Goal: Information Seeking & Learning: Learn about a topic

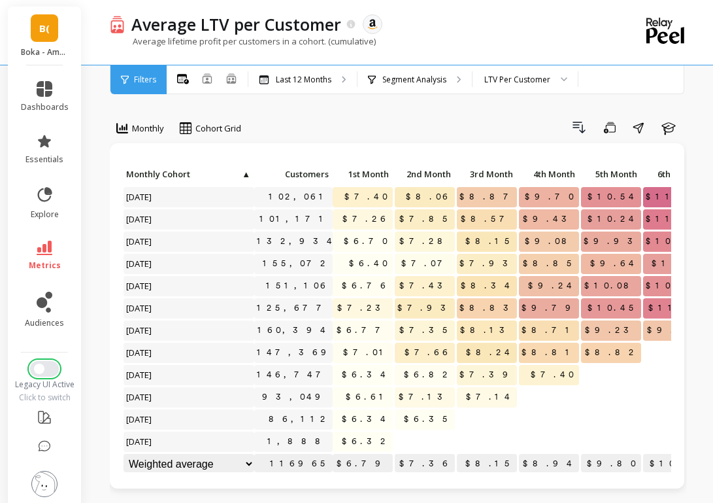
click at [38, 366] on span "Switch to New UI" at bounding box center [39, 368] width 10 height 10
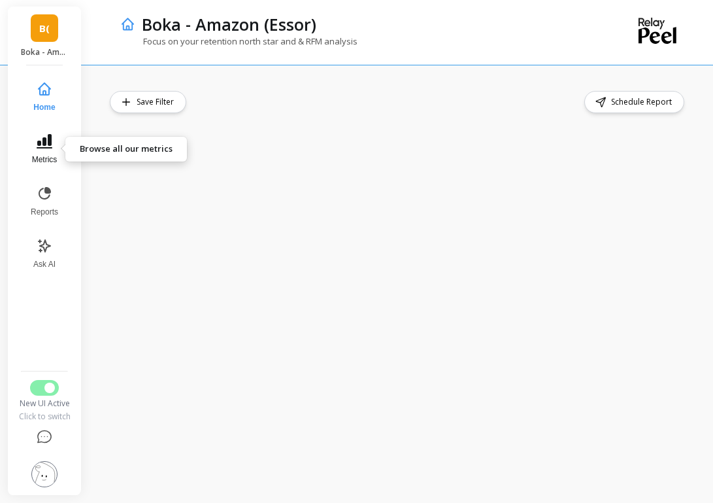
click at [44, 148] on icon at bounding box center [45, 141] width 16 height 14
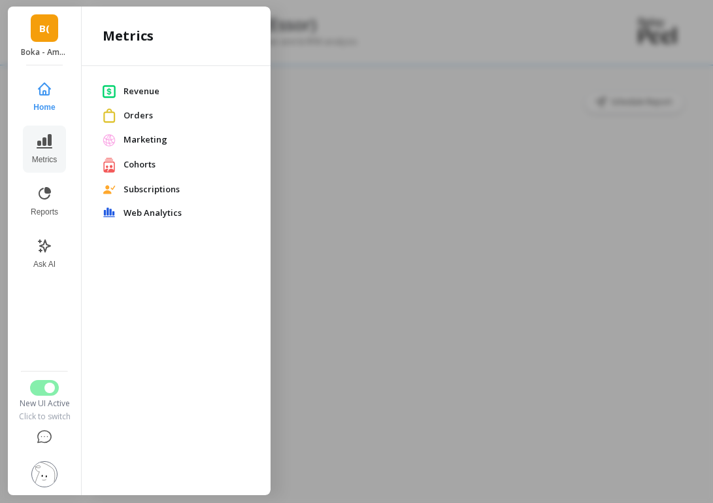
click at [137, 167] on span "Cohorts" at bounding box center [187, 164] width 126 height 13
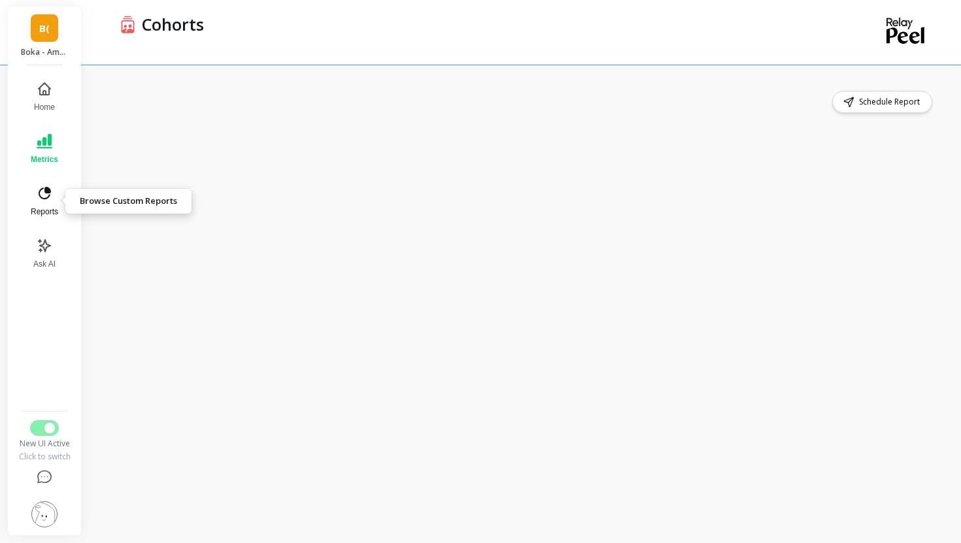
click at [47, 210] on span "Reports" at bounding box center [44, 212] width 27 height 10
click at [35, 209] on span "Reports" at bounding box center [43, 212] width 29 height 10
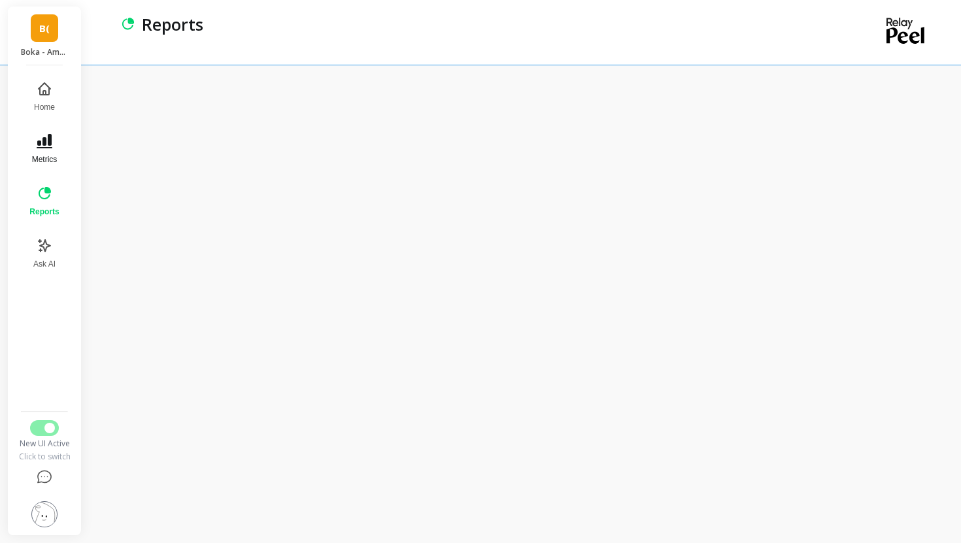
click at [46, 169] on button "Metrics" at bounding box center [44, 149] width 45 height 47
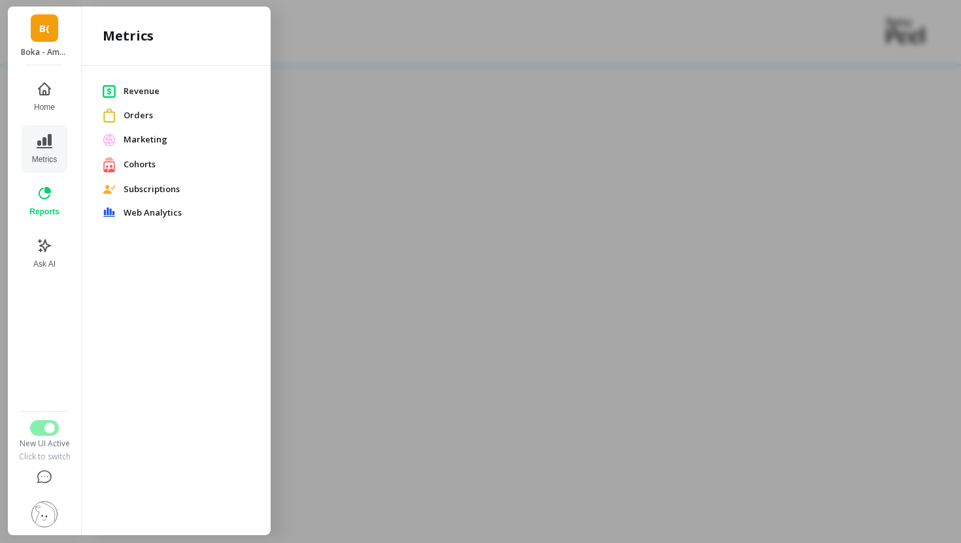
click at [131, 115] on span "Orders" at bounding box center [187, 115] width 126 height 13
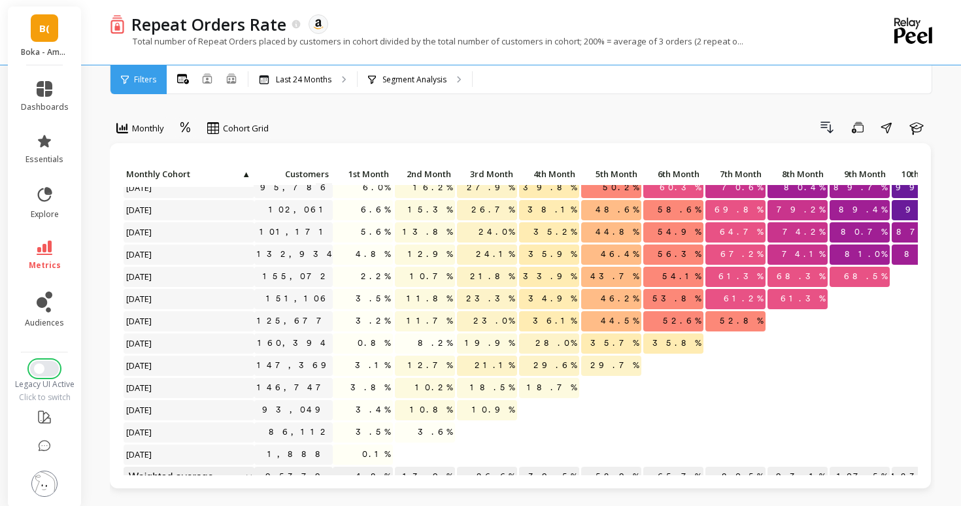
click at [47, 369] on button "Switch to New UI" at bounding box center [44, 369] width 29 height 16
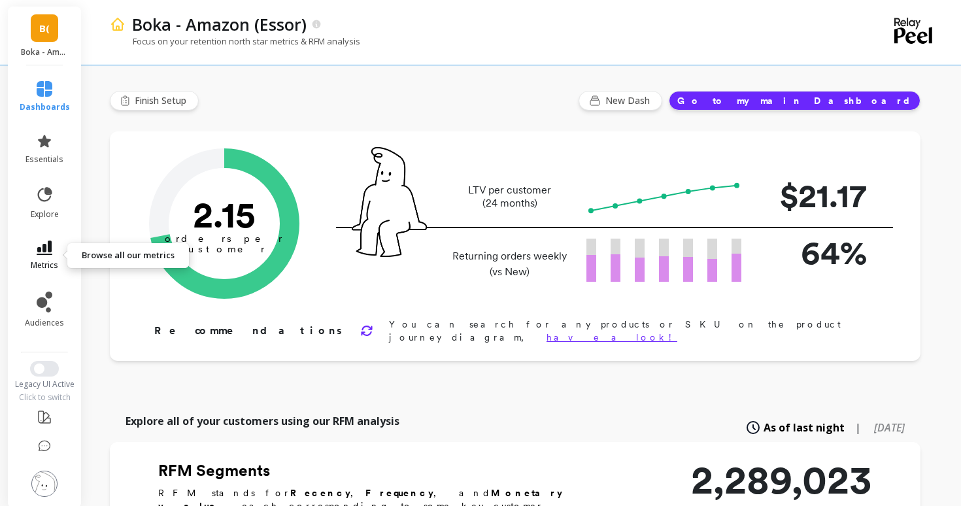
click at [51, 252] on icon at bounding box center [45, 248] width 16 height 14
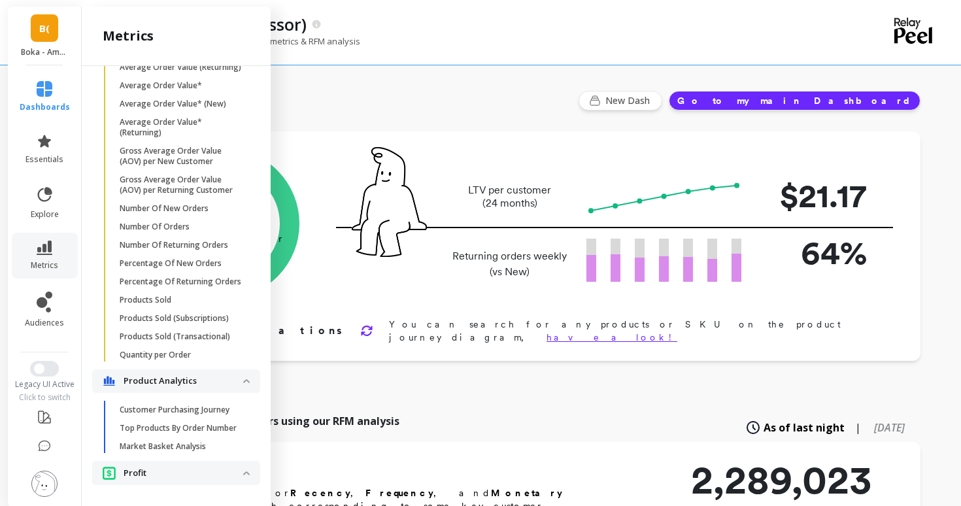
scroll to position [971, 0]
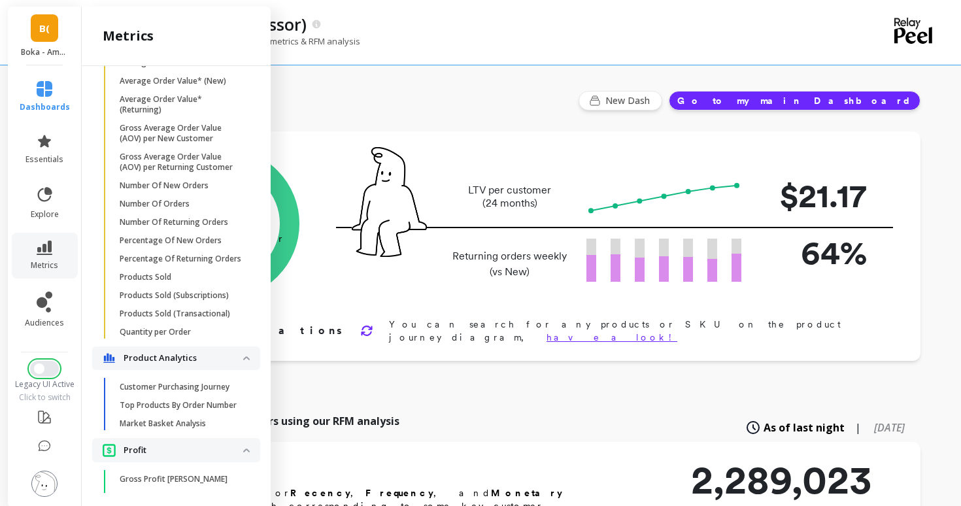
click at [37, 362] on button "Switch to New UI" at bounding box center [44, 369] width 29 height 16
click at [43, 367] on span "Switch to New UI" at bounding box center [39, 368] width 10 height 10
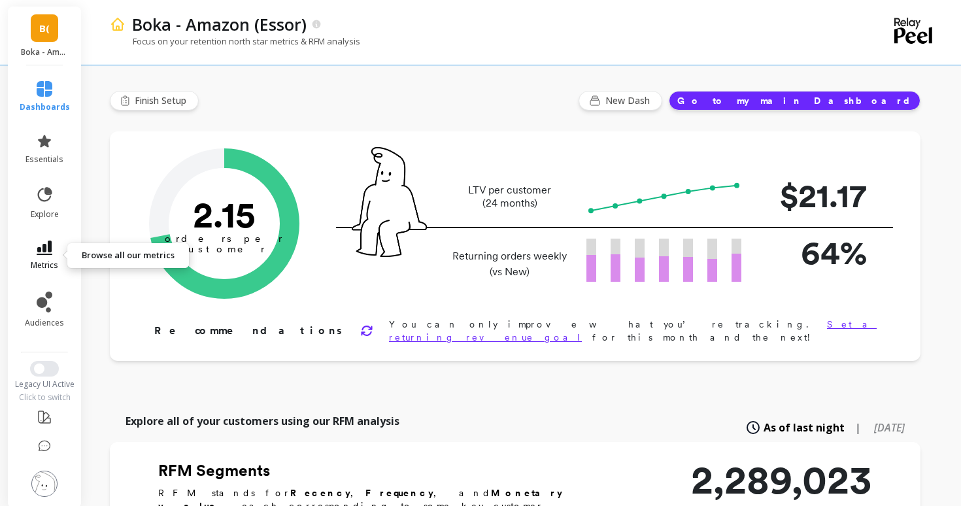
click at [45, 246] on icon at bounding box center [45, 248] width 16 height 14
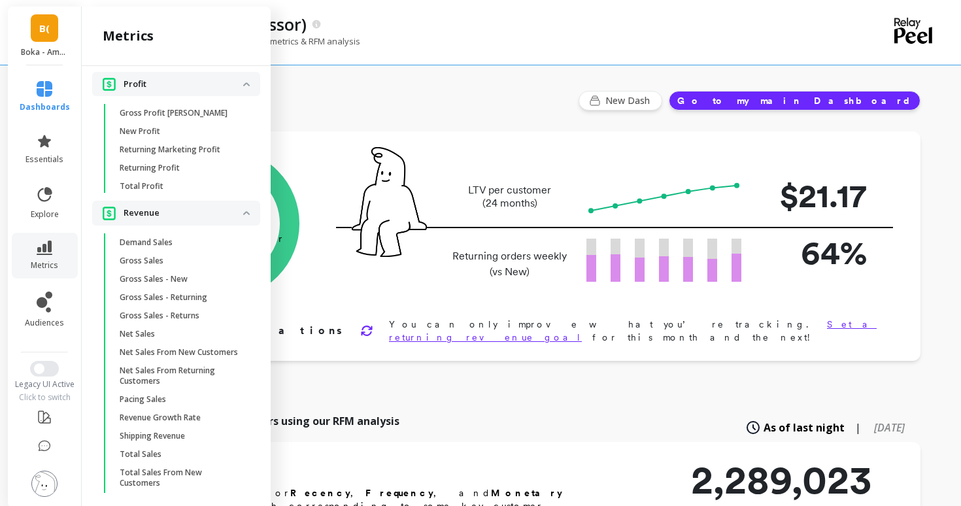
scroll to position [1341, 0]
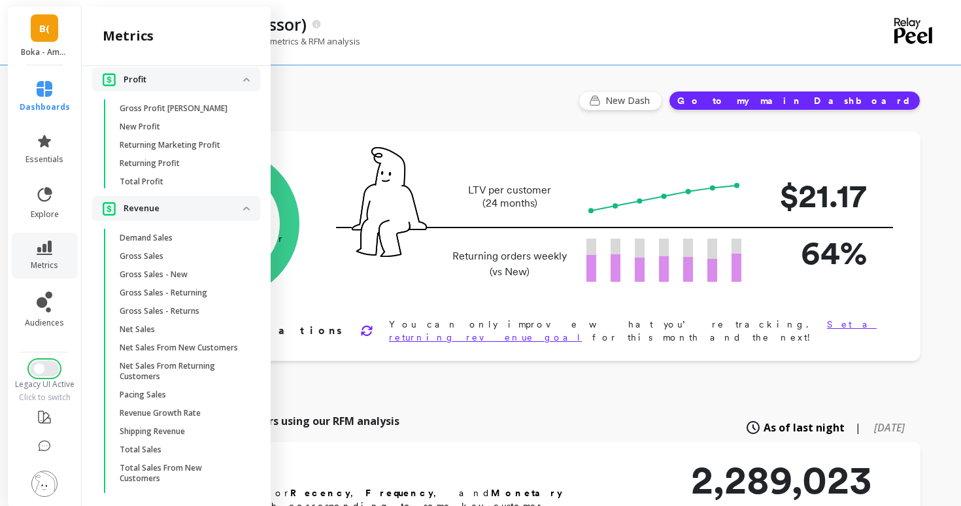
click at [36, 364] on span "Switch to New UI" at bounding box center [39, 368] width 10 height 10
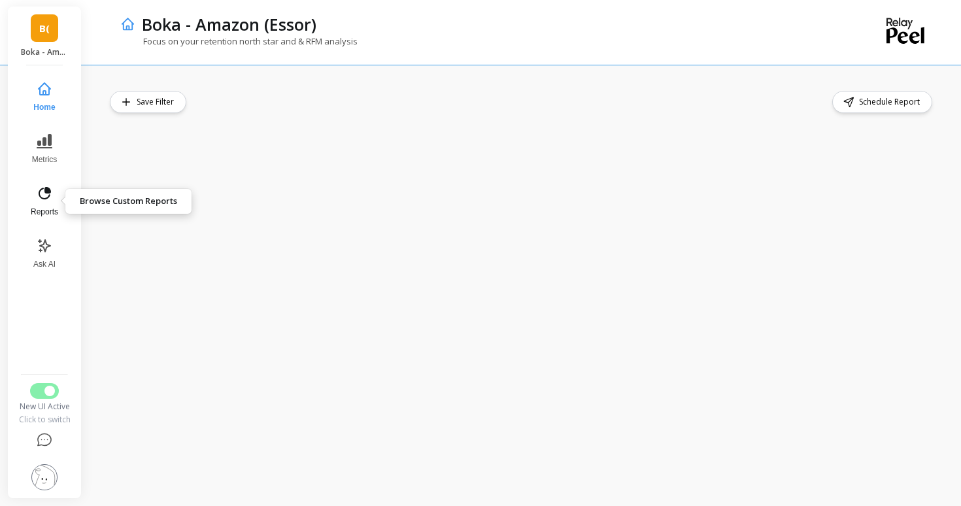
click at [47, 199] on icon at bounding box center [45, 194] width 16 height 16
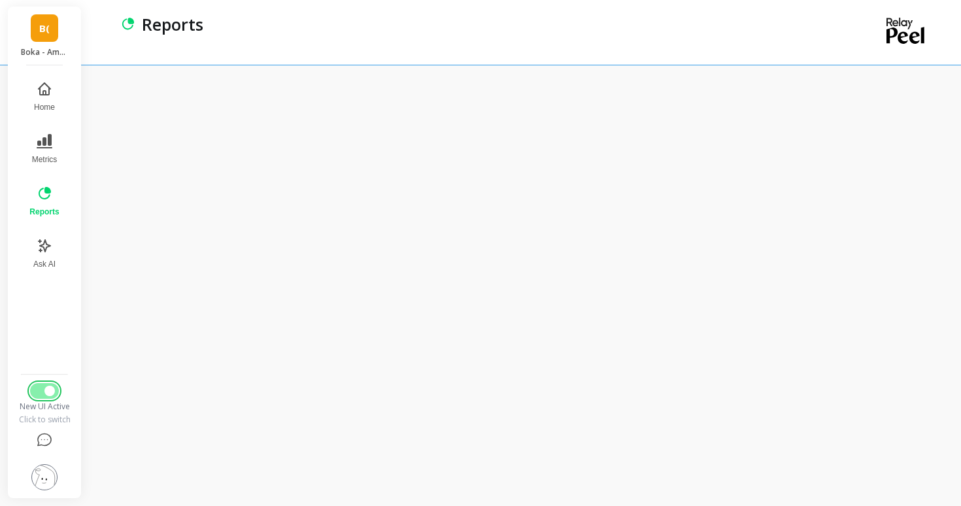
click at [41, 386] on button "Switch to Legacy UI" at bounding box center [44, 391] width 29 height 16
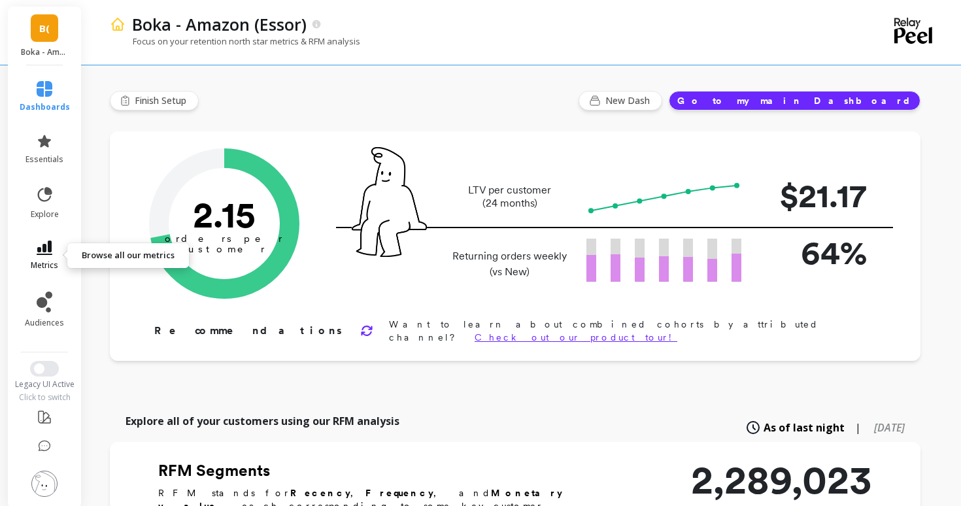
click at [52, 245] on icon at bounding box center [45, 248] width 16 height 14
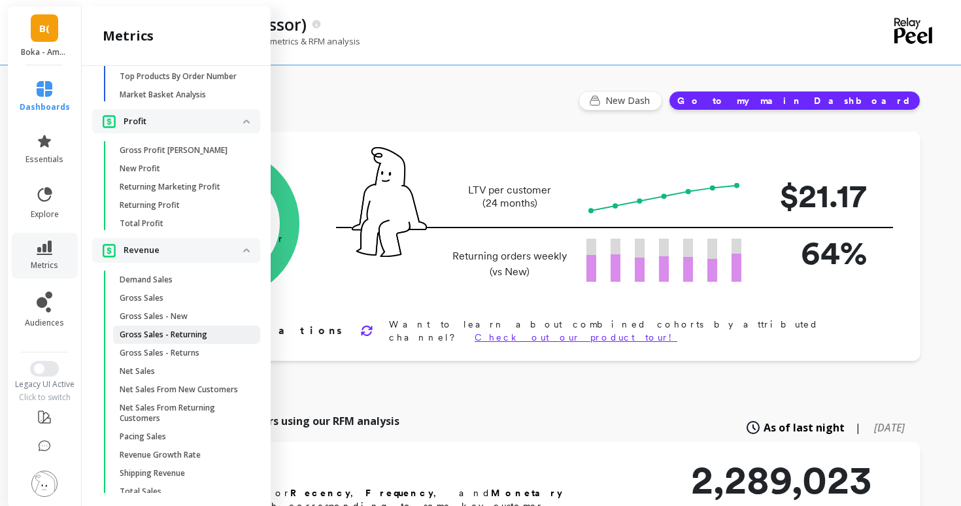
scroll to position [1372, 0]
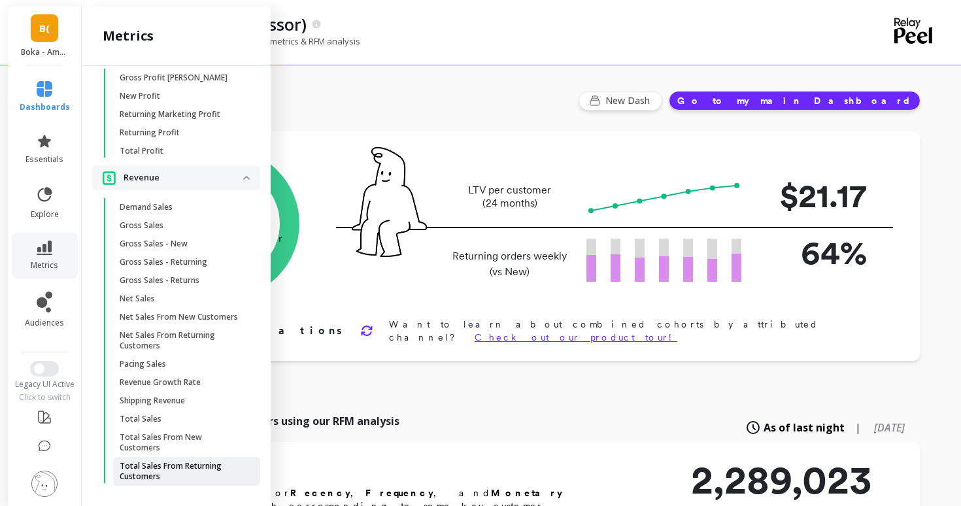
click at [193, 461] on p "Total Sales From Returning Customers" at bounding box center [182, 471] width 125 height 21
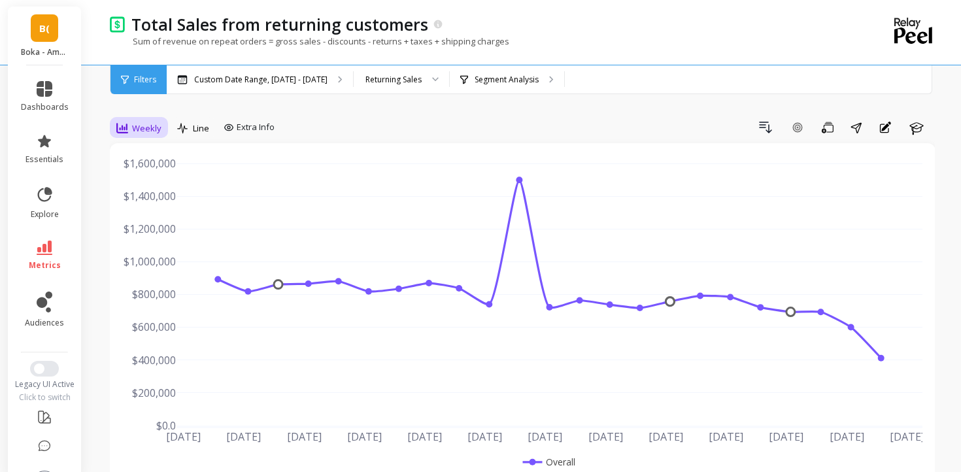
click at [152, 120] on div "Weekly" at bounding box center [138, 128] width 45 height 16
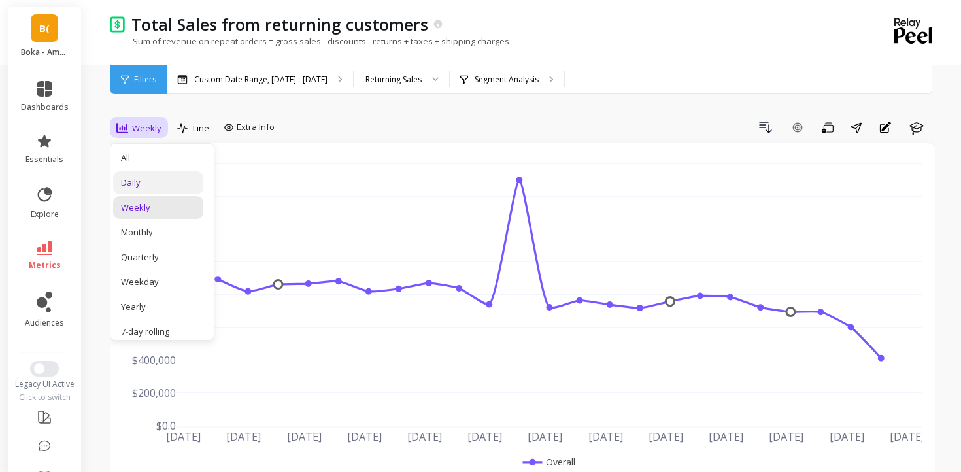
click at [155, 183] on div "Daily" at bounding box center [158, 183] width 75 height 12
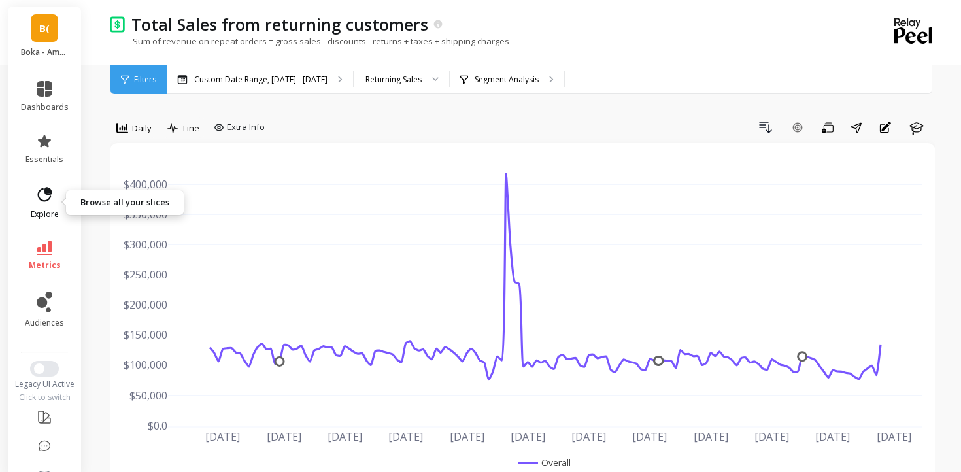
click at [42, 208] on link "explore" at bounding box center [45, 203] width 48 height 34
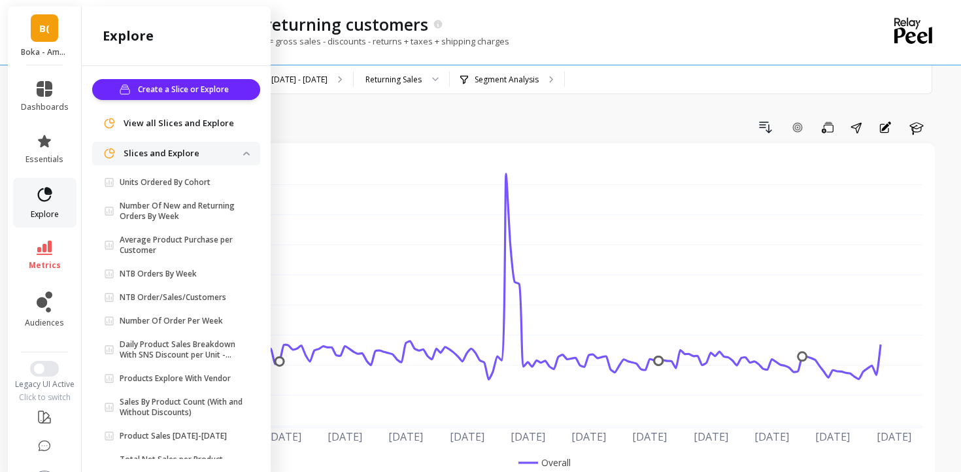
click at [42, 208] on link "explore" at bounding box center [45, 203] width 48 height 34
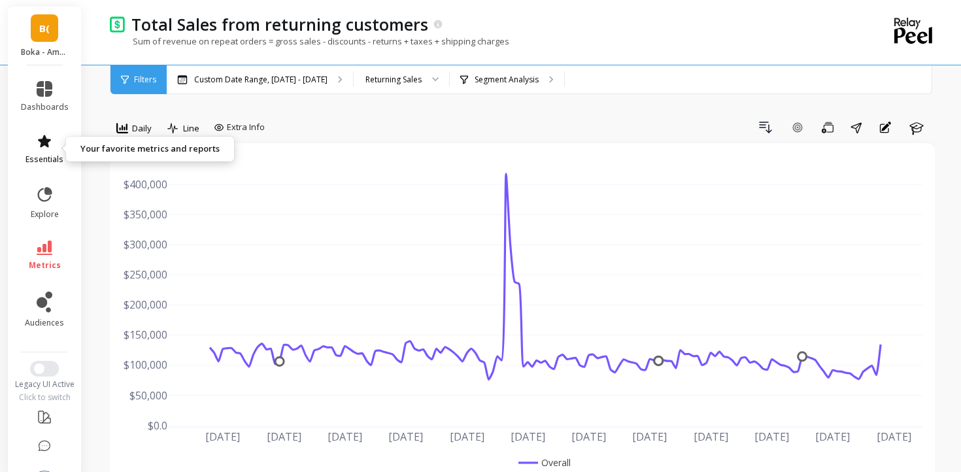
click at [42, 163] on span "essentials" at bounding box center [44, 159] width 38 height 10
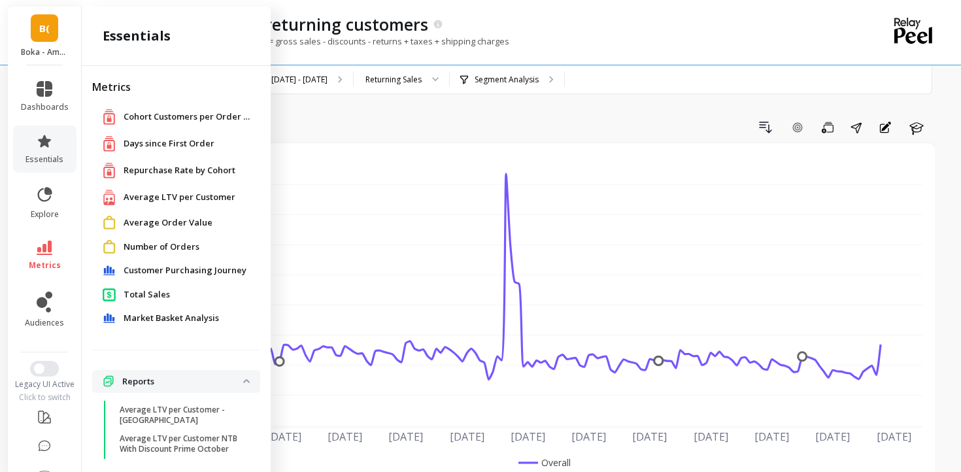
click at [42, 165] on li "essentials" at bounding box center [44, 149] width 63 height 47
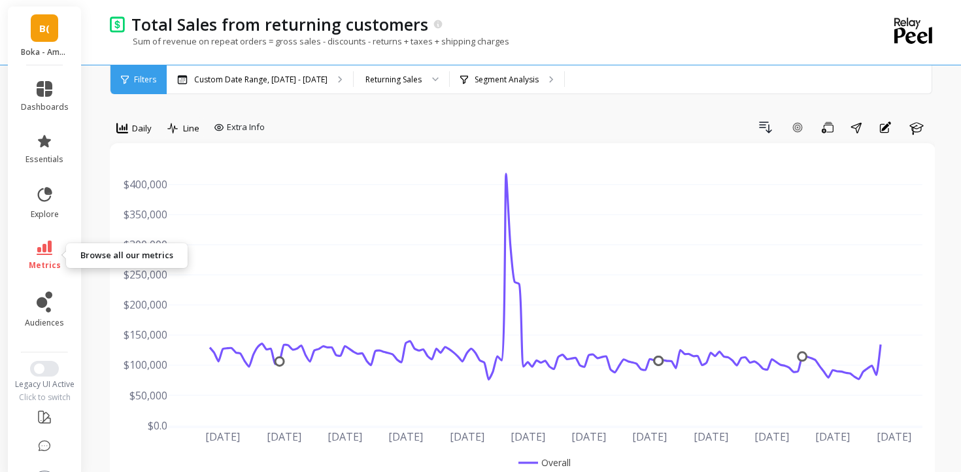
click at [41, 246] on icon at bounding box center [45, 248] width 16 height 14
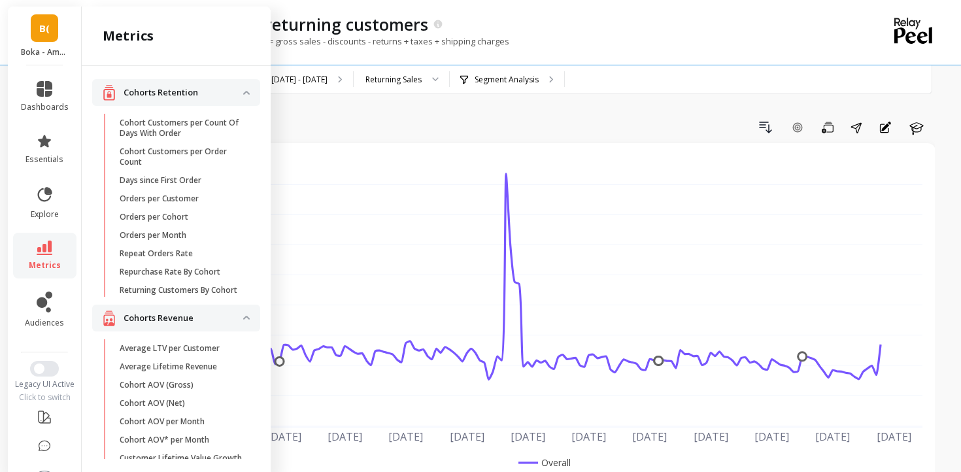
scroll to position [1362, 0]
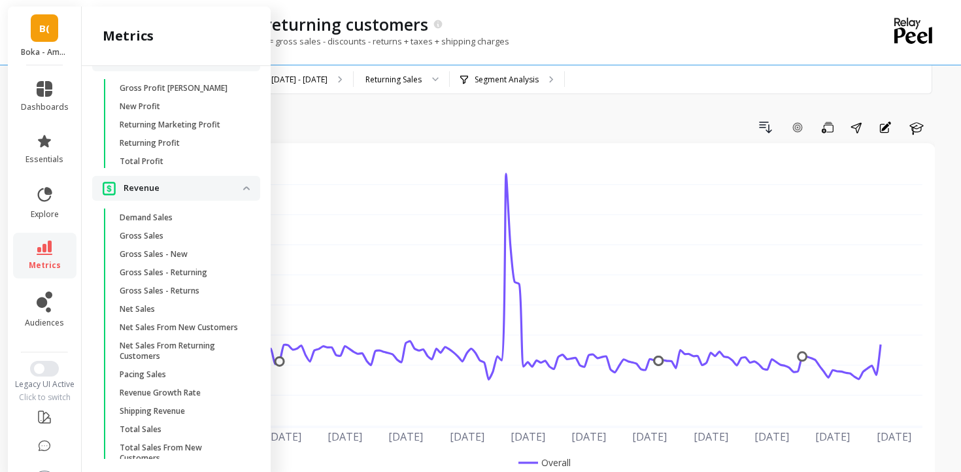
click at [41, 246] on icon at bounding box center [45, 248] width 16 height 14
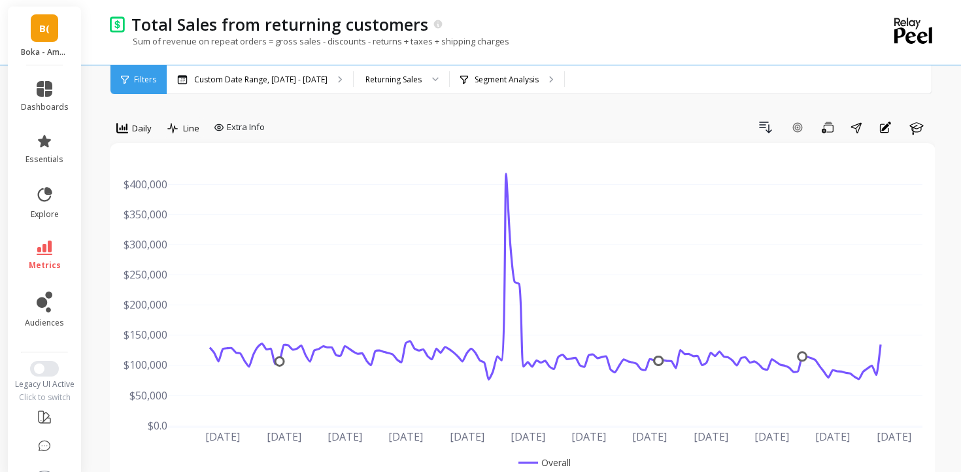
scroll to position [0, 0]
click at [41, 246] on icon at bounding box center [45, 248] width 16 height 14
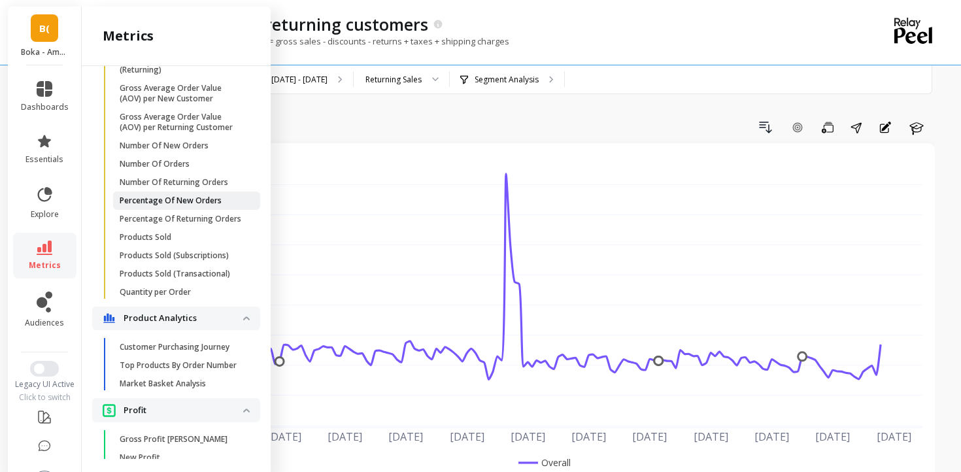
scroll to position [1006, 0]
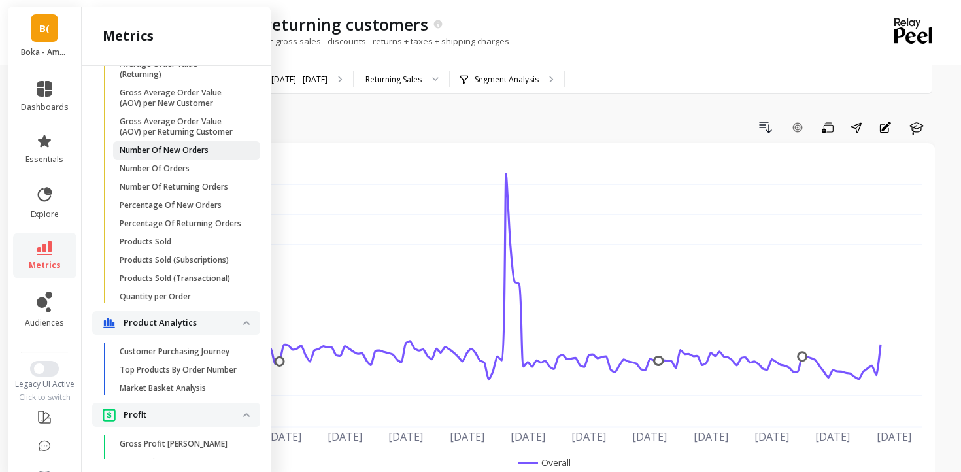
click at [174, 150] on p "Number Of New Orders" at bounding box center [164, 150] width 89 height 10
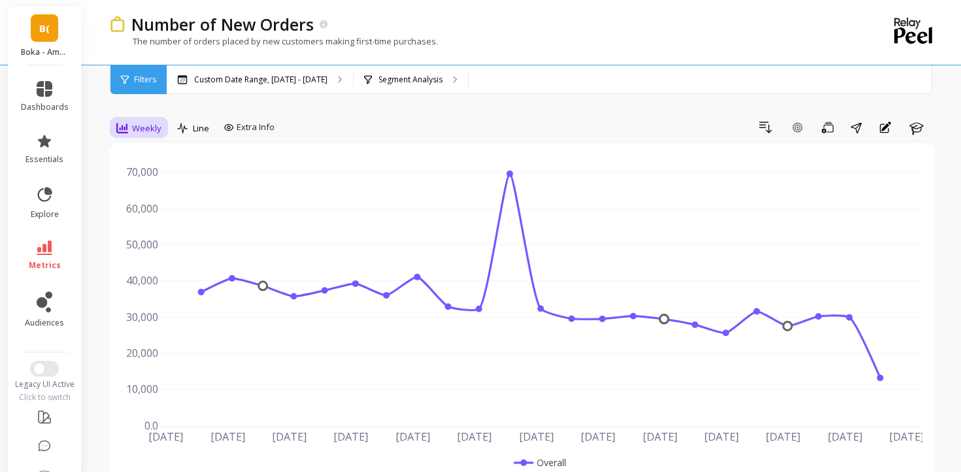
click at [143, 122] on span "Weekly" at bounding box center [146, 128] width 29 height 12
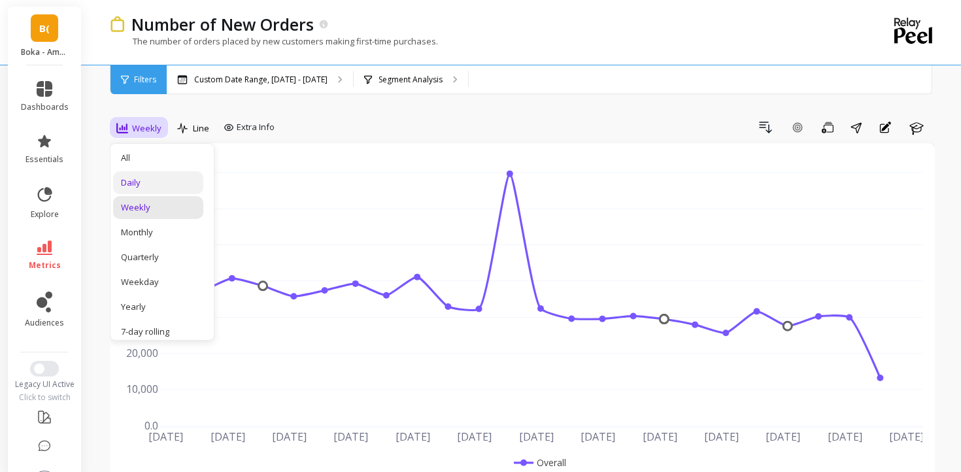
click at [139, 178] on div "Daily" at bounding box center [158, 183] width 75 height 12
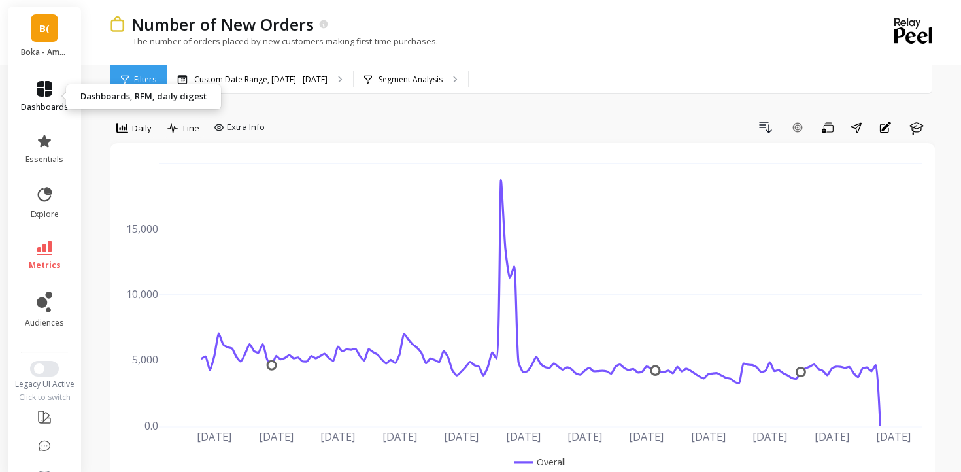
click at [29, 86] on link "dashboards" at bounding box center [45, 96] width 48 height 31
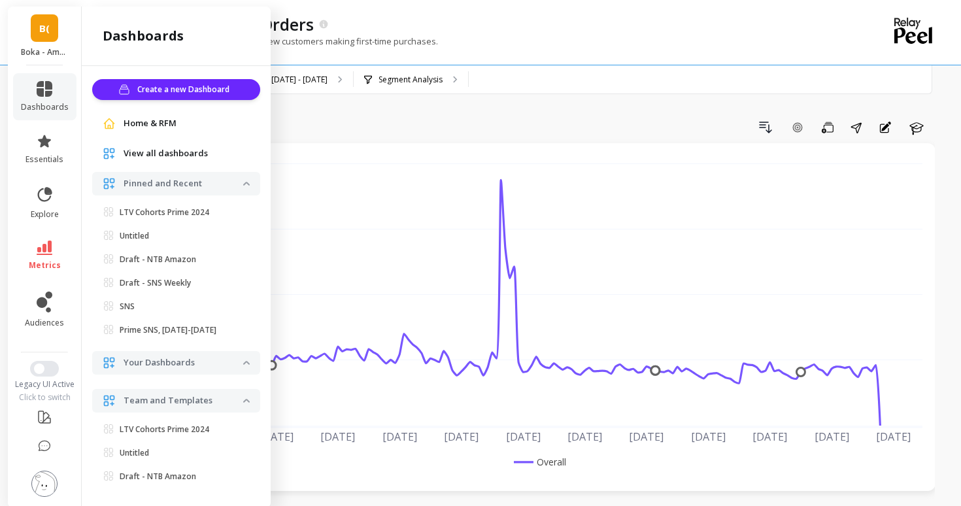
click at [206, 365] on p "Your Dashboards" at bounding box center [184, 362] width 120 height 13
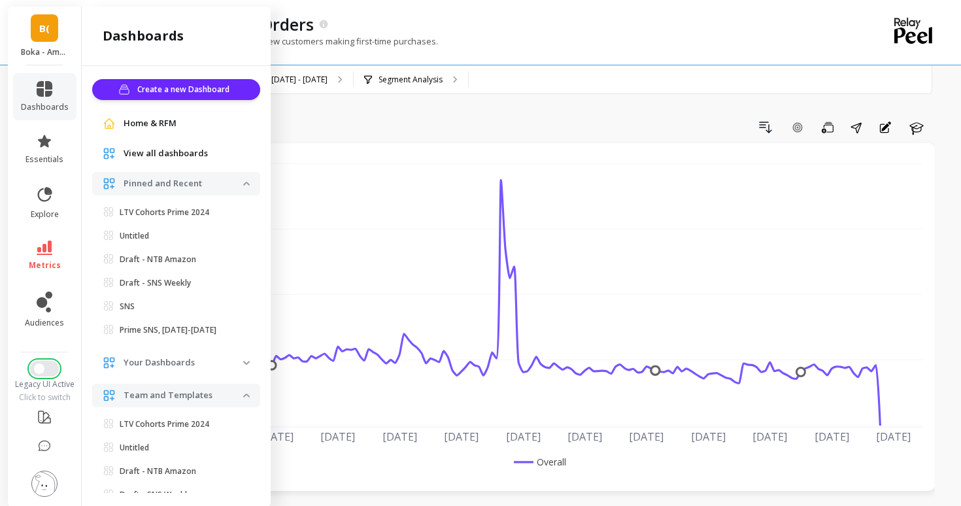
click at [44, 368] on span "Switch to New UI" at bounding box center [39, 368] width 10 height 10
click at [44, 367] on button "Switch to New UI" at bounding box center [44, 369] width 29 height 16
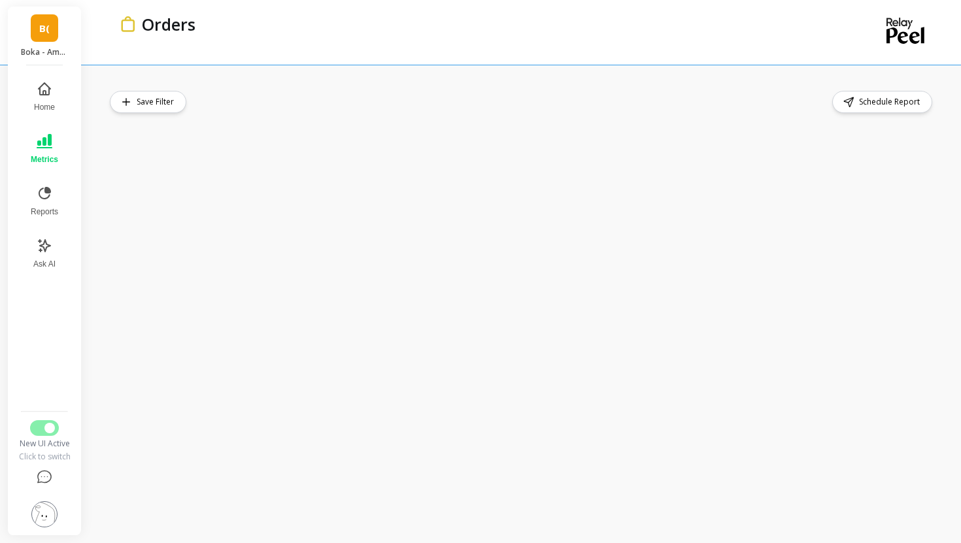
click at [227, 76] on div "Save Filter Schedule Report" at bounding box center [525, 304] width 872 height 479
click at [48, 193] on icon at bounding box center [45, 193] width 12 height 12
click at [329, 124] on iframe at bounding box center [522, 321] width 825 height 394
click at [334, 100] on div "Schedule Report" at bounding box center [522, 102] width 825 height 22
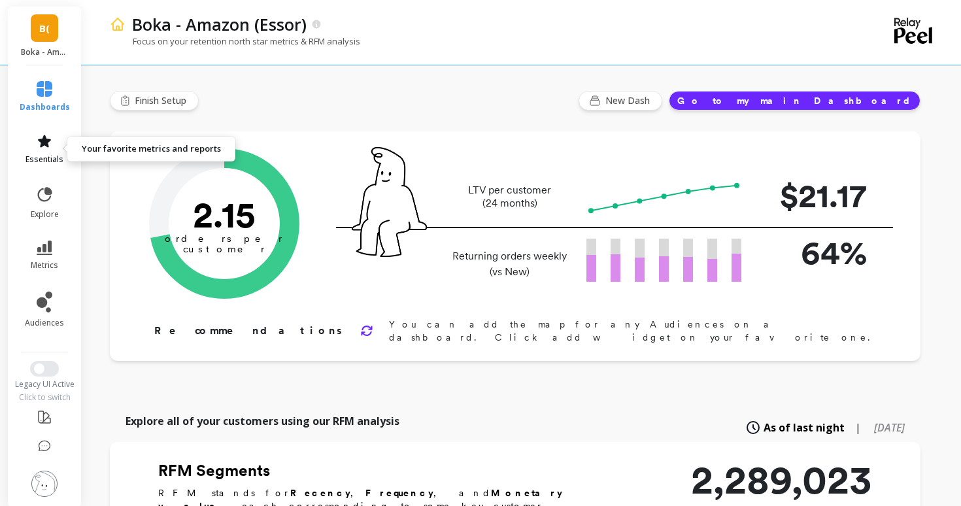
click at [44, 143] on icon at bounding box center [44, 141] width 13 height 12
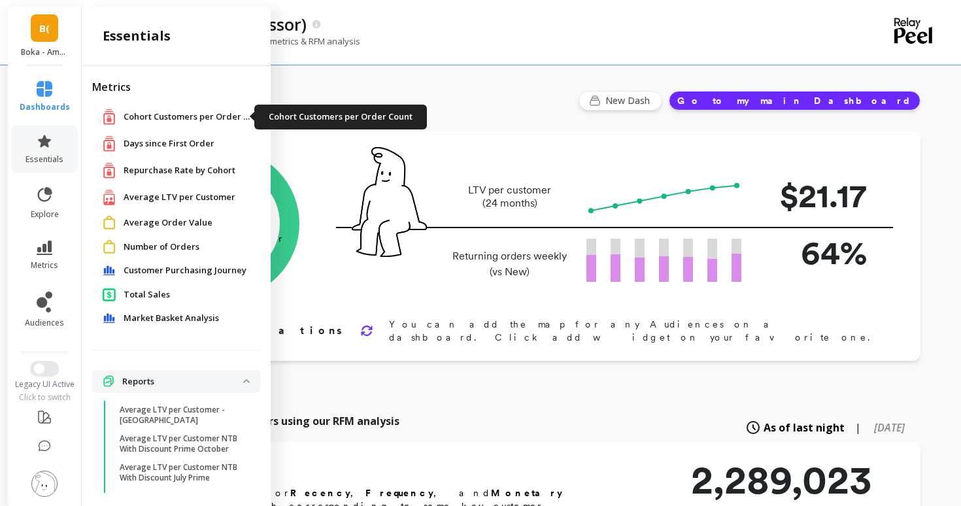
click at [139, 118] on span "Cohort Customers per Order Count" at bounding box center [189, 116] width 131 height 13
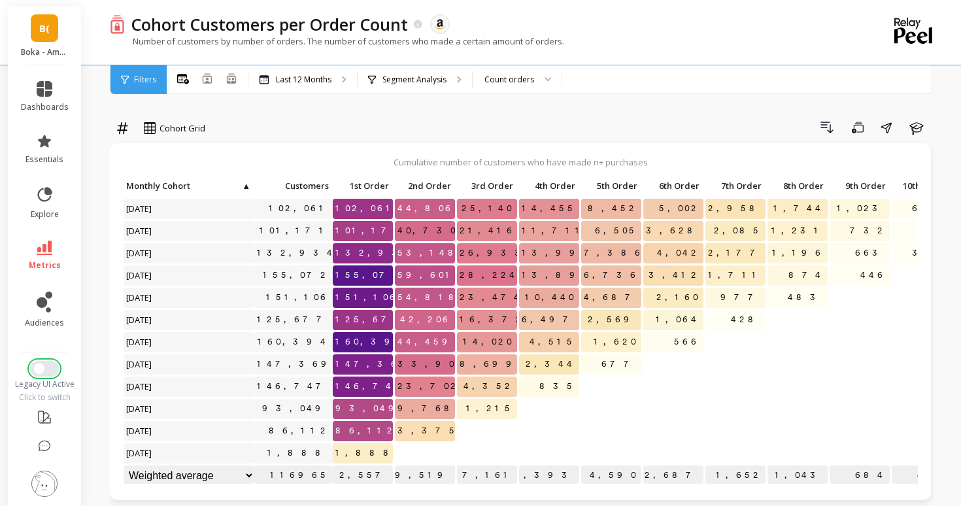
click at [41, 370] on span "Switch to New UI" at bounding box center [39, 368] width 10 height 10
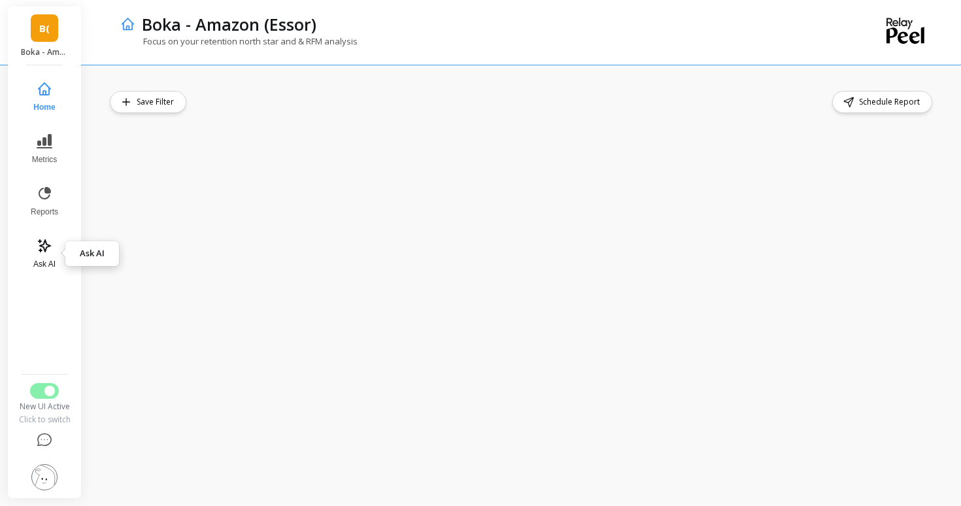
click at [46, 253] on icon at bounding box center [45, 246] width 16 height 16
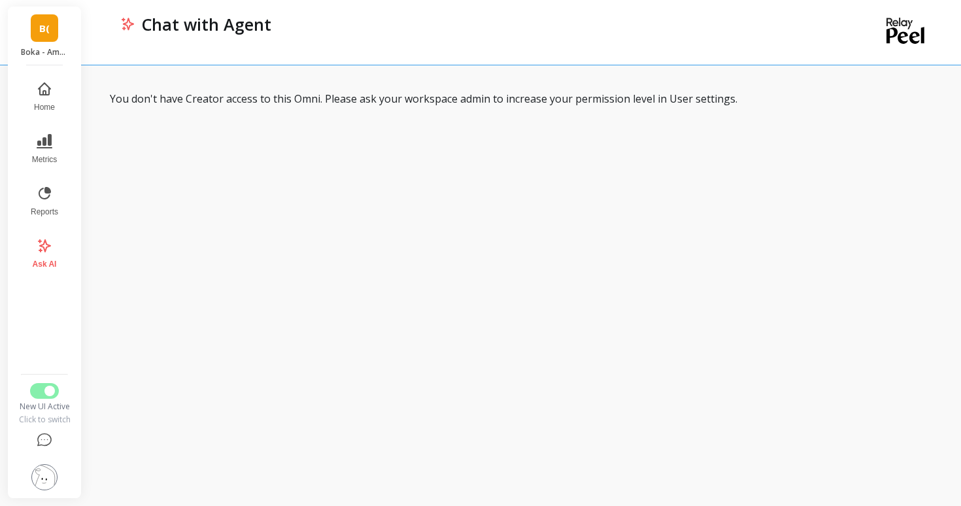
click at [46, 227] on nav "Home Metrics Reports Ask AI" at bounding box center [45, 220] width 54 height 295
click at [46, 212] on span "Reports" at bounding box center [44, 212] width 27 height 10
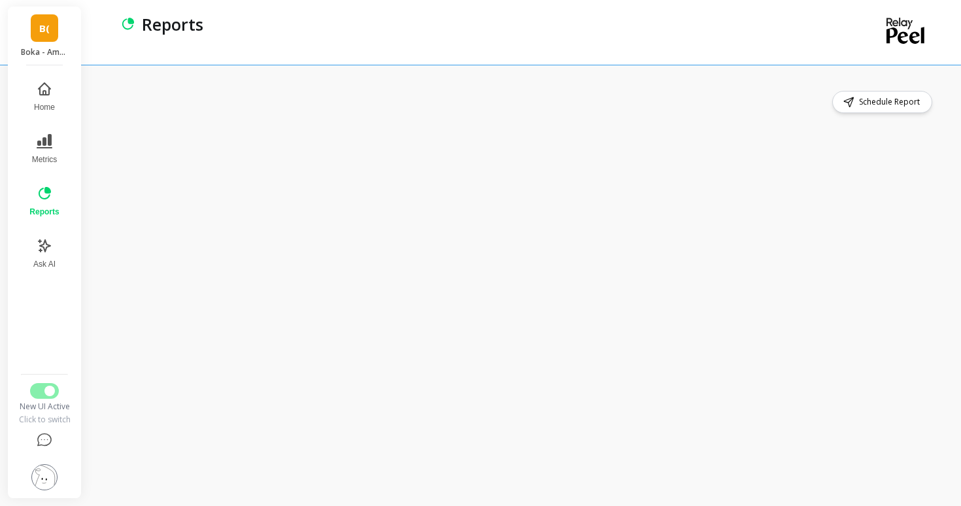
click at [219, 118] on div "Schedule Report" at bounding box center [522, 285] width 825 height 389
click at [385, 117] on div "Schedule Report" at bounding box center [522, 285] width 825 height 389
click at [544, 107] on div "Schedule Report" at bounding box center [522, 102] width 825 height 22
click at [587, 114] on div "Schedule Report" at bounding box center [522, 285] width 825 height 389
click at [688, 106] on div "Schedule Report" at bounding box center [522, 102] width 825 height 22
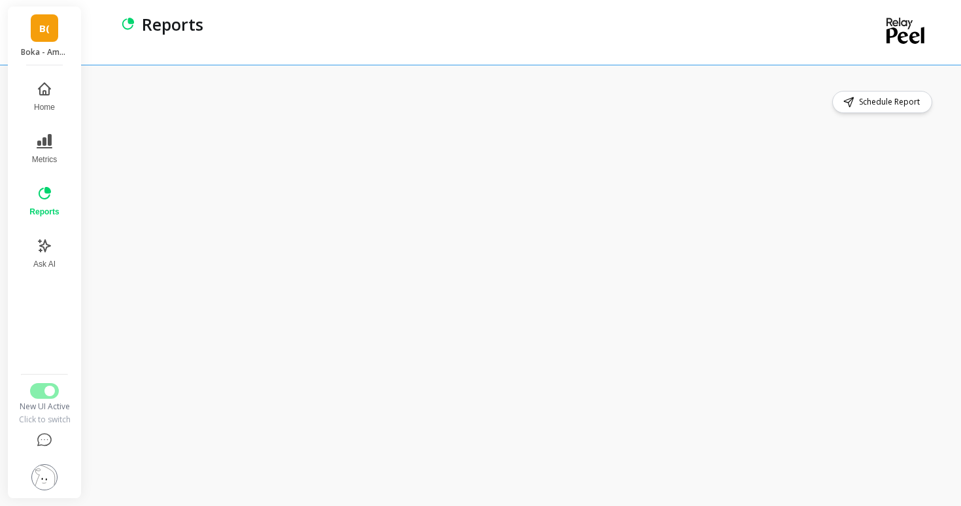
click at [686, 110] on div "Schedule Report" at bounding box center [522, 102] width 825 height 22
click at [41, 195] on icon at bounding box center [45, 194] width 16 height 16
click at [609, 104] on div "Schedule Report" at bounding box center [522, 102] width 825 height 22
click at [671, 117] on div "Schedule Report" at bounding box center [522, 285] width 825 height 389
click at [567, 121] on div "Schedule Report" at bounding box center [522, 285] width 825 height 389
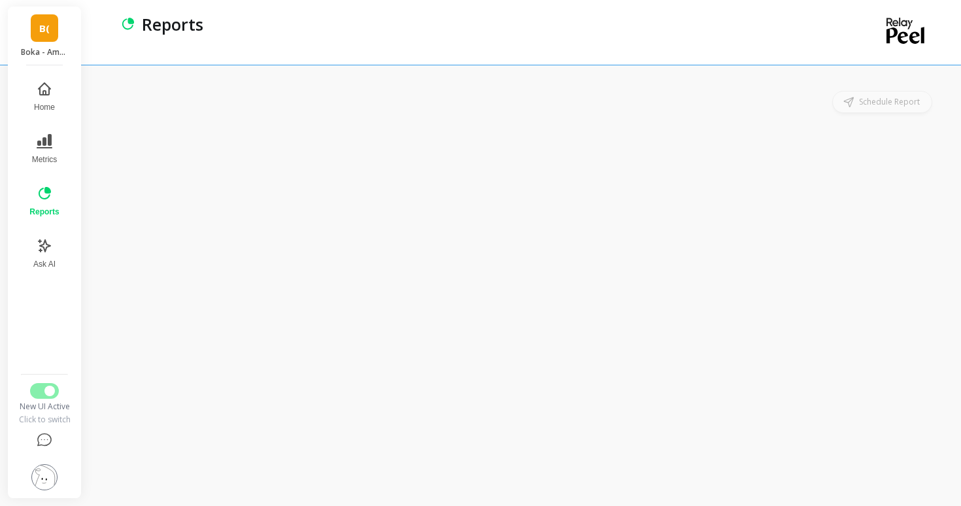
click at [425, 97] on div "Schedule Report" at bounding box center [522, 102] width 825 height 22
click at [41, 396] on button "Switch to Legacy UI" at bounding box center [44, 391] width 29 height 16
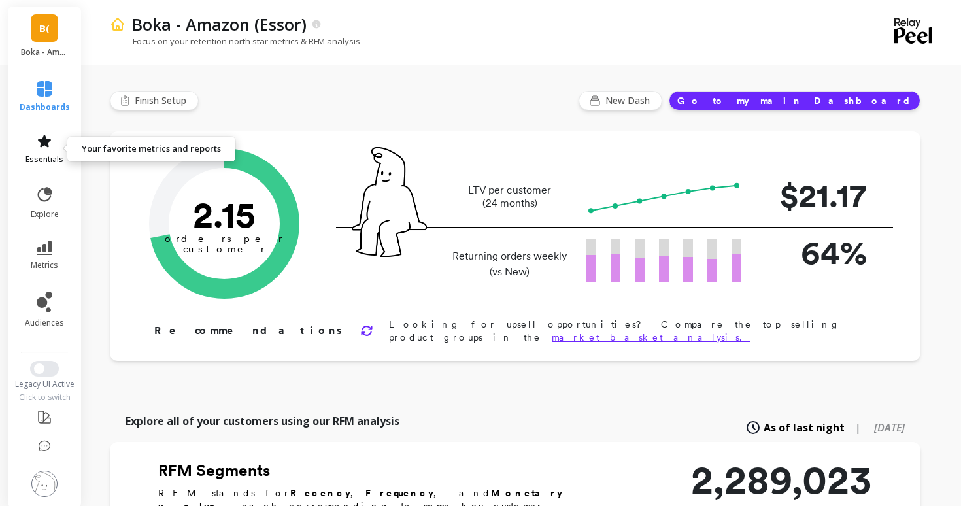
click at [42, 148] on icon at bounding box center [45, 141] width 16 height 16
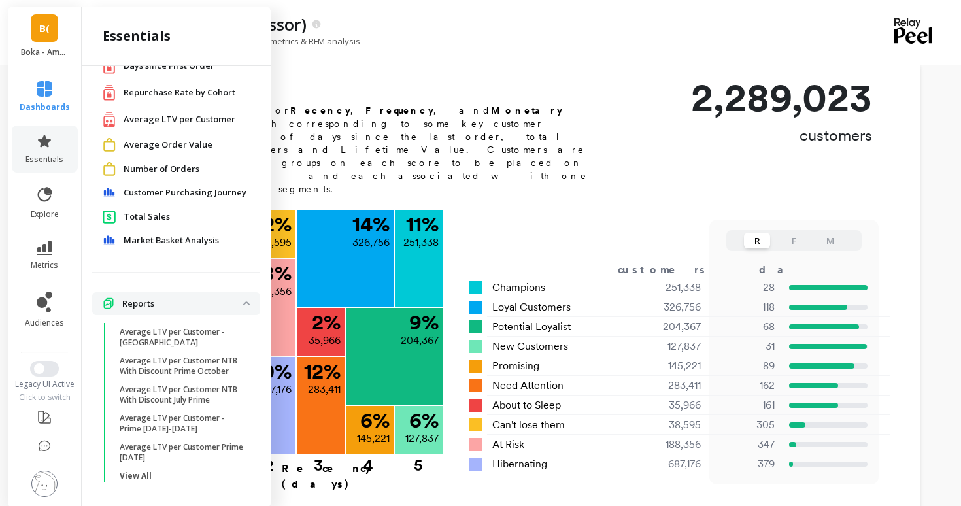
scroll to position [469, 0]
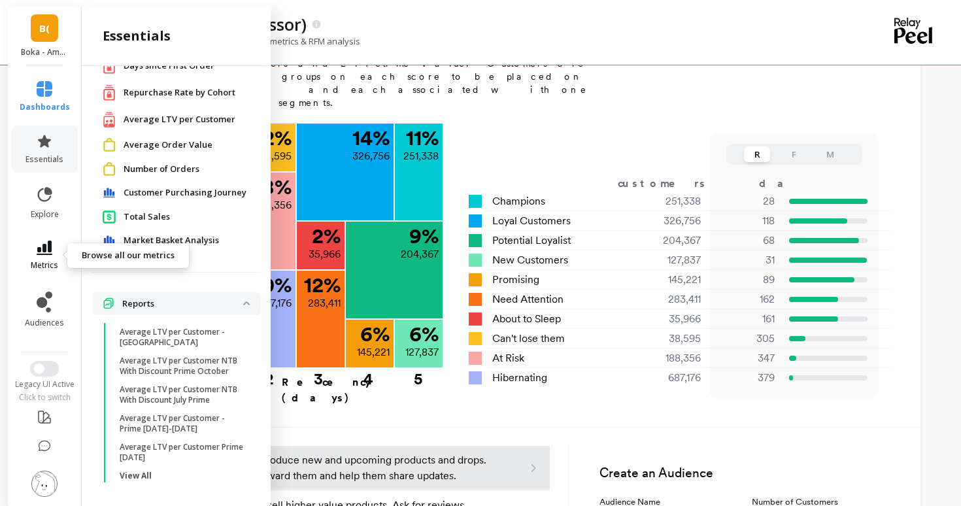
click at [37, 241] on icon at bounding box center [45, 248] width 16 height 14
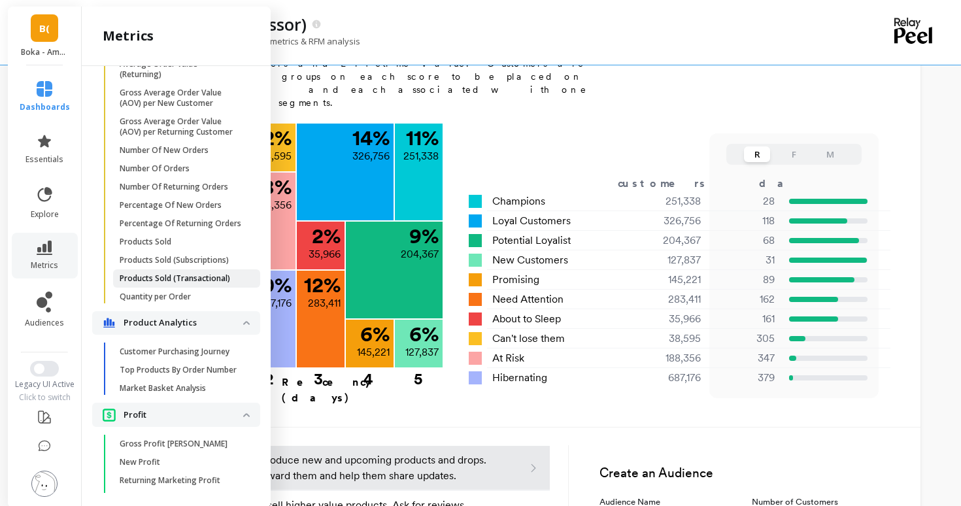
scroll to position [1372, 0]
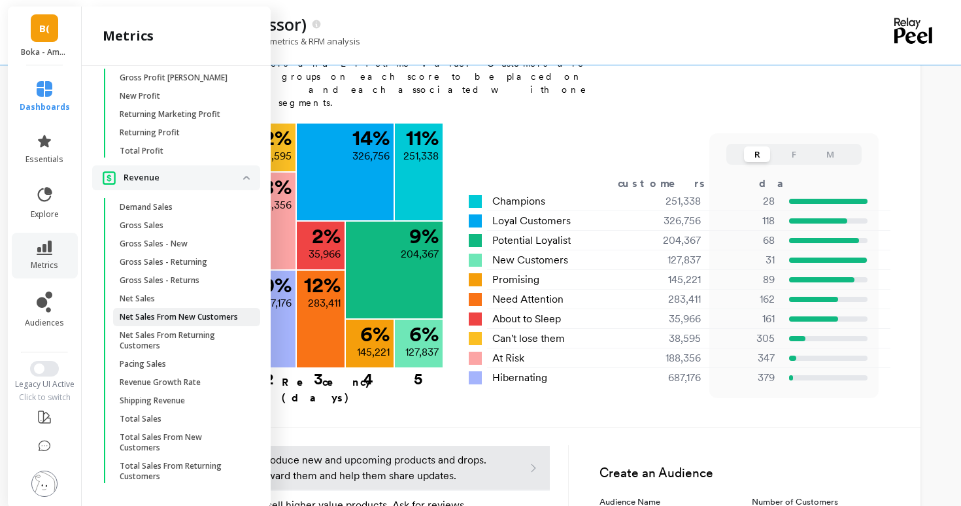
click at [201, 313] on p "Net Sales From New Customers" at bounding box center [179, 317] width 118 height 10
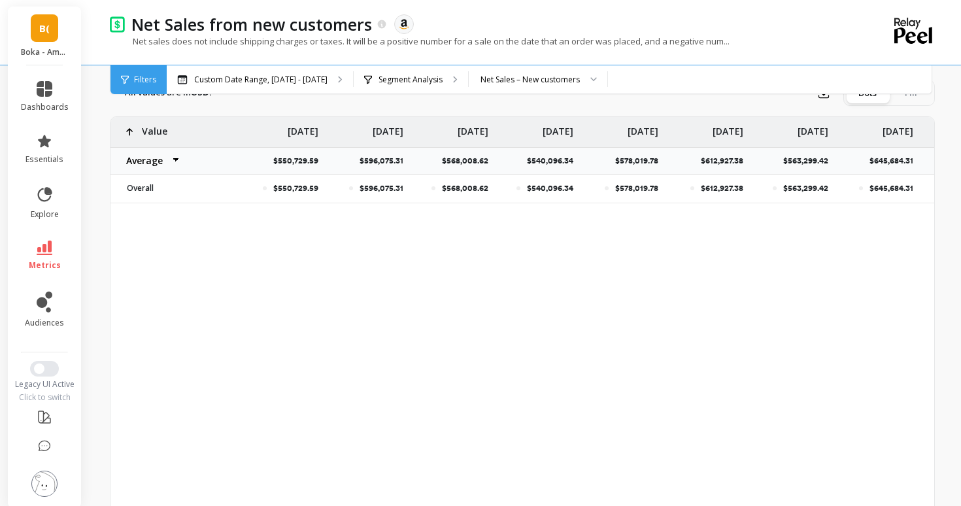
click at [34, 238] on li "metrics" at bounding box center [44, 256] width 63 height 46
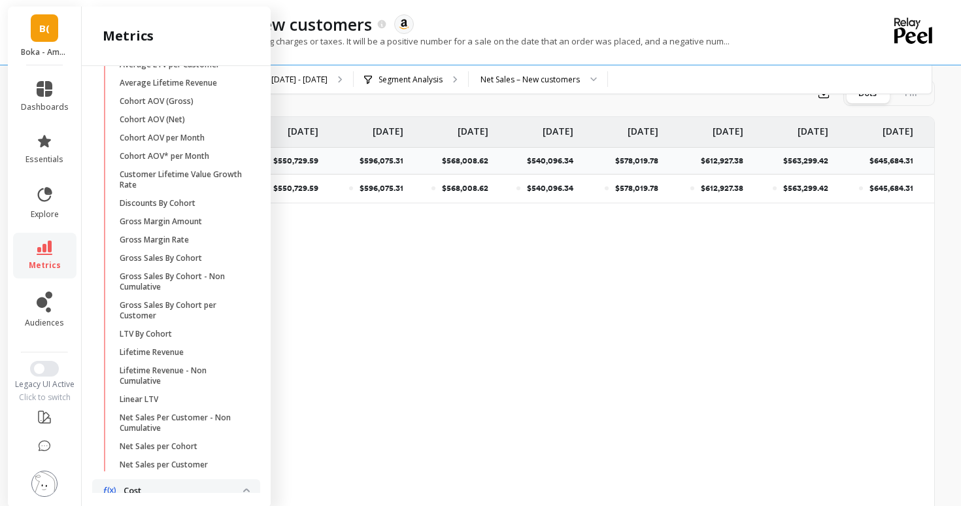
scroll to position [283, 0]
click at [185, 411] on link "Net Sales Per Customer - Non Cumulative" at bounding box center [186, 423] width 147 height 29
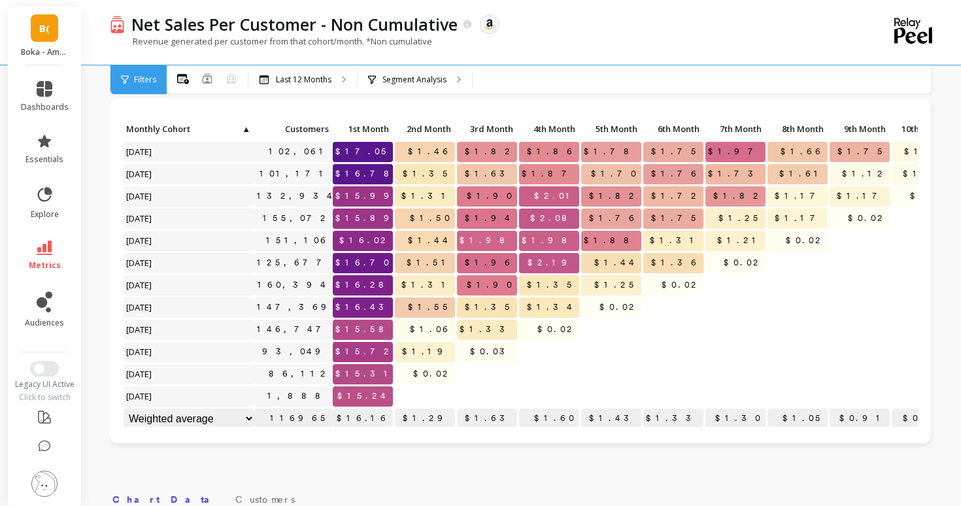
scroll to position [43, 0]
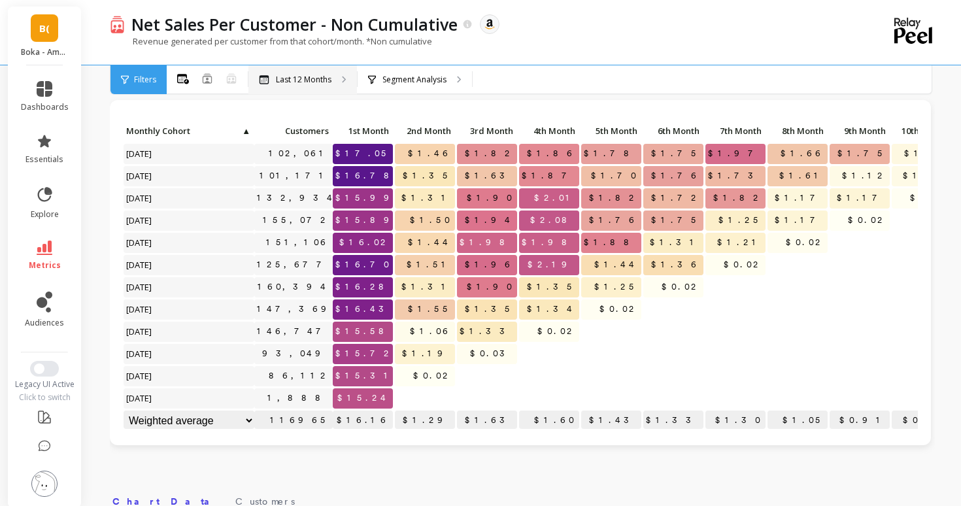
click at [338, 75] on div "Last 12 Months" at bounding box center [302, 79] width 109 height 29
click at [395, 69] on div "Segment Analysis" at bounding box center [415, 79] width 114 height 29
click at [41, 260] on span "metrics" at bounding box center [45, 265] width 32 height 10
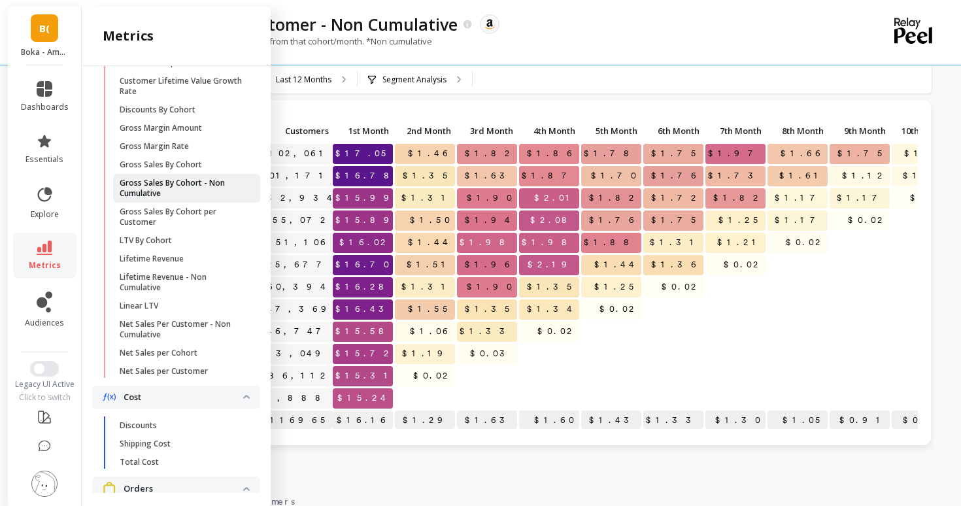
scroll to position [380, 0]
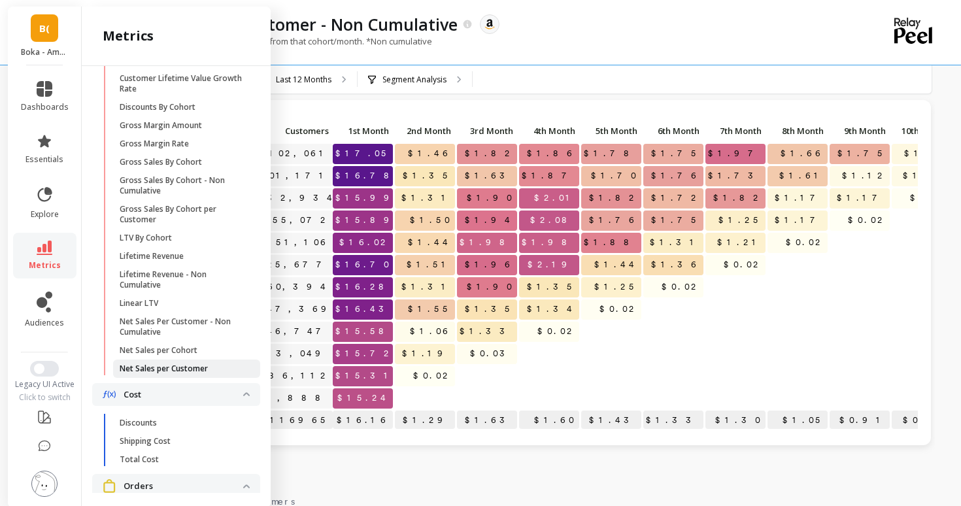
click at [167, 362] on link "Net Sales per Customer" at bounding box center [186, 369] width 147 height 18
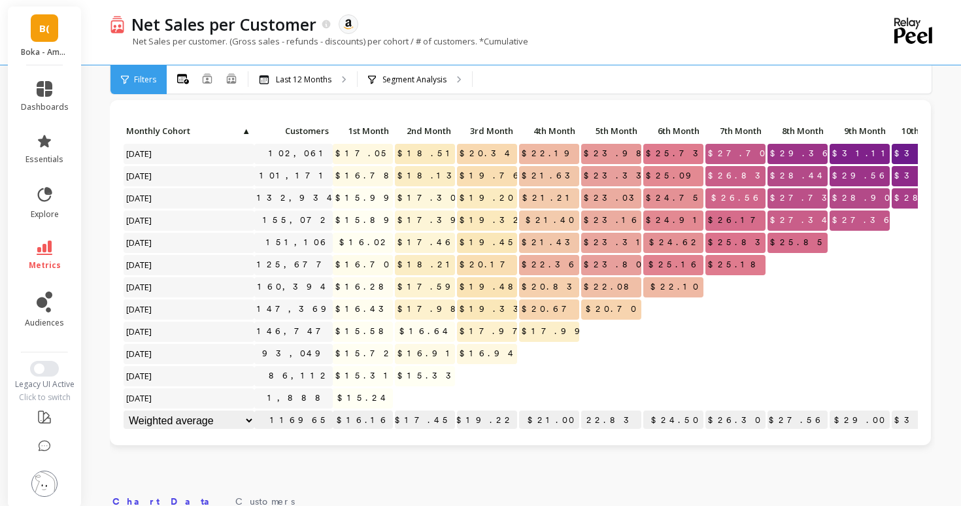
scroll to position [1, 0]
click at [46, 372] on button "Switch to New UI" at bounding box center [44, 369] width 29 height 16
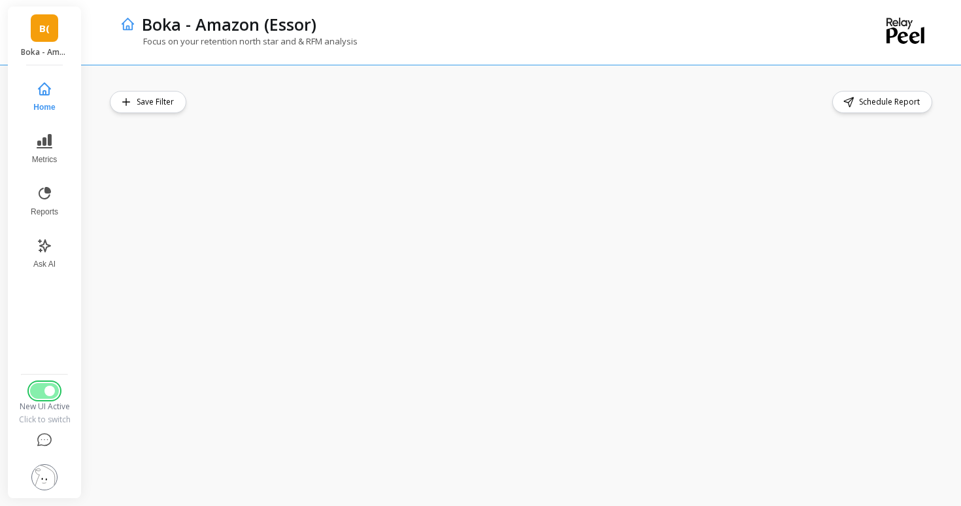
click at [45, 387] on span "Switch to Legacy UI" at bounding box center [49, 391] width 10 height 10
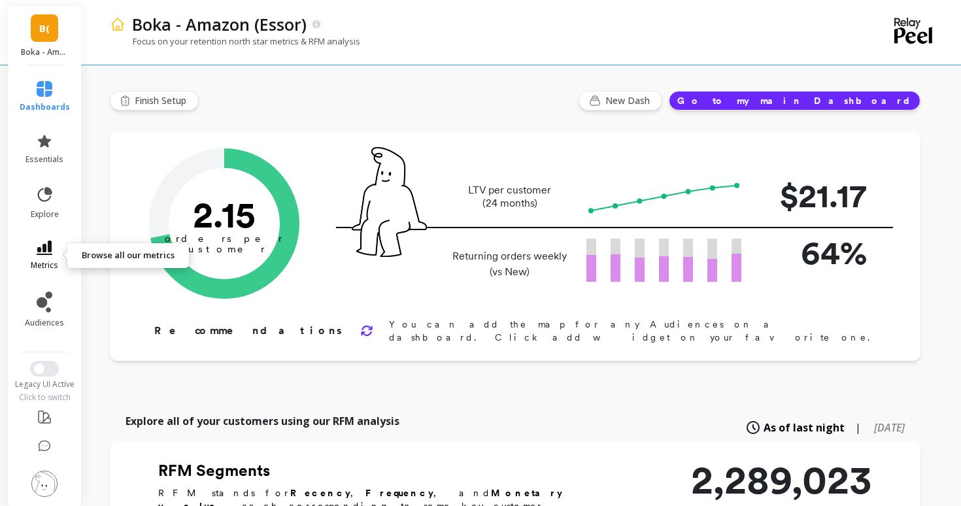
click at [33, 248] on link "metrics" at bounding box center [45, 256] width 50 height 30
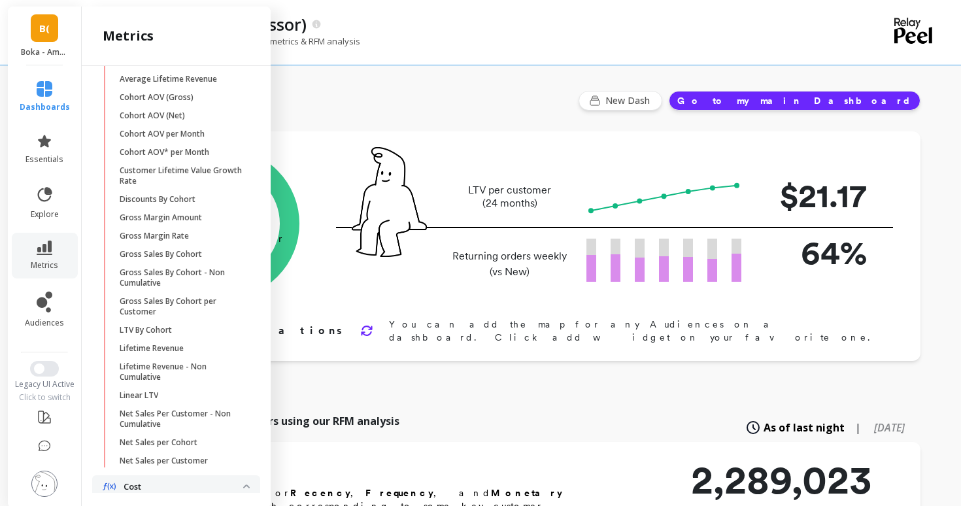
scroll to position [291, 0]
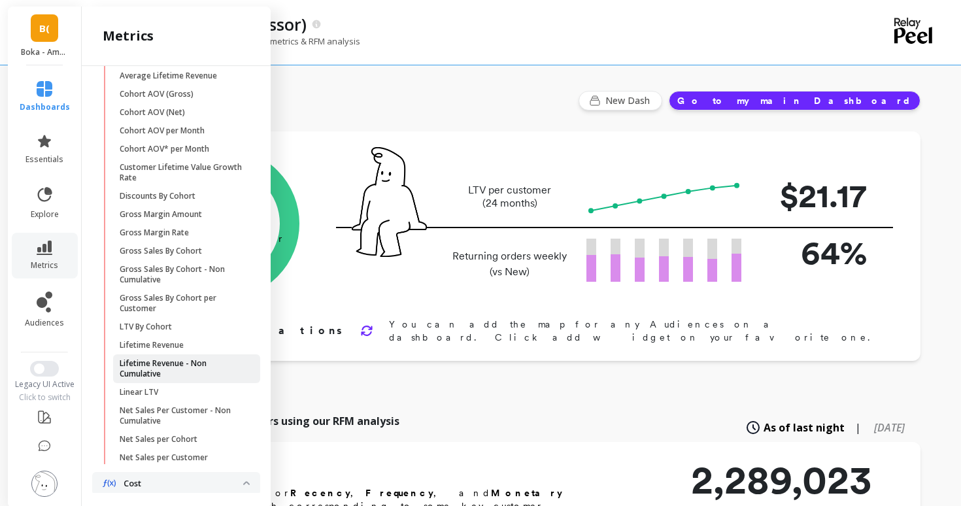
click at [172, 356] on link "Lifetime Revenue - Non Cumulative" at bounding box center [186, 368] width 147 height 29
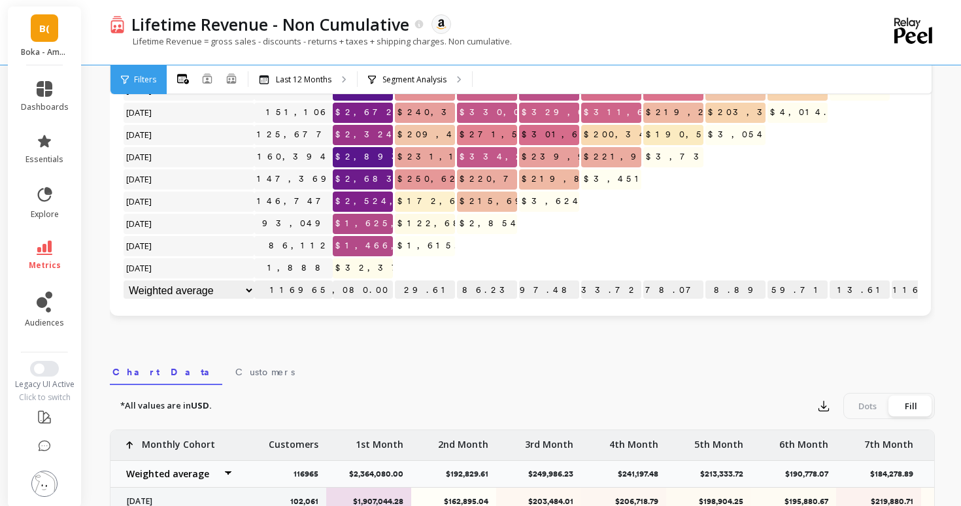
scroll to position [142, 0]
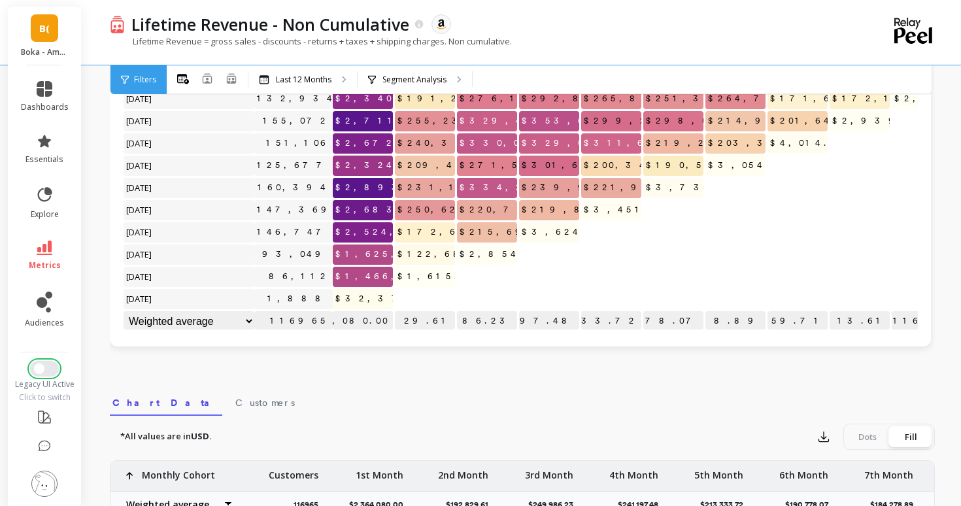
click at [42, 369] on span "Switch to New UI" at bounding box center [39, 368] width 10 height 10
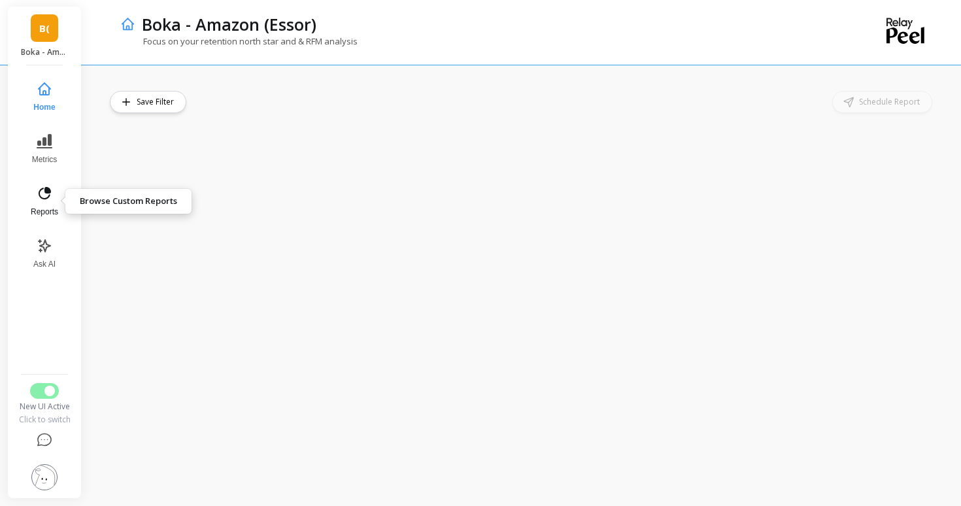
click at [50, 195] on icon at bounding box center [45, 193] width 12 height 12
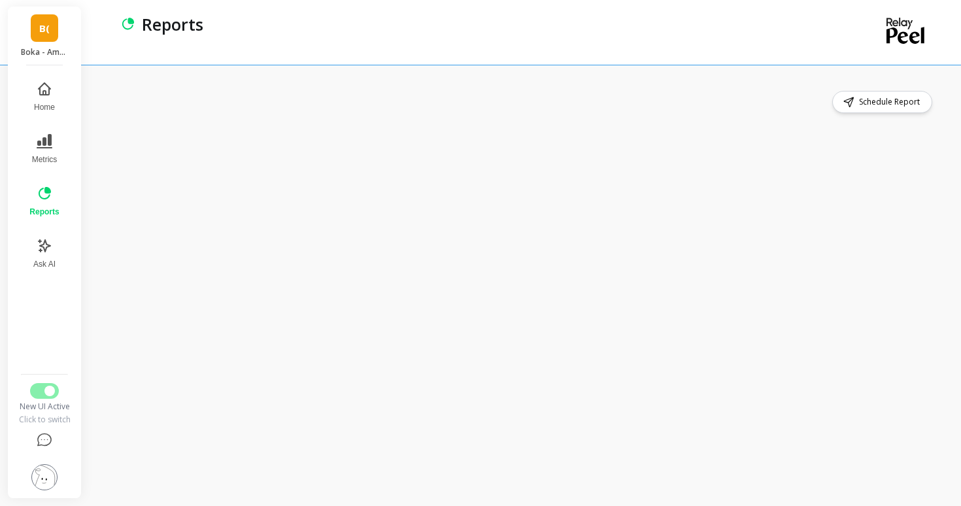
click at [576, 113] on div "Schedule Report" at bounding box center [522, 285] width 825 height 389
click at [54, 156] on span "Metrics" at bounding box center [44, 159] width 25 height 10
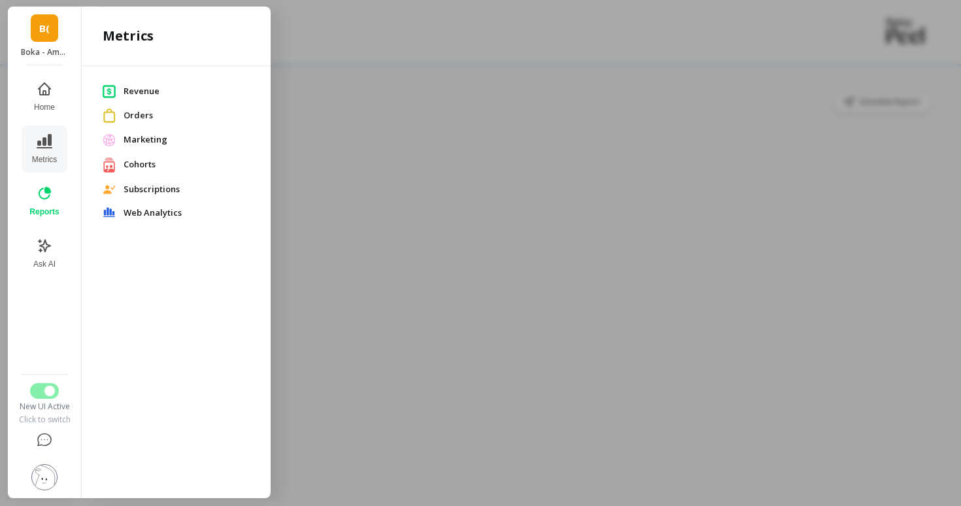
click at [129, 162] on span "Cohorts" at bounding box center [187, 164] width 126 height 13
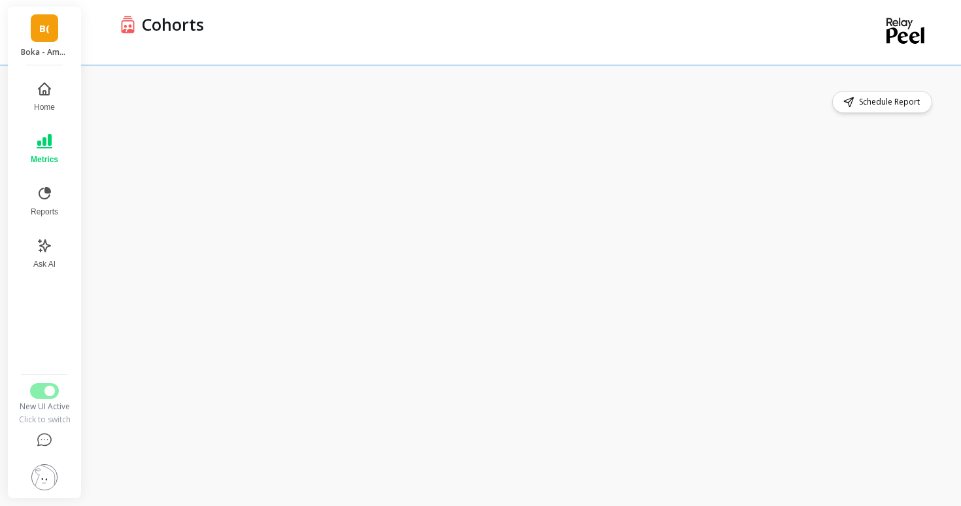
click at [35, 131] on button "Metrics" at bounding box center [44, 149] width 43 height 47
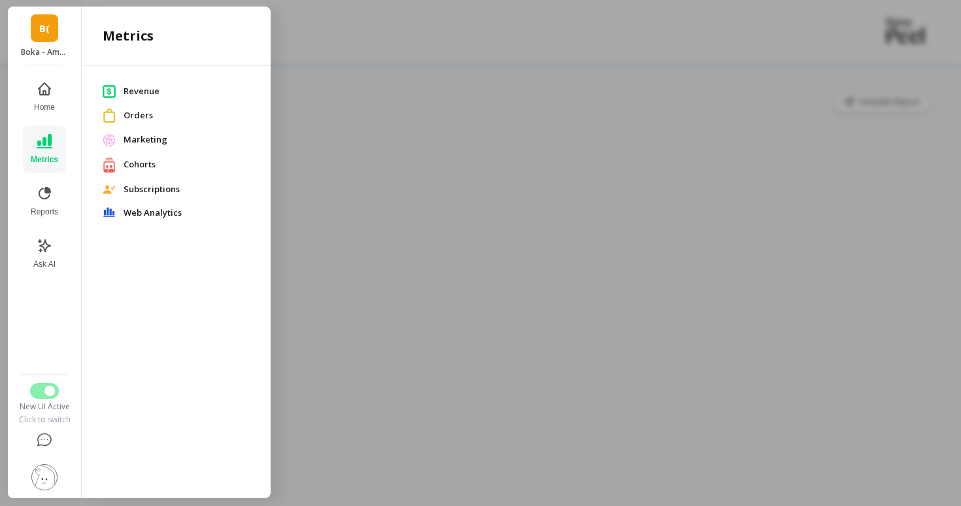
click at [156, 92] on span "Revenue" at bounding box center [187, 91] width 126 height 13
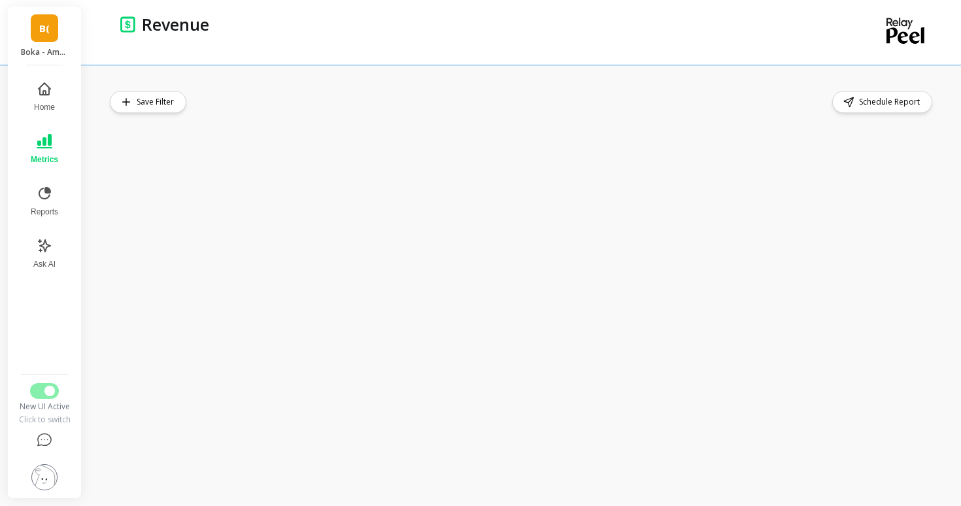
click at [52, 404] on div "New UI Active" at bounding box center [45, 406] width 54 height 10
click at [40, 396] on button "Switch to Legacy UI" at bounding box center [44, 391] width 29 height 16
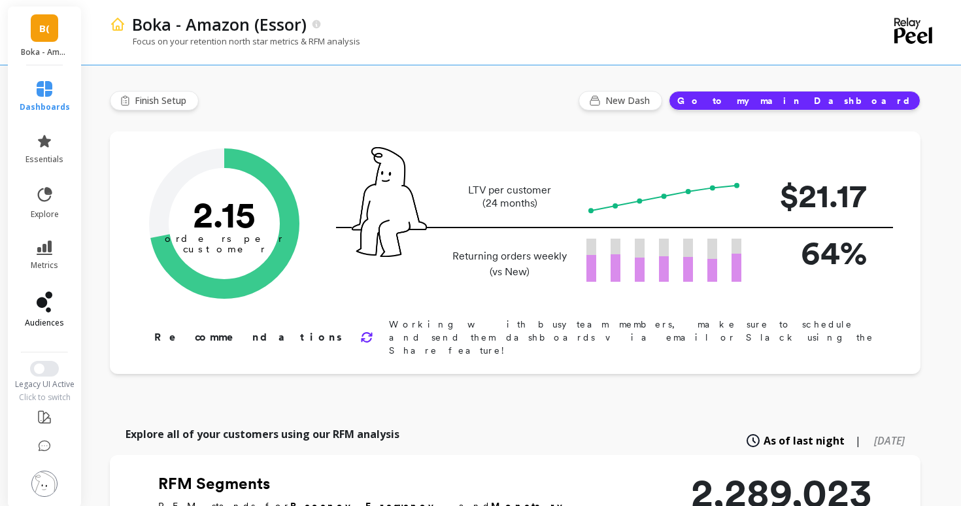
click at [42, 299] on icon at bounding box center [42, 302] width 10 height 10
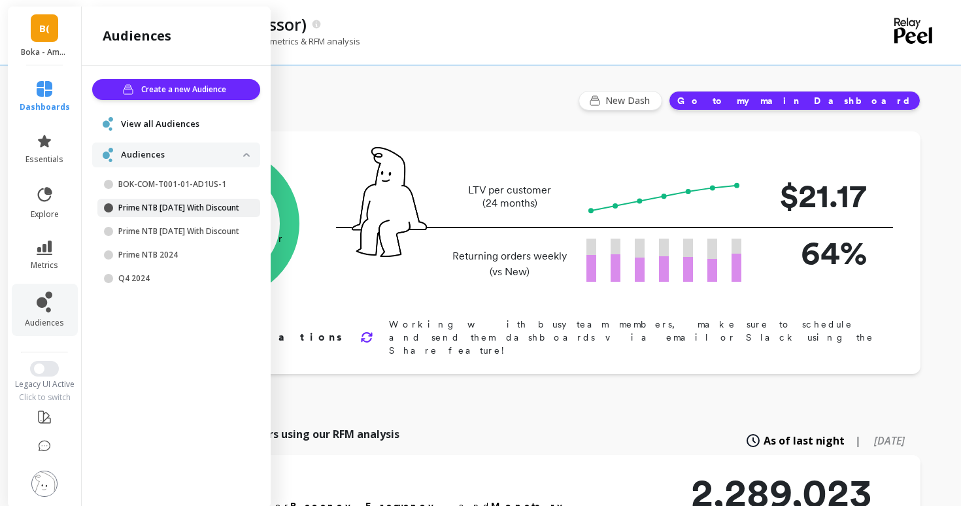
click at [138, 213] on p "Prime NTB [DATE] With Discount" at bounding box center [180, 208] width 125 height 10
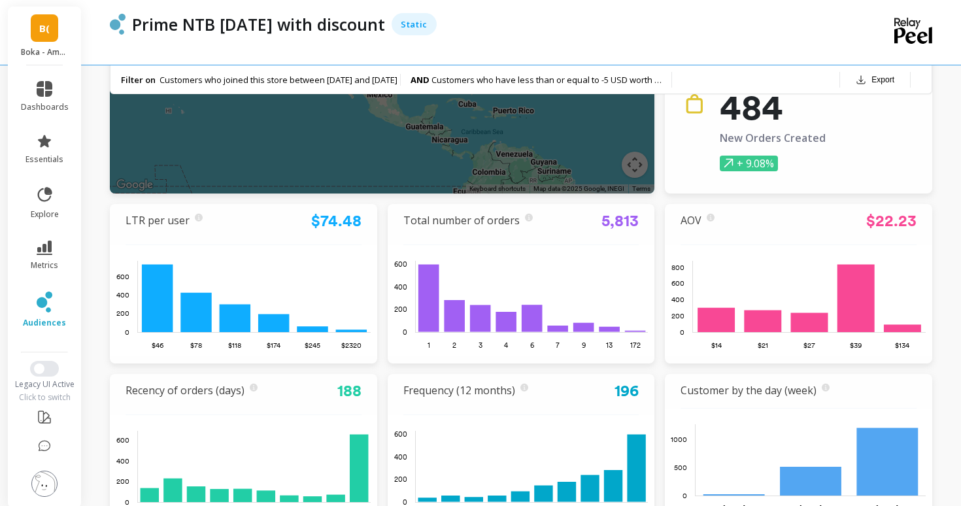
scroll to position [143, 0]
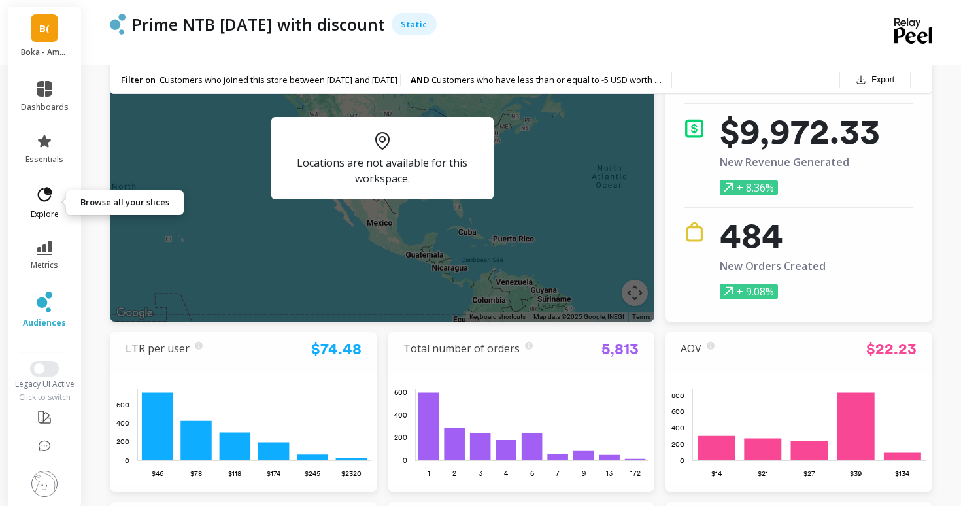
click at [43, 196] on icon at bounding box center [44, 195] width 18 height 18
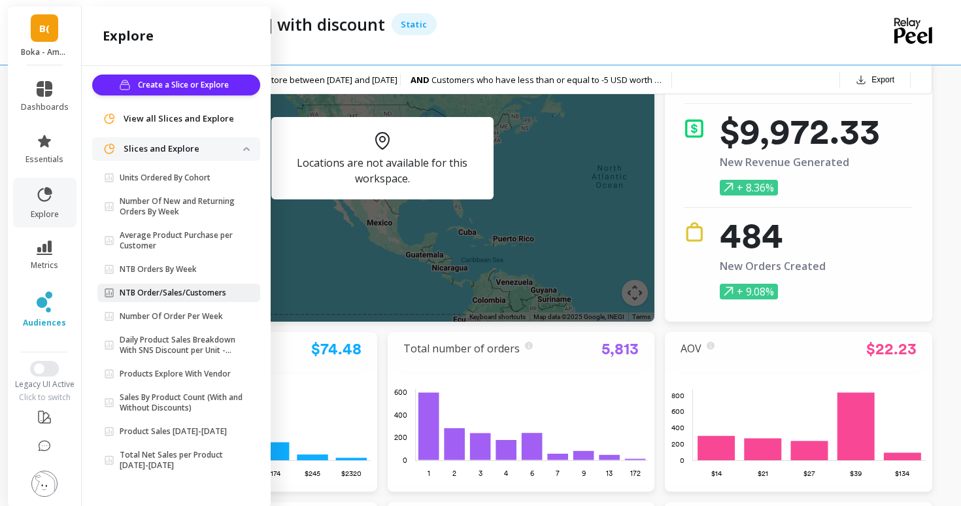
scroll to position [0, 0]
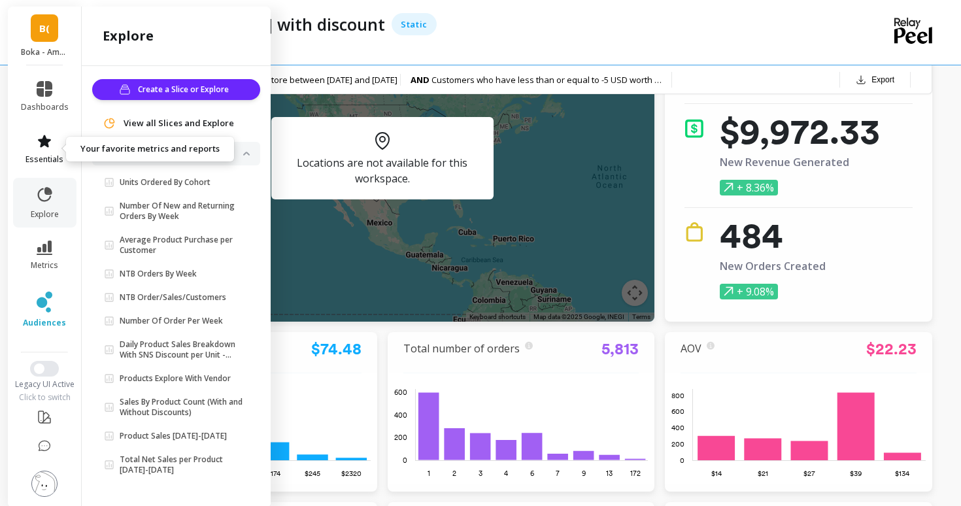
click at [29, 150] on link "essentials" at bounding box center [45, 148] width 48 height 31
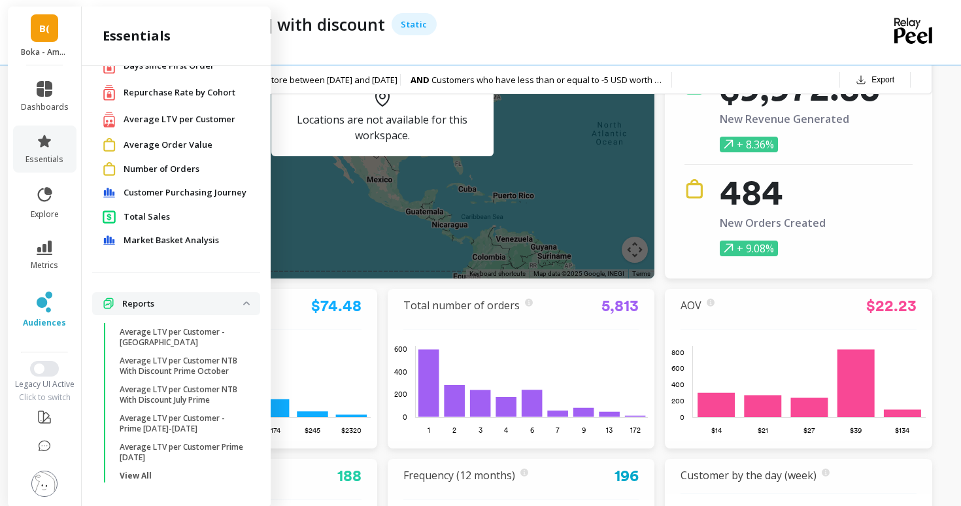
scroll to position [187, 0]
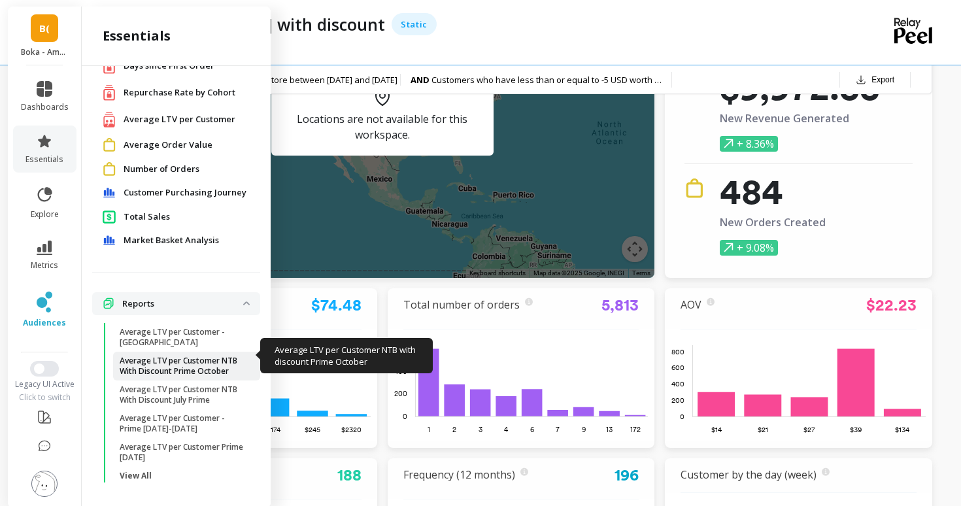
click at [193, 360] on p "Average LTV per Customer NTB With Discount Prime October" at bounding box center [182, 366] width 125 height 21
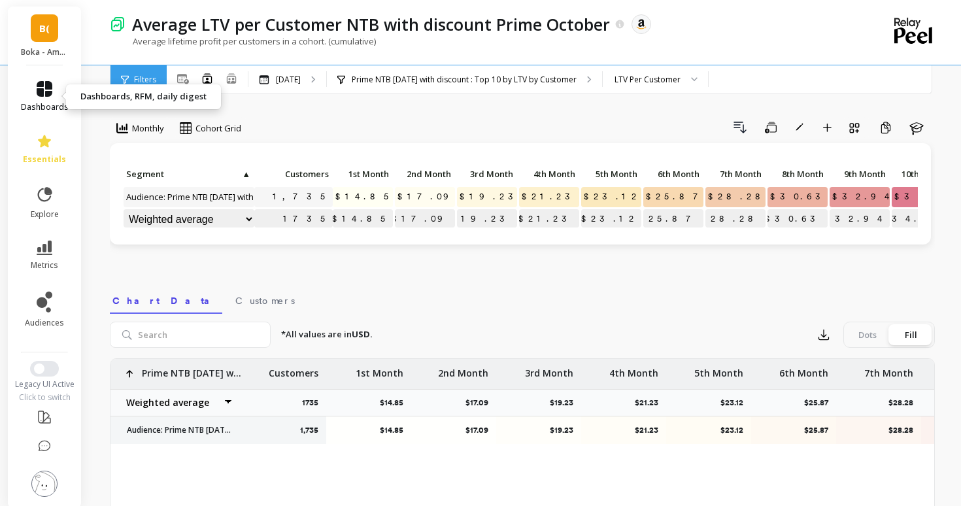
click at [43, 98] on link "dashboards" at bounding box center [45, 96] width 48 height 31
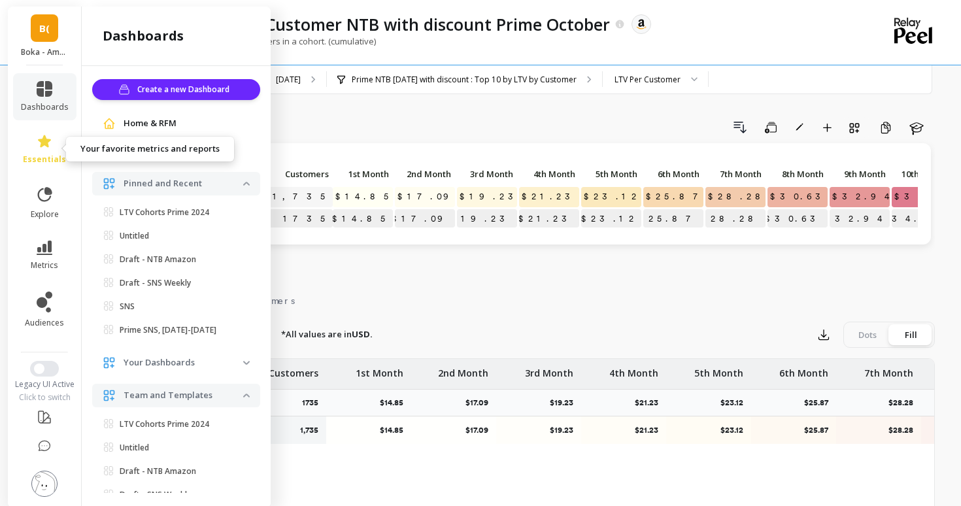
click at [49, 143] on icon at bounding box center [45, 141] width 16 height 16
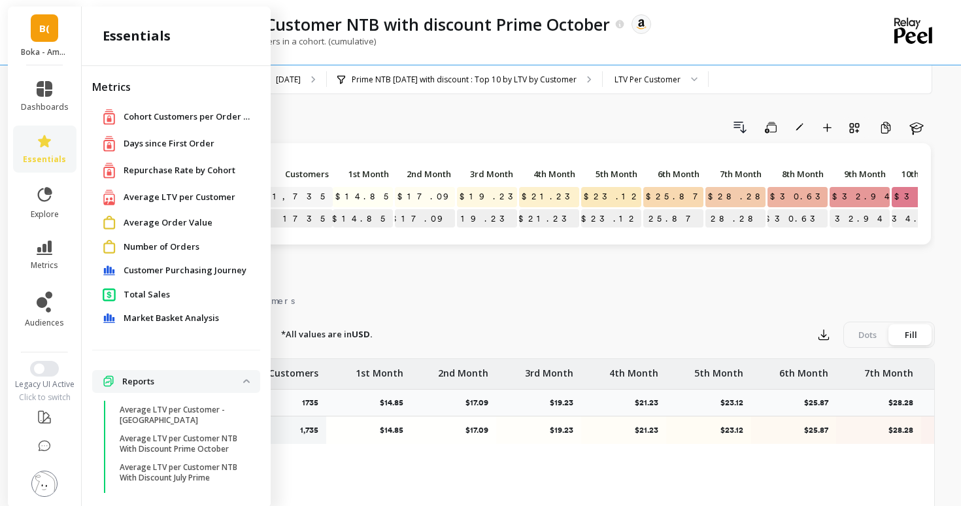
scroll to position [78, 0]
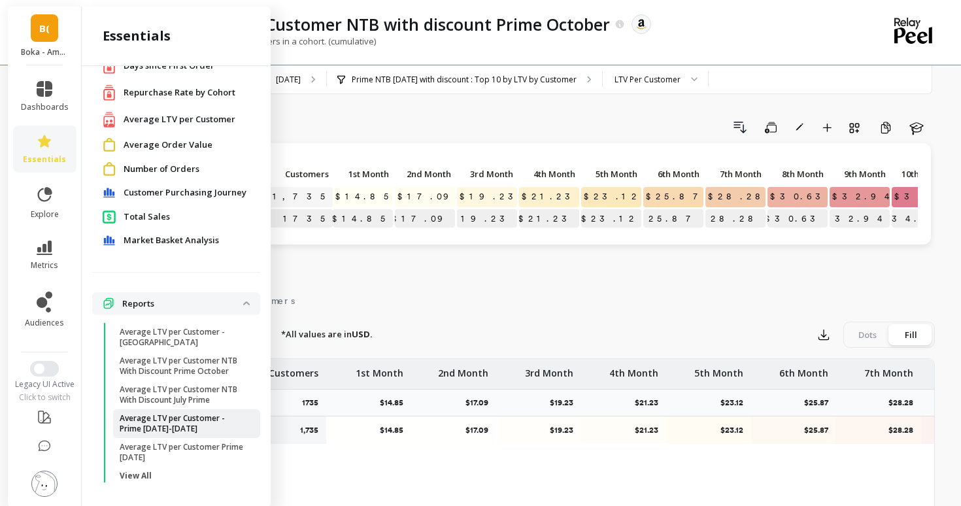
click at [204, 416] on p "Average LTV per Customer - Prime [DATE]-[DATE]" at bounding box center [182, 423] width 125 height 21
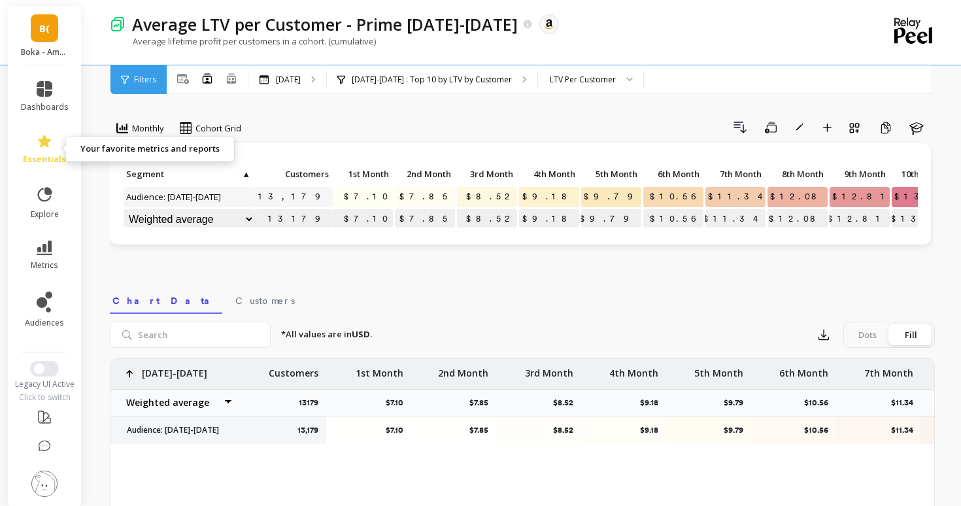
click at [49, 145] on icon at bounding box center [45, 141] width 16 height 16
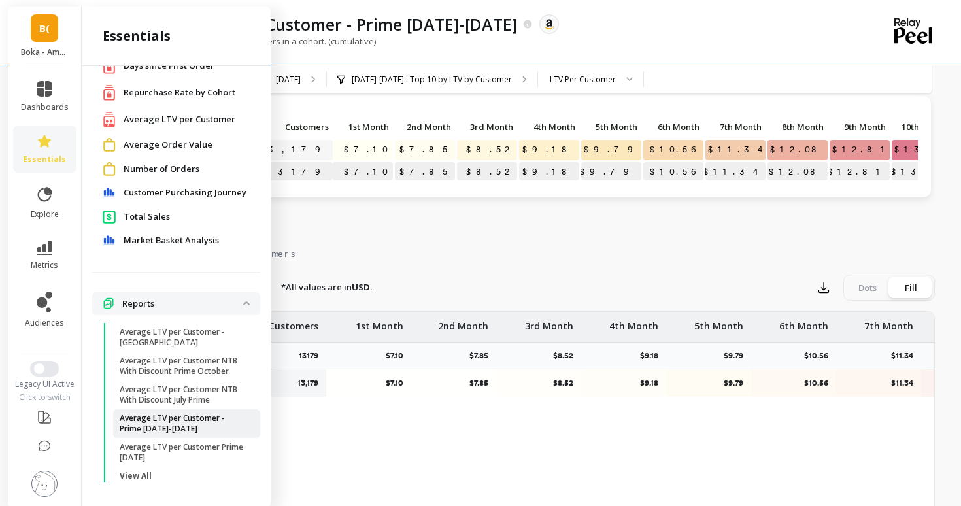
scroll to position [50, 0]
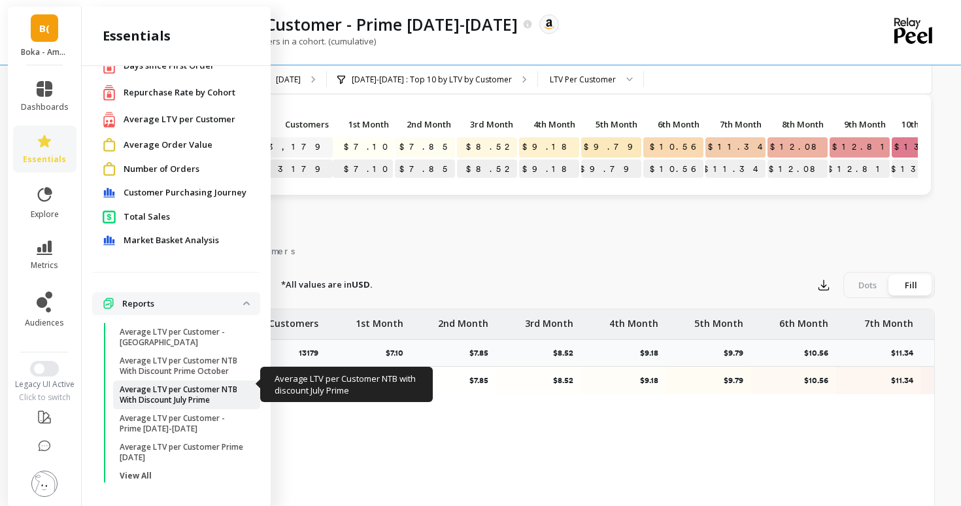
click at [206, 386] on p "Average LTV per Customer NTB With Discount July Prime" at bounding box center [182, 394] width 125 height 21
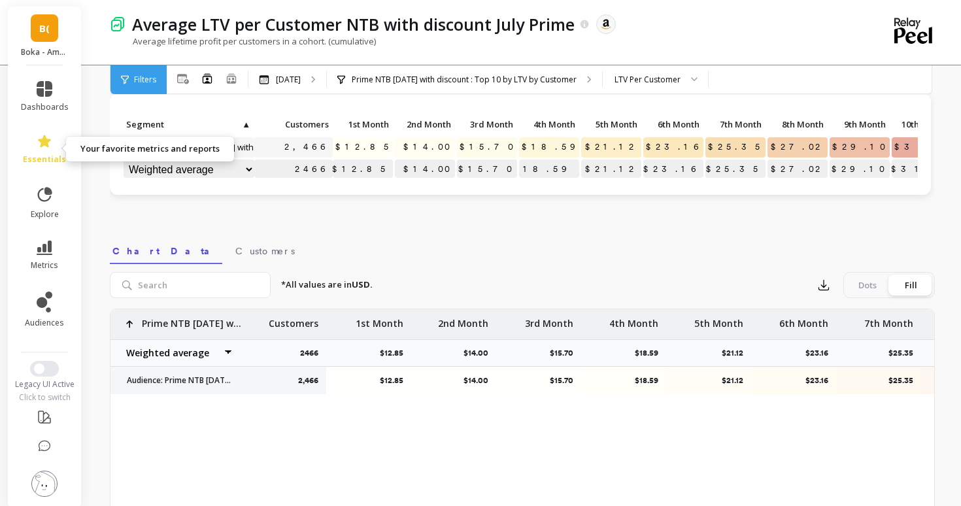
click at [41, 137] on icon at bounding box center [45, 141] width 16 height 16
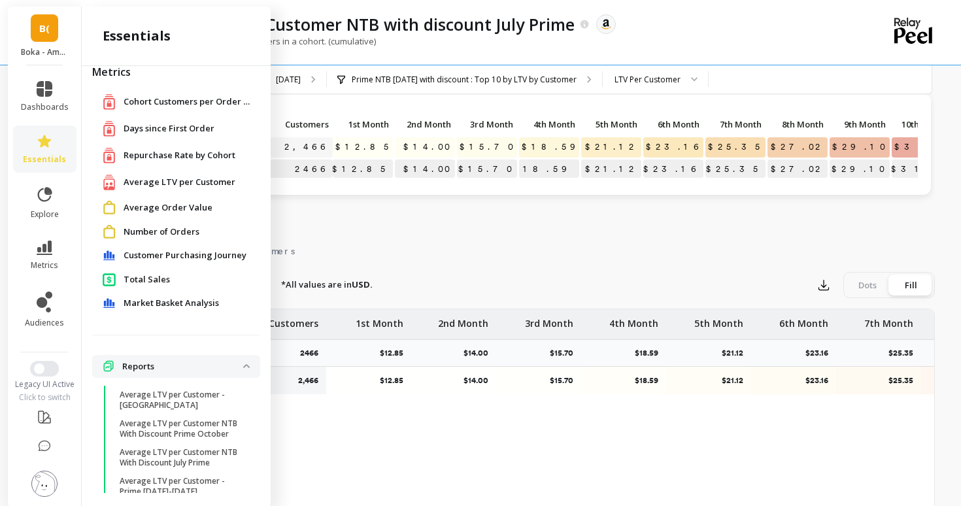
scroll to position [20, 0]
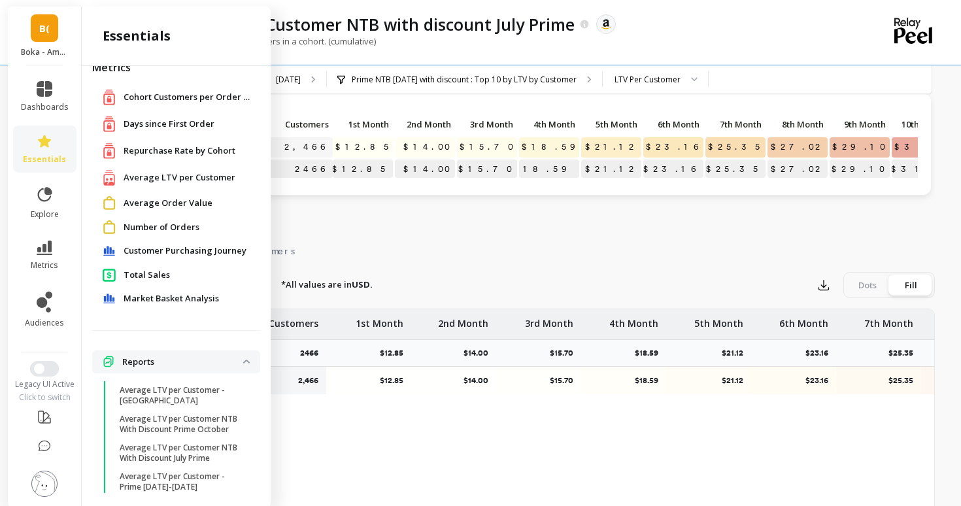
click at [168, 220] on div "Number of Orders" at bounding box center [176, 227] width 168 height 24
click at [168, 224] on span "Number of Orders" at bounding box center [162, 227] width 76 height 13
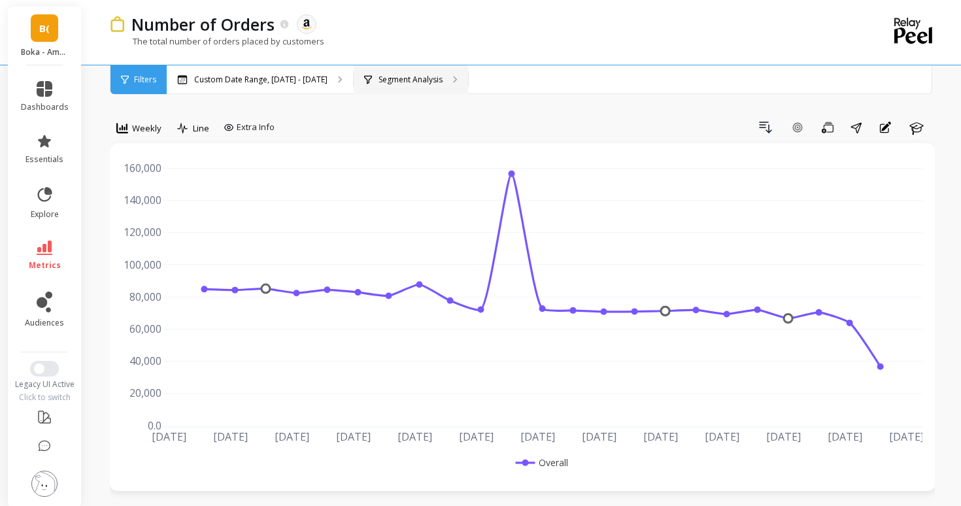
click at [388, 72] on div "Segment Analysis" at bounding box center [411, 79] width 114 height 29
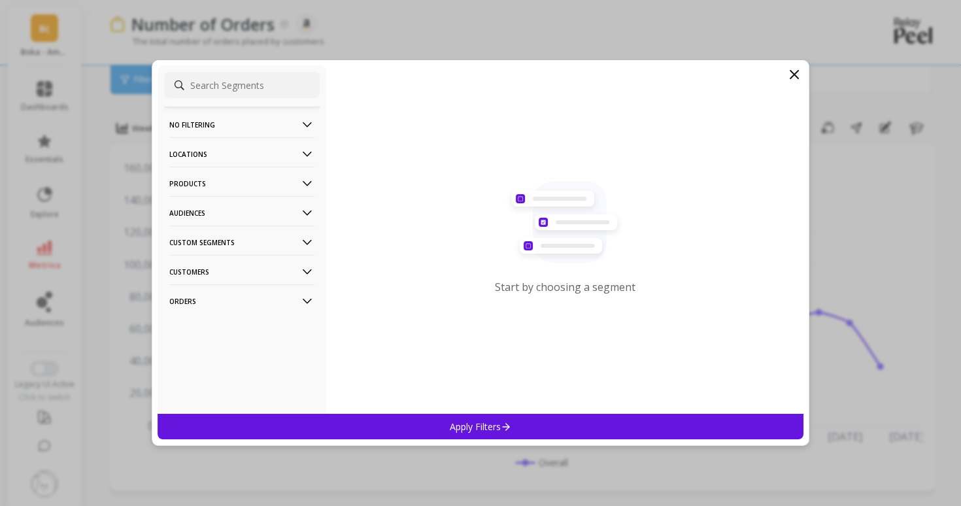
click at [254, 177] on p "Products" at bounding box center [241, 183] width 145 height 33
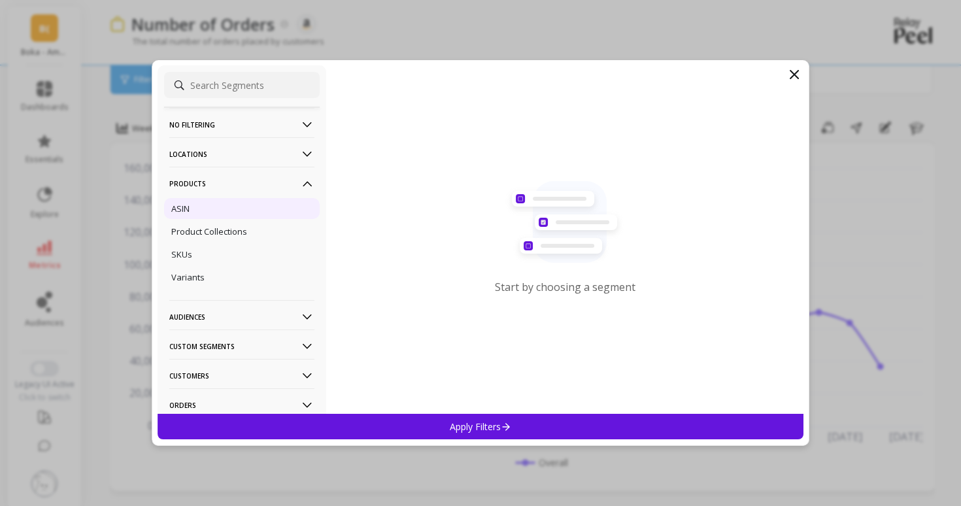
click at [254, 200] on div "ASIN" at bounding box center [242, 208] width 156 height 21
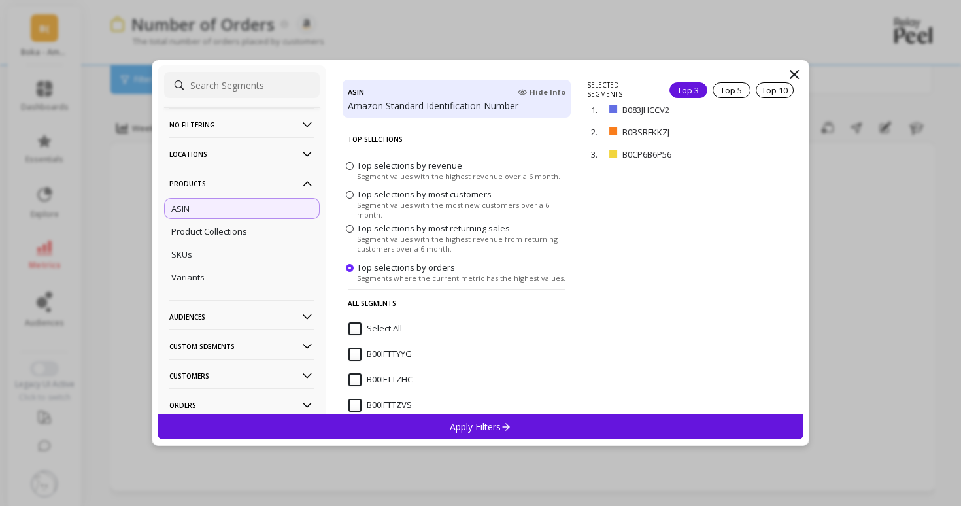
click at [649, 414] on div "Apply Filters" at bounding box center [481, 426] width 646 height 25
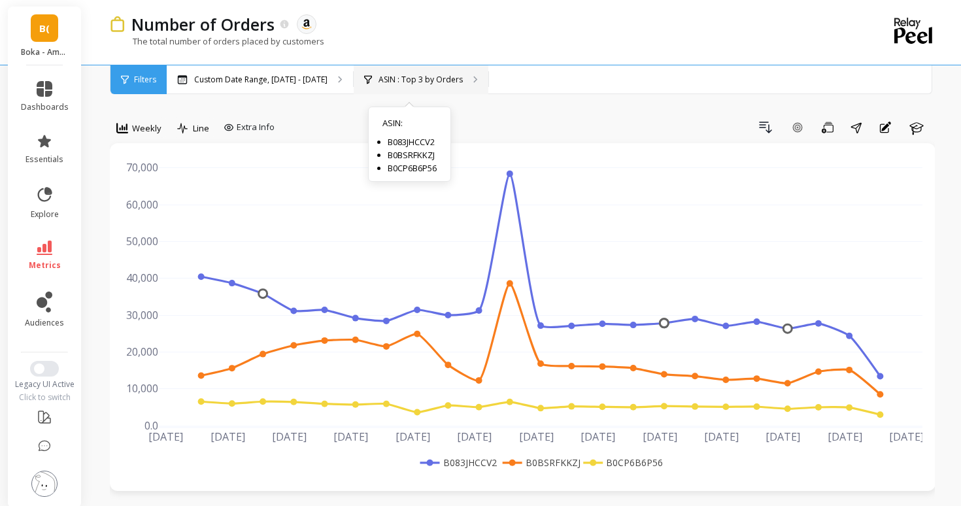
click at [382, 89] on div "ASIN : Top 3 by Orders ASIN : B083JHCCV2 B0BSRFKKZJ B0CP6B6P56" at bounding box center [421, 79] width 135 height 29
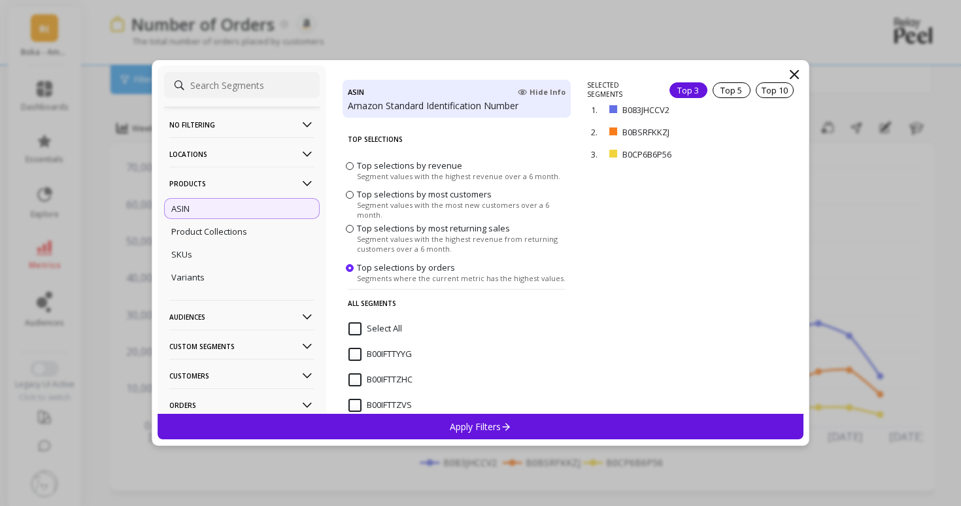
click at [241, 86] on input at bounding box center [242, 85] width 156 height 26
paste input "B0CB9DFPN4"
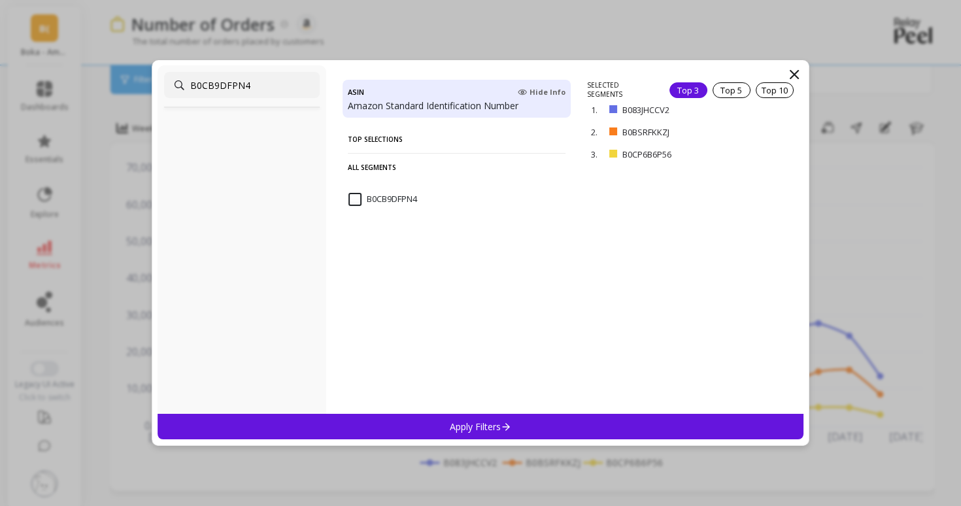
type input "B0CB9DFPN4"
click at [359, 203] on input "B0CB9DFPN4" at bounding box center [382, 199] width 69 height 13
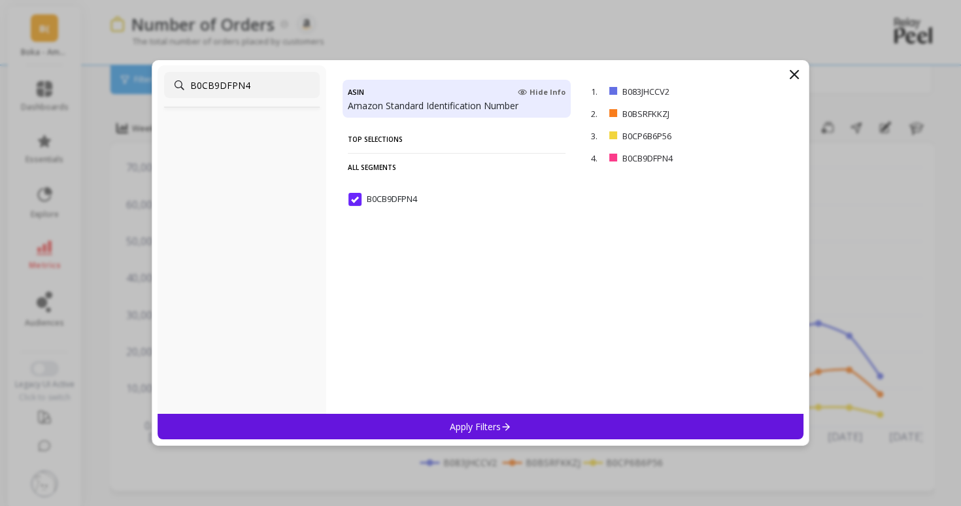
click at [518, 427] on div "Apply Filters" at bounding box center [481, 426] width 646 height 25
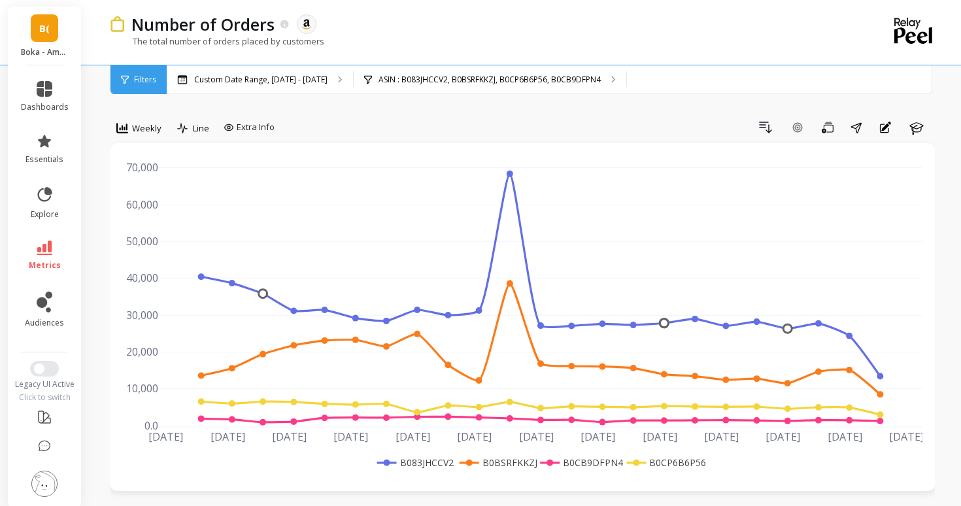
click at [141, 87] on div "Filters" at bounding box center [138, 79] width 56 height 29
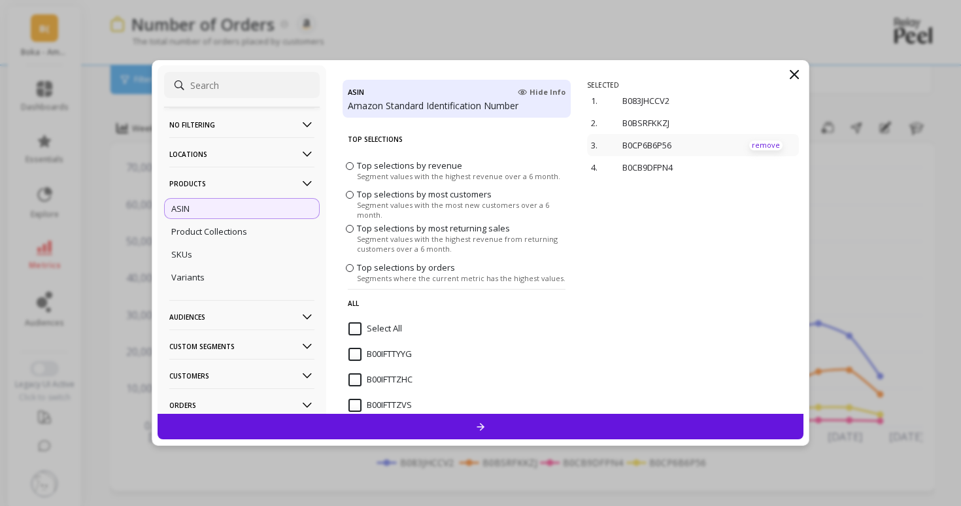
click at [762, 142] on p "remove" at bounding box center [765, 146] width 33 height 10
click at [260, 92] on input at bounding box center [242, 85] width 156 height 26
paste input "B0BYFJS7DV"
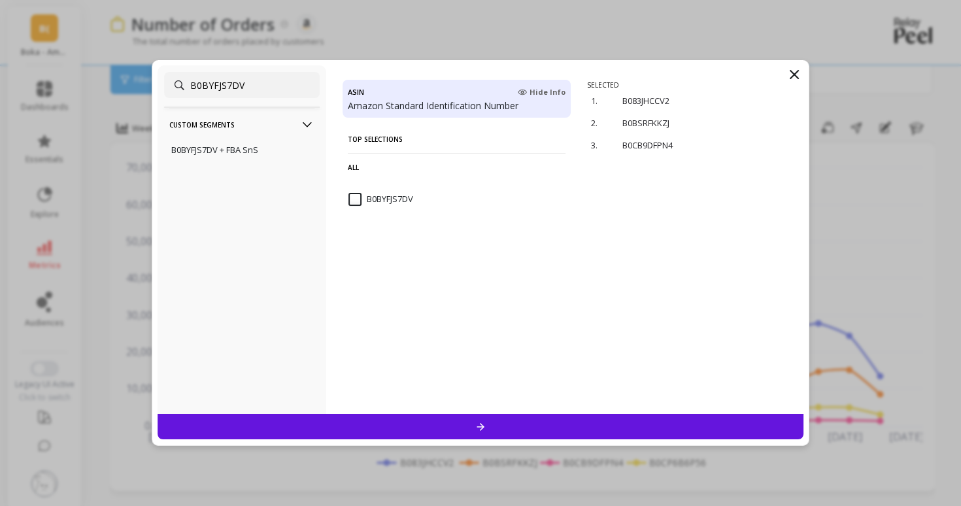
type input "B0BYFJS7DV"
click at [358, 201] on input "B0BYFJS7DV" at bounding box center [380, 199] width 65 height 13
click at [565, 429] on div at bounding box center [481, 426] width 646 height 25
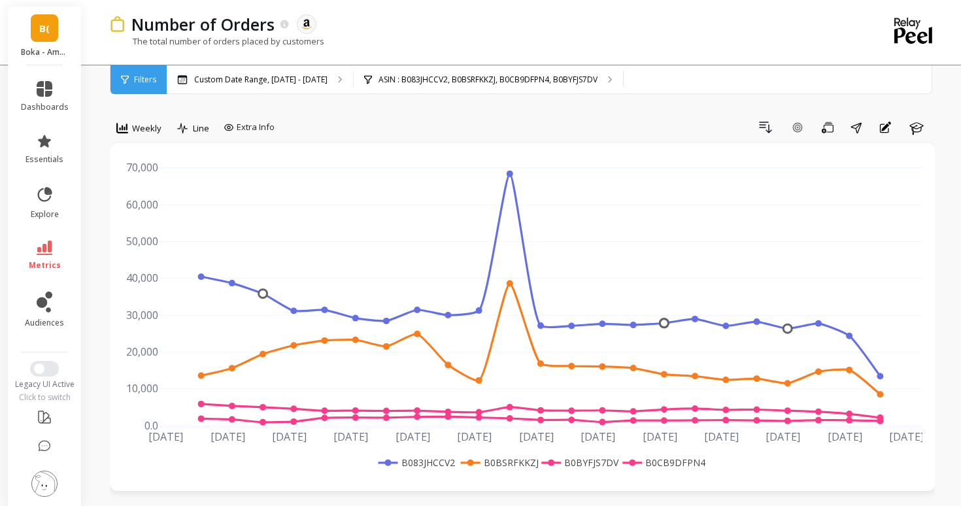
click at [142, 86] on div "Filters" at bounding box center [138, 79] width 56 height 29
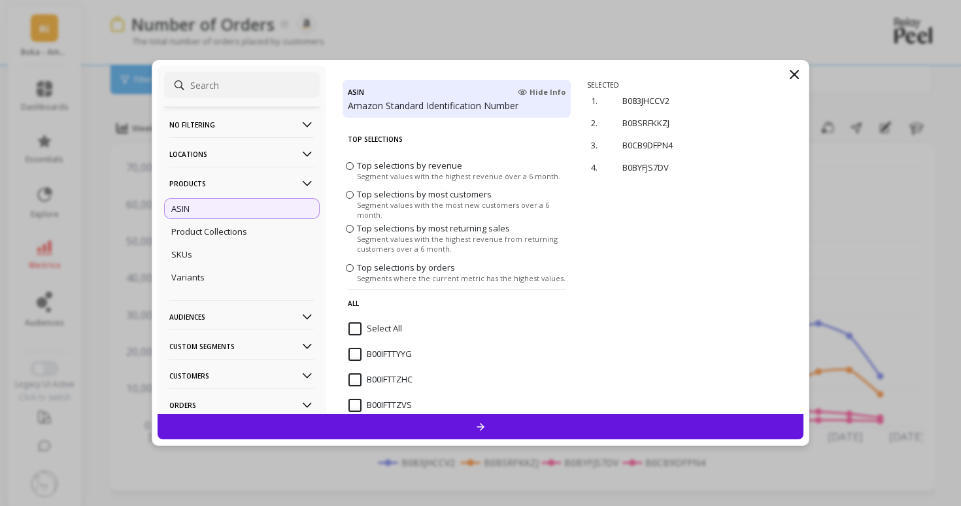
click at [362, 174] on span "Segment values with the highest revenue over a 6 month." at bounding box center [458, 176] width 203 height 10
click at [0, 0] on input "Top selections by revenue Segment values with the highest revenue over a 6 mont…" at bounding box center [0, 0] width 0 height 0
click at [731, 91] on div "Top 10" at bounding box center [740, 89] width 38 height 16
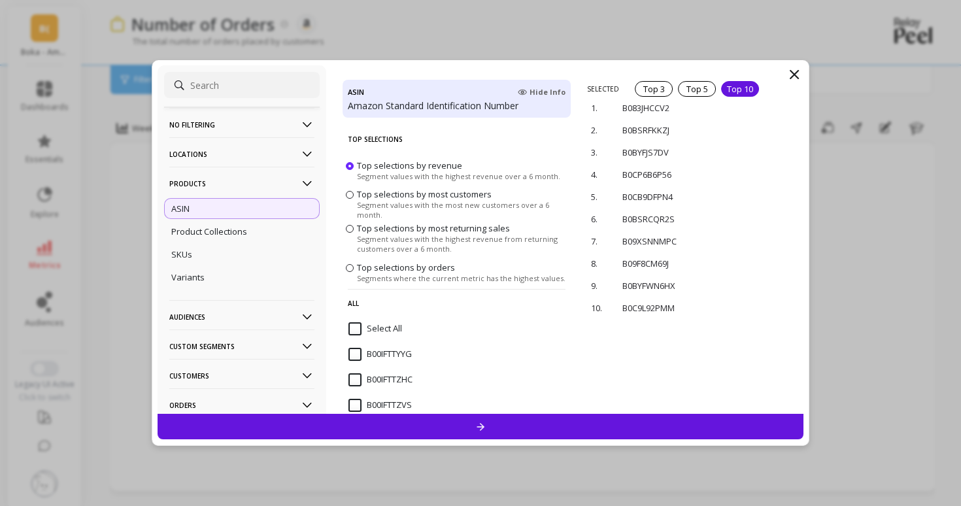
click at [650, 420] on div at bounding box center [481, 426] width 646 height 25
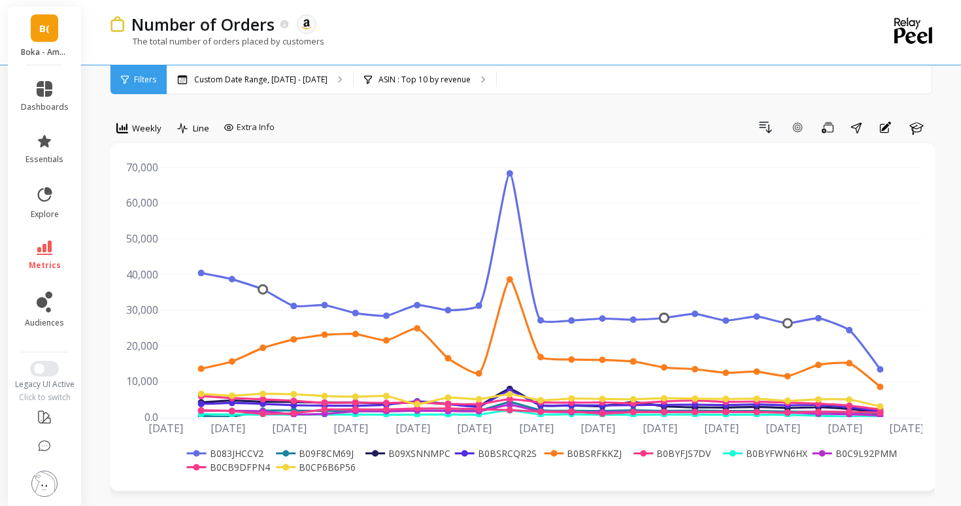
click at [141, 80] on span "Filters" at bounding box center [145, 80] width 22 height 10
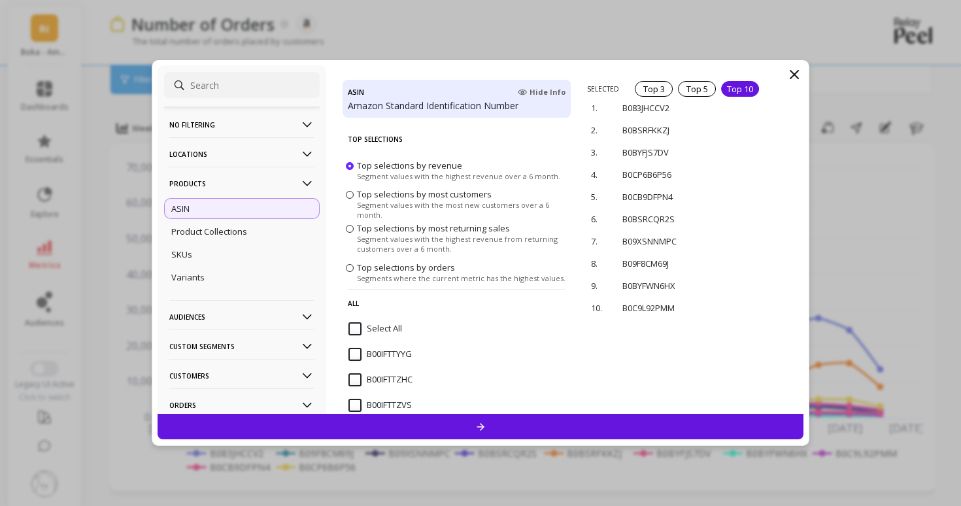
click at [471, 227] on span "Top selections by most returning sales" at bounding box center [433, 228] width 153 height 12
click at [0, 0] on input "Top selections by most returning sales Segment values with the highest revenue …" at bounding box center [0, 0] width 0 height 0
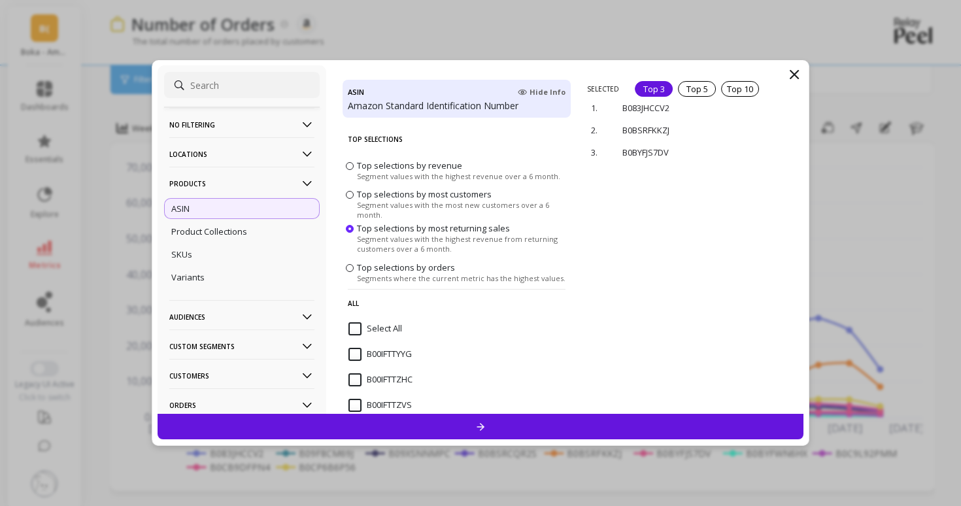
click at [532, 426] on div at bounding box center [481, 426] width 646 height 25
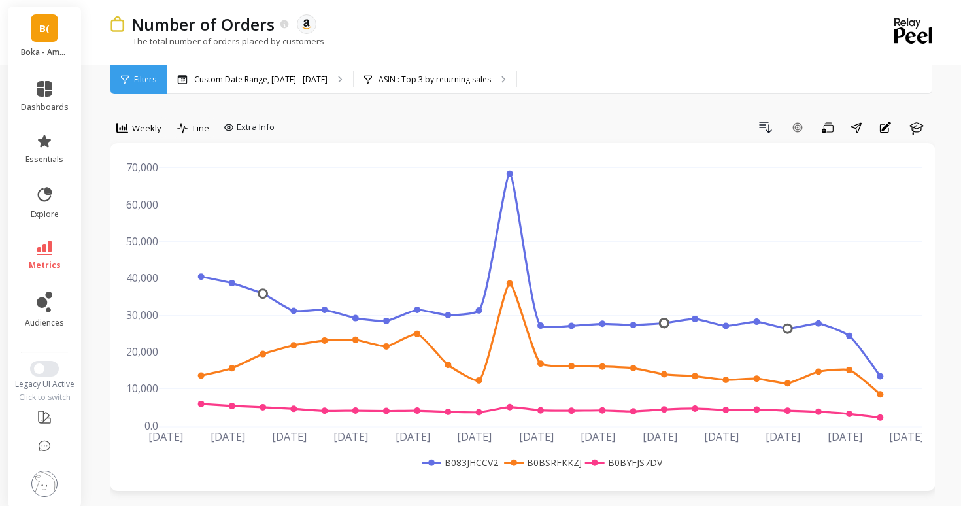
drag, startPoint x: 665, startPoint y: 458, endPoint x: 601, endPoint y: 465, distance: 64.5
click at [601, 465] on div "Apr 20 2025 May 4 May 18 Jun 1 Jun 15 Jun 29 Jul 13 Jul 27 Aug 10 Aug 24 Sep 7 …" at bounding box center [522, 317] width 799 height 322
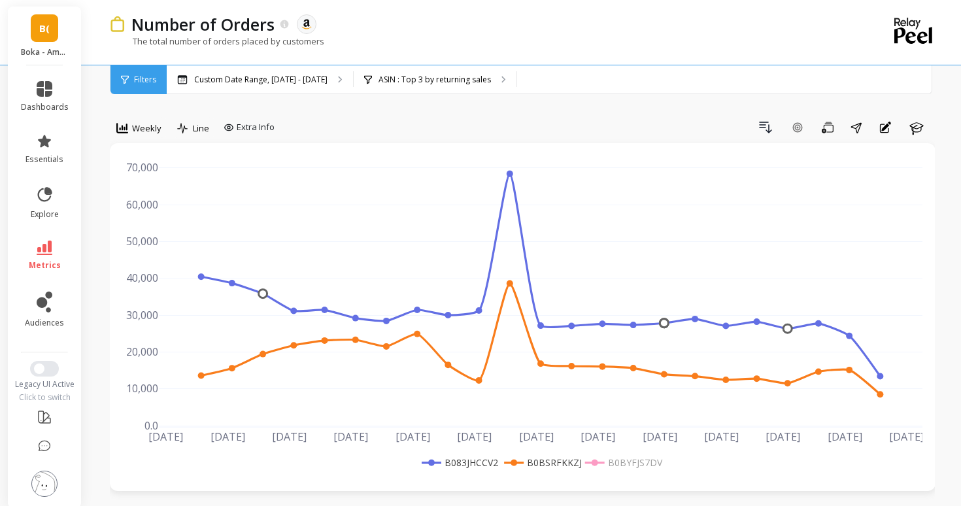
click at [641, 464] on rect at bounding box center [622, 463] width 80 height 14
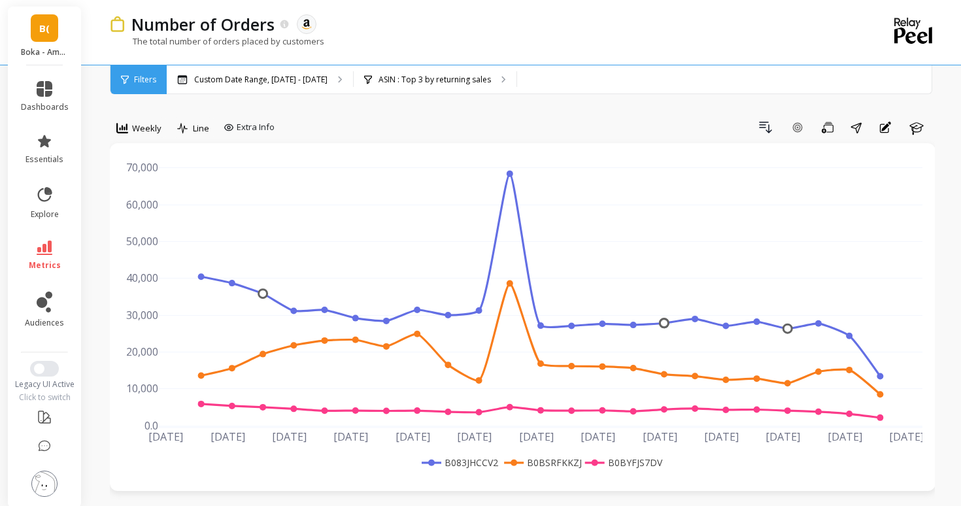
click at [148, 92] on div "Filters" at bounding box center [138, 79] width 56 height 29
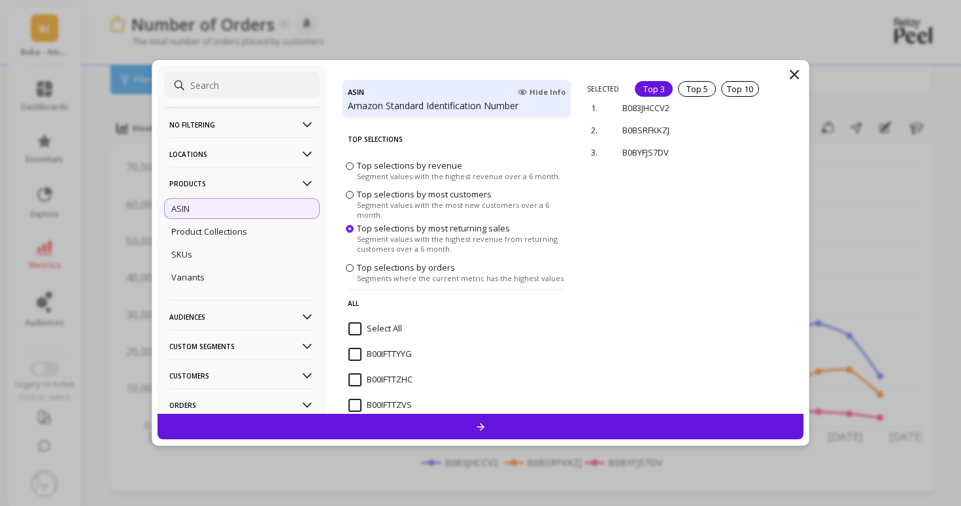
click at [232, 90] on input at bounding box center [242, 85] width 156 height 26
paste input "B0BYFJS7DV"
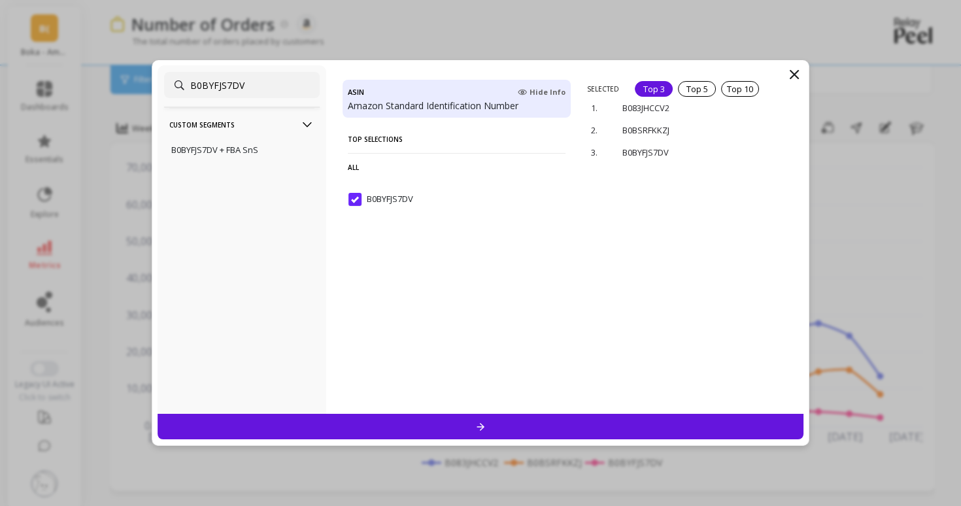
click at [281, 92] on input "B0BYFJS7DV" at bounding box center [242, 85] width 156 height 26
paste input "CB9DFPN"
type input "B0CB9DFPN"
click at [361, 204] on input "B0CB9DFPN4" at bounding box center [382, 199] width 69 height 13
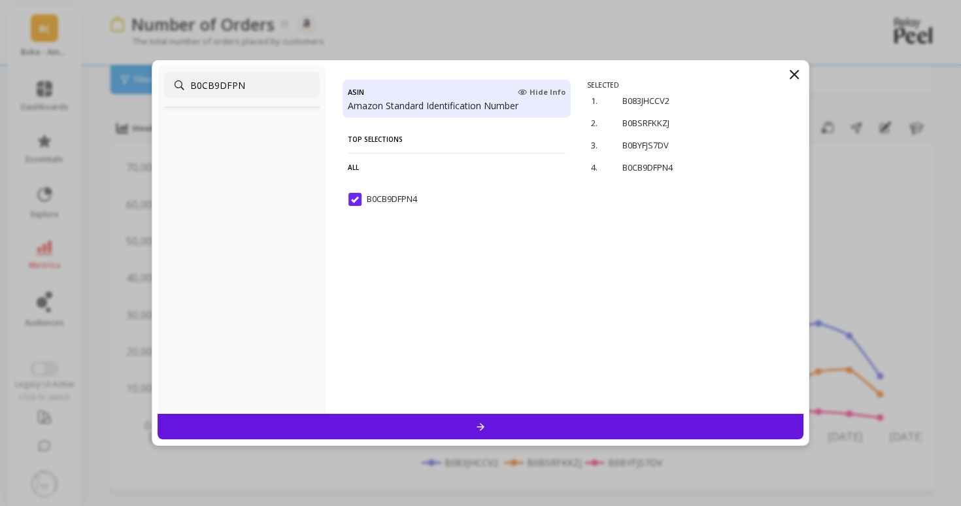
click at [476, 428] on icon at bounding box center [480, 426] width 11 height 11
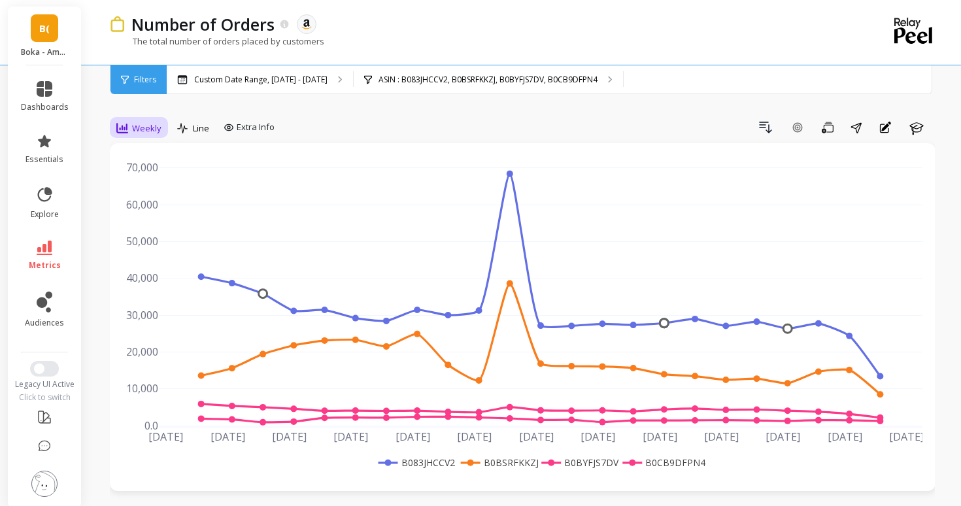
click at [117, 129] on icon at bounding box center [122, 128] width 12 height 10
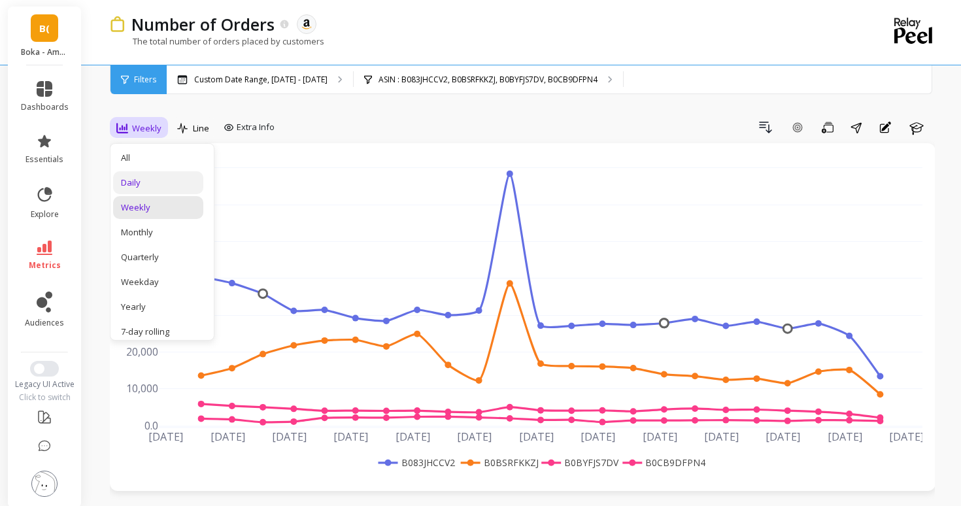
click at [147, 179] on div "Daily" at bounding box center [158, 183] width 75 height 12
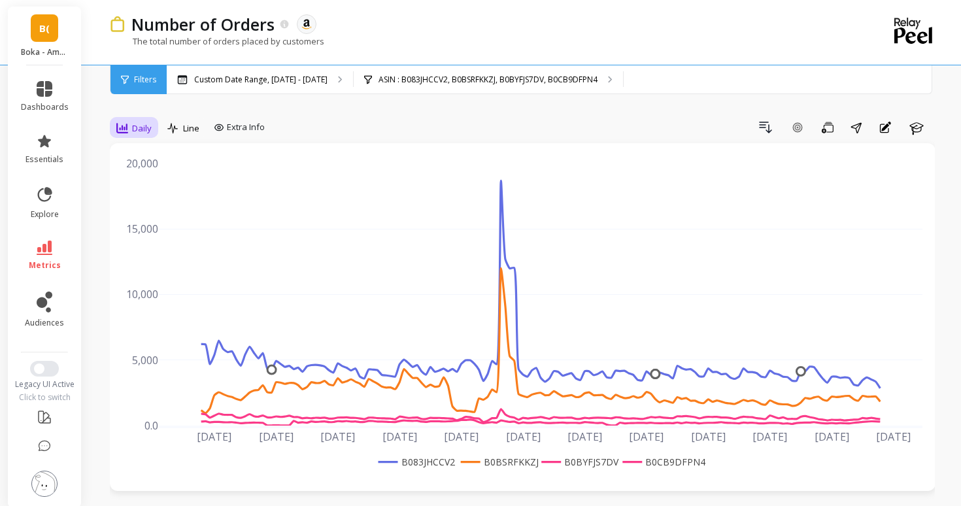
click at [137, 127] on span "Daily" at bounding box center [142, 128] width 20 height 12
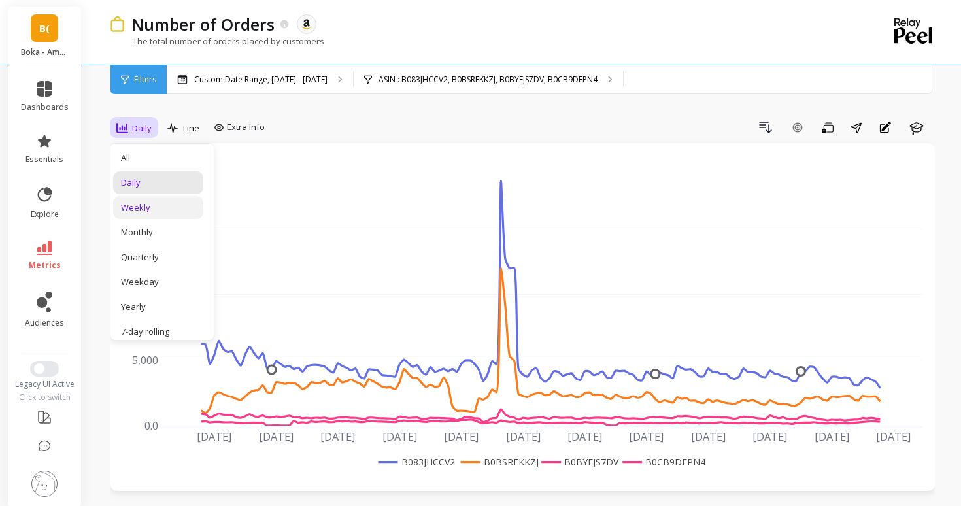
click at [163, 201] on div "Weekly" at bounding box center [158, 207] width 75 height 12
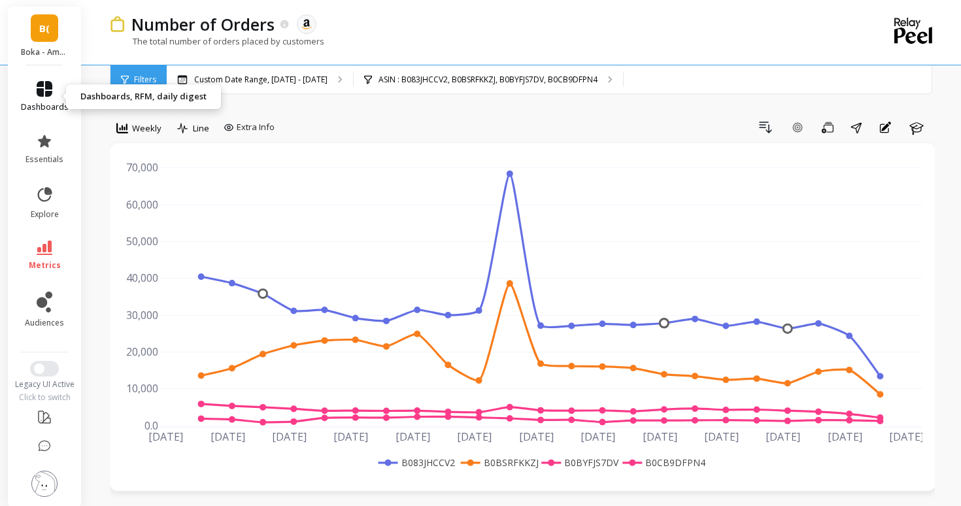
click at [31, 98] on link "dashboards" at bounding box center [45, 96] width 48 height 31
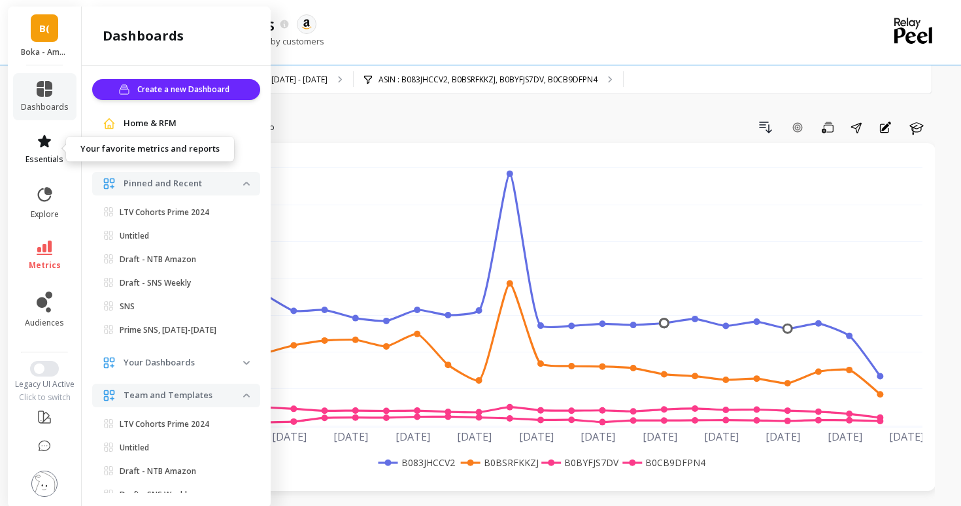
click at [48, 149] on link "essentials" at bounding box center [45, 148] width 48 height 31
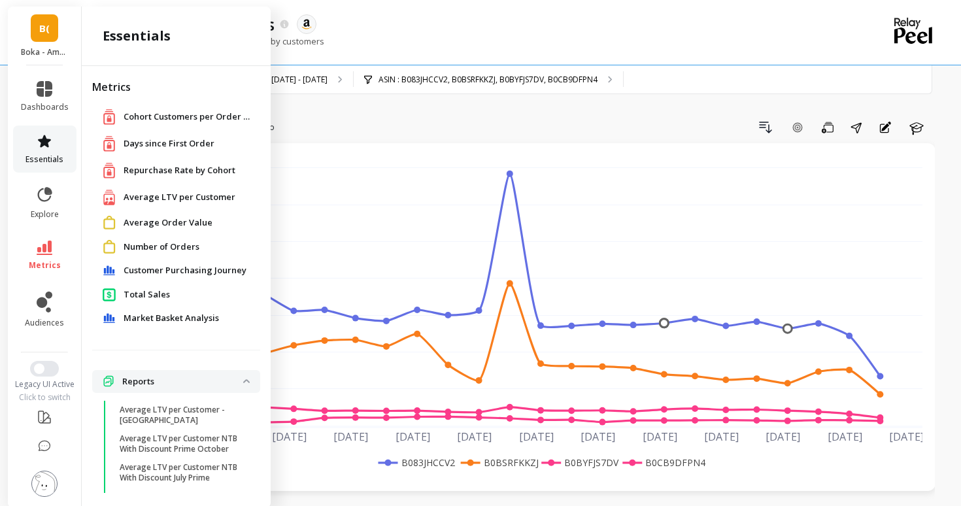
scroll to position [20, 0]
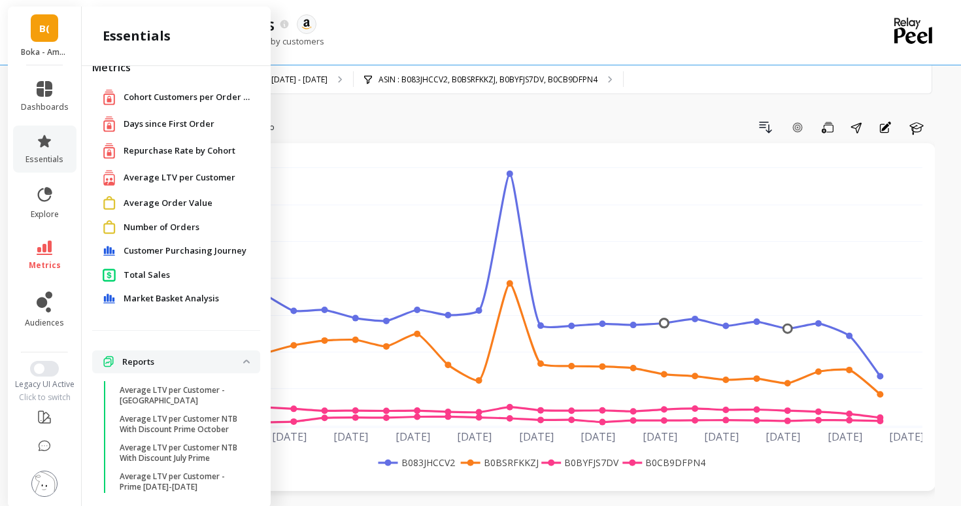
click at [160, 206] on span "Average Order Value" at bounding box center [168, 203] width 89 height 13
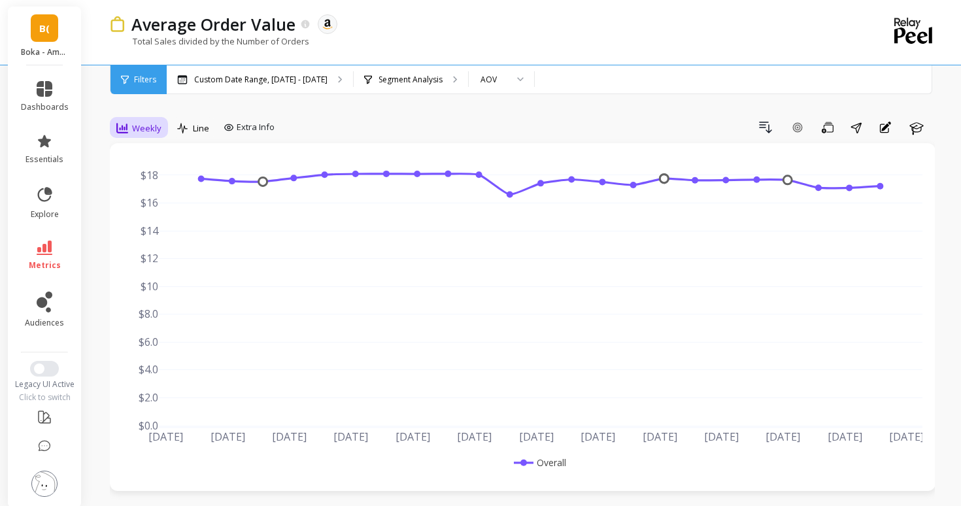
click at [141, 127] on span "Weekly" at bounding box center [146, 128] width 29 height 12
click at [144, 182] on div "Daily" at bounding box center [158, 183] width 75 height 12
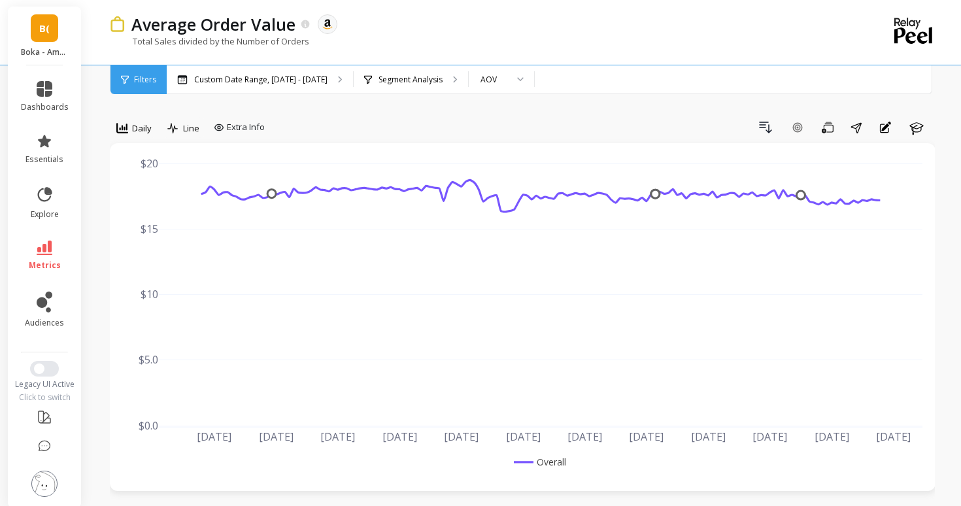
click at [55, 237] on li "metrics" at bounding box center [44, 256] width 63 height 46
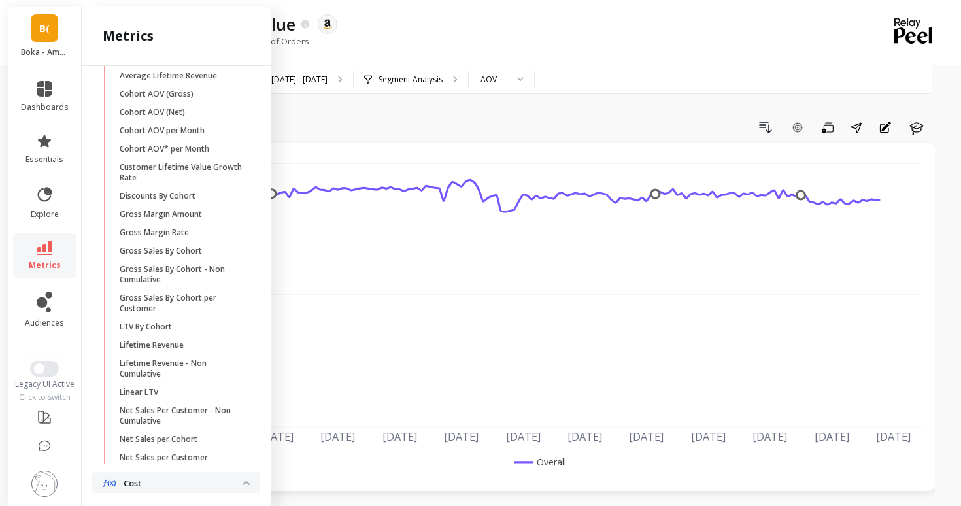
click at [53, 75] on li "dashboards" at bounding box center [44, 96] width 63 height 47
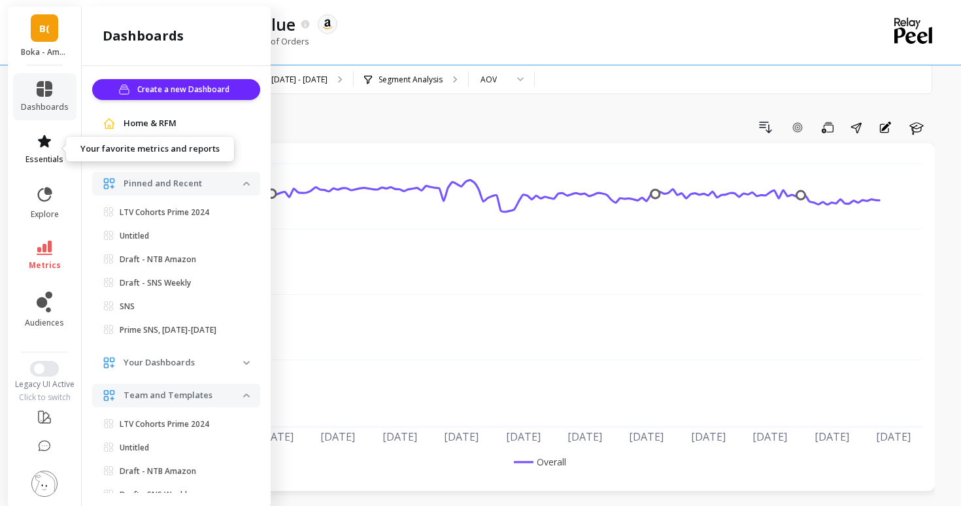
click at [55, 143] on link "essentials" at bounding box center [45, 148] width 48 height 31
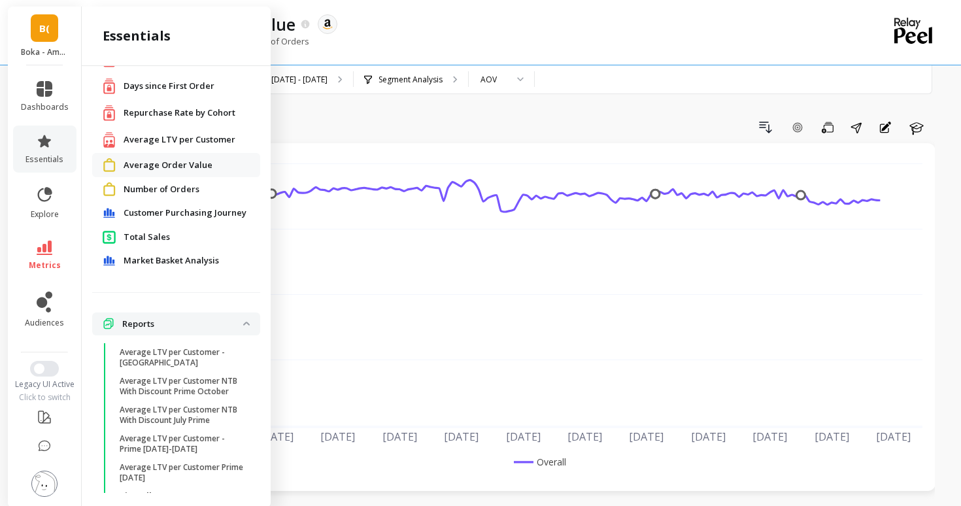
scroll to position [61, 0]
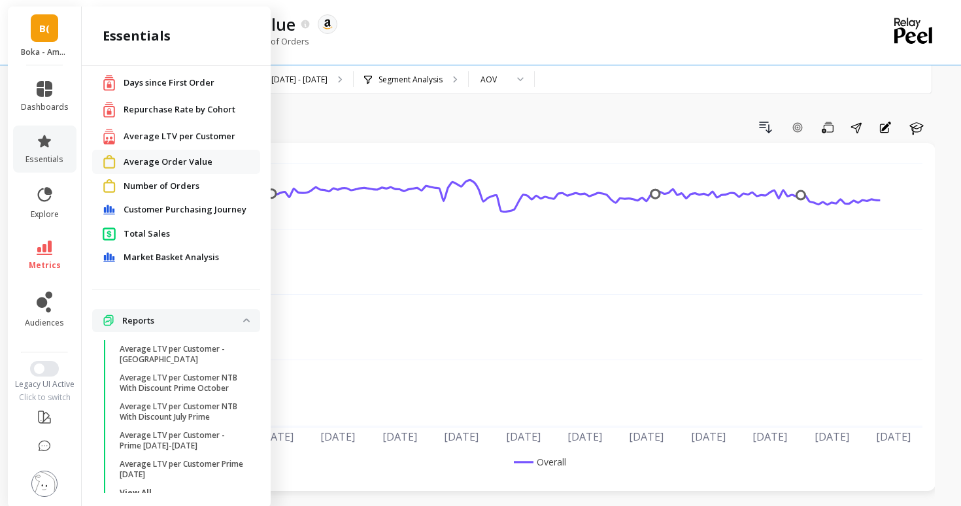
click at [152, 183] on span "Number of Orders" at bounding box center [162, 186] width 76 height 13
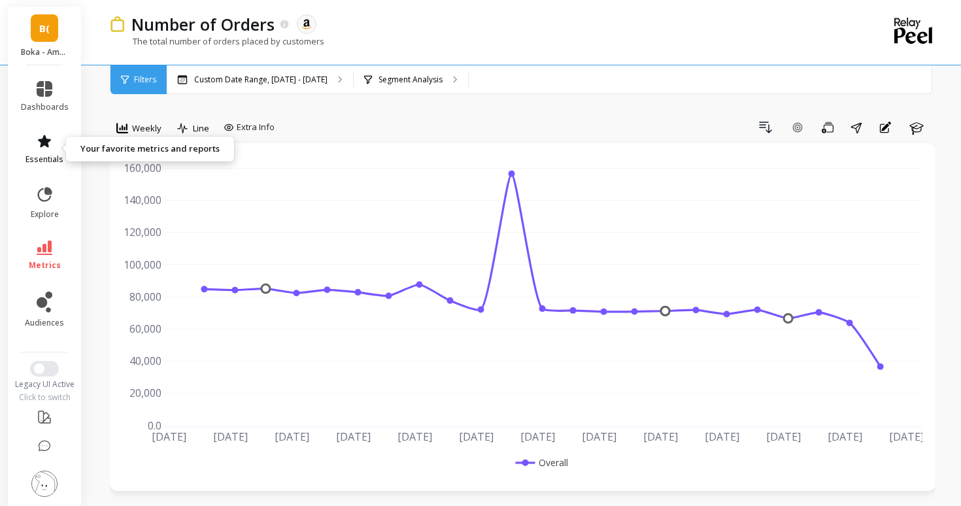
click at [48, 142] on icon at bounding box center [45, 141] width 16 height 16
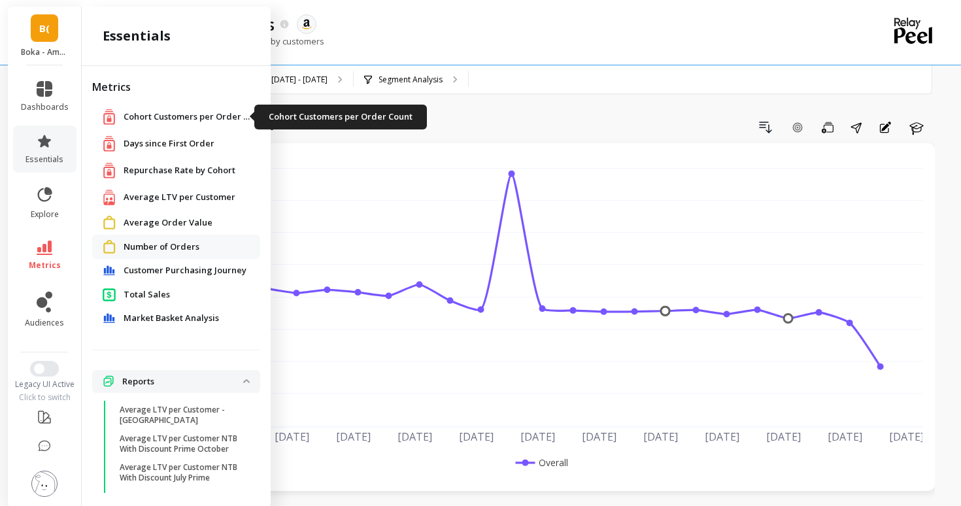
click at [157, 121] on span "Cohort Customers per Order Count" at bounding box center [189, 116] width 131 height 13
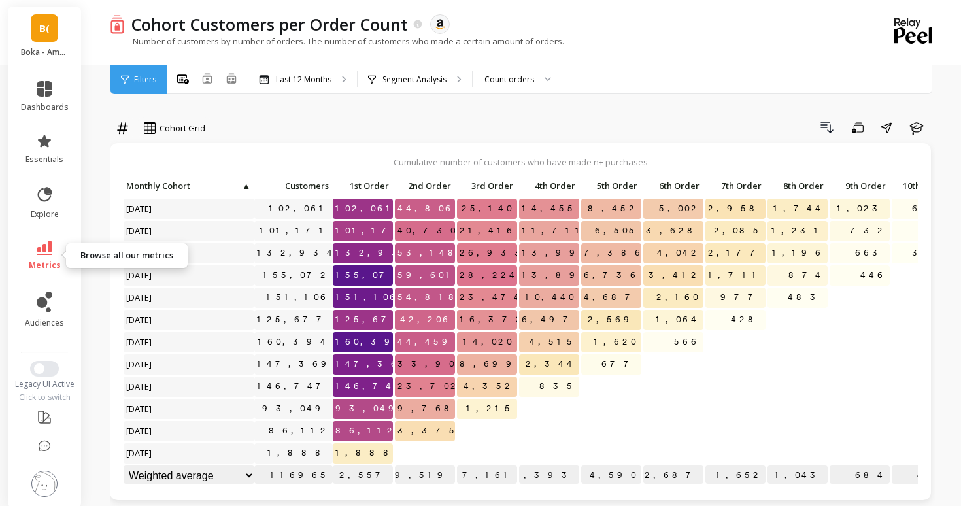
click at [46, 253] on icon at bounding box center [45, 248] width 16 height 14
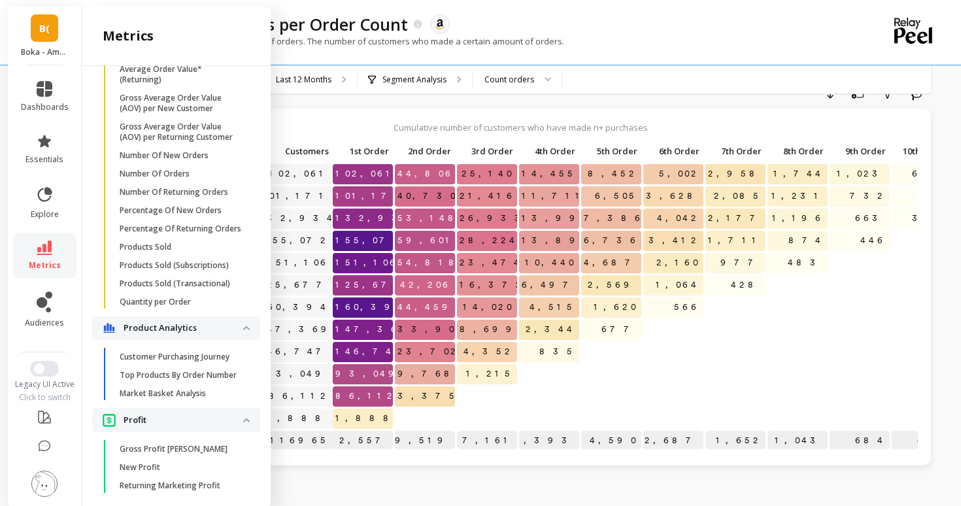
scroll to position [1005, 0]
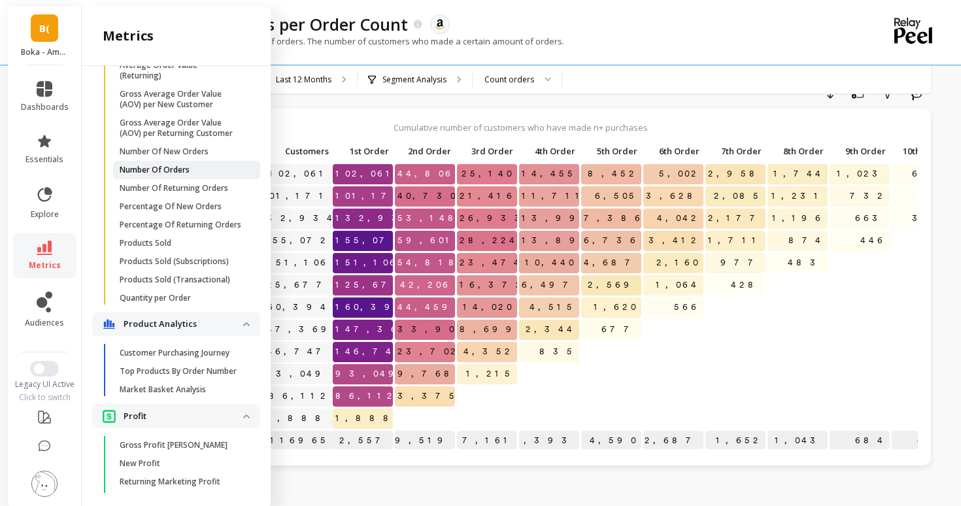
click at [154, 169] on p "Number Of Orders" at bounding box center [155, 170] width 70 height 10
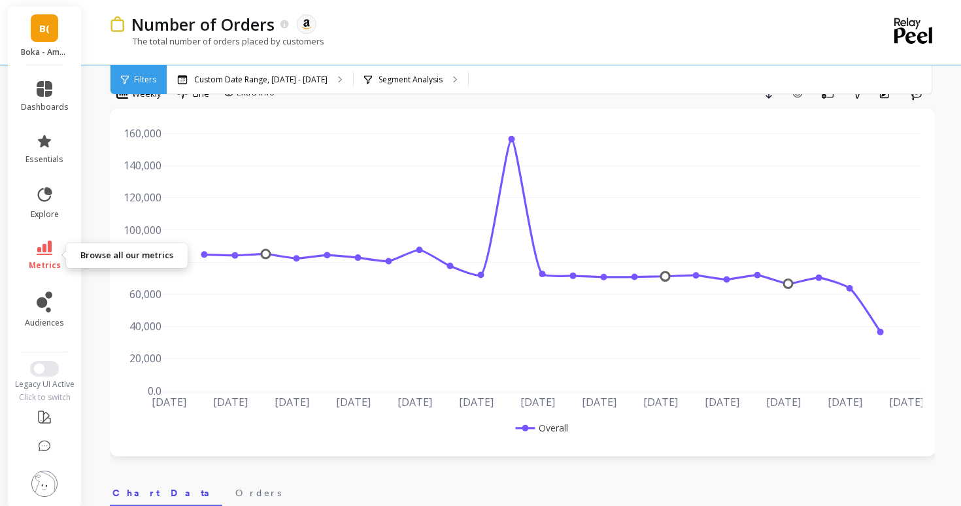
click at [39, 244] on icon at bounding box center [45, 248] width 16 height 14
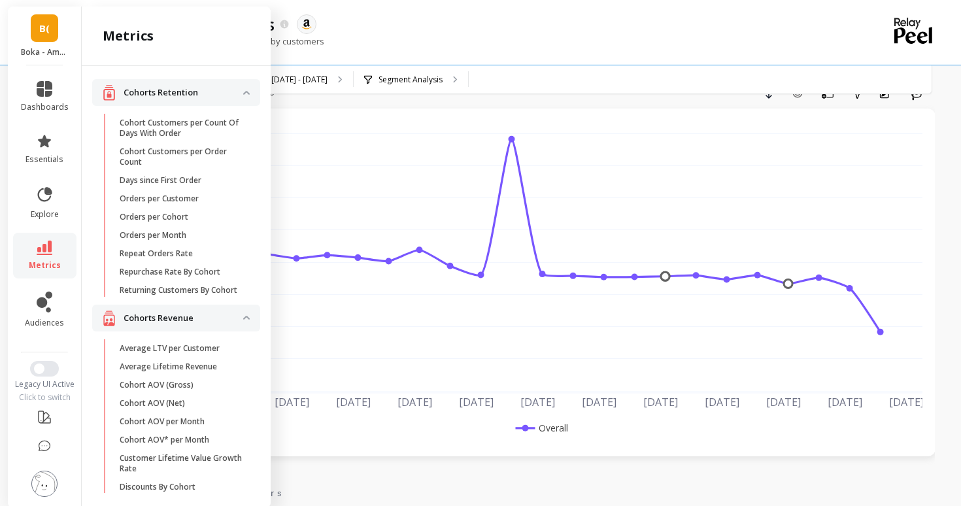
scroll to position [1005, 0]
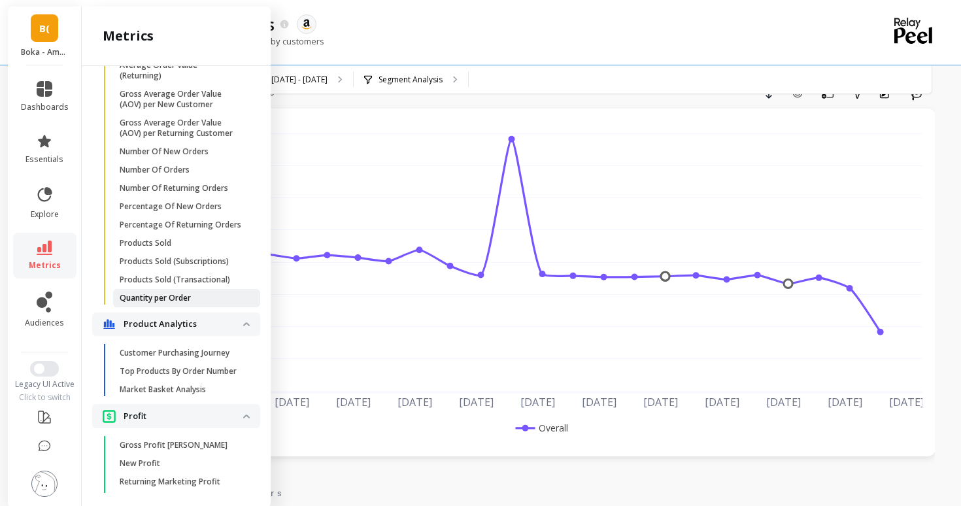
click at [162, 293] on p "Quantity per Order" at bounding box center [155, 298] width 71 height 10
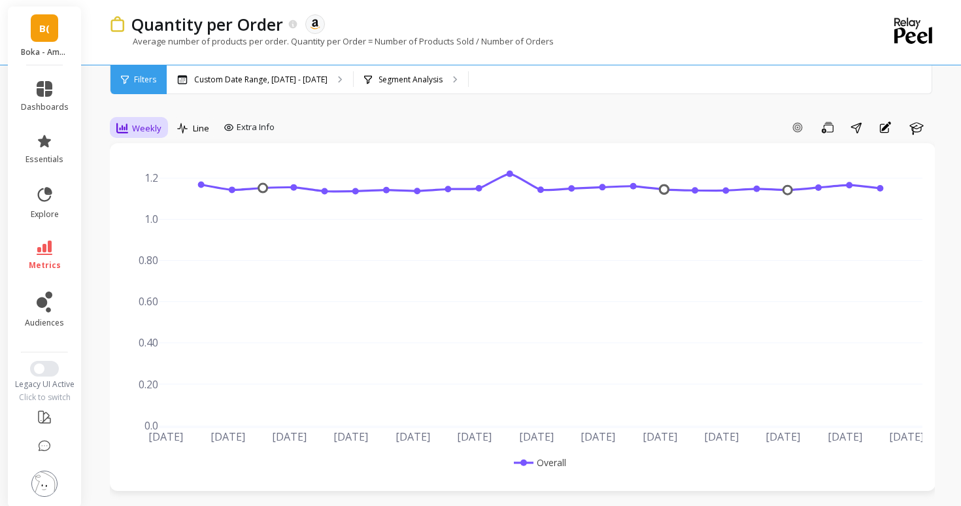
click at [147, 128] on span "Weekly" at bounding box center [146, 128] width 29 height 12
click at [148, 183] on div "Daily" at bounding box center [158, 183] width 75 height 12
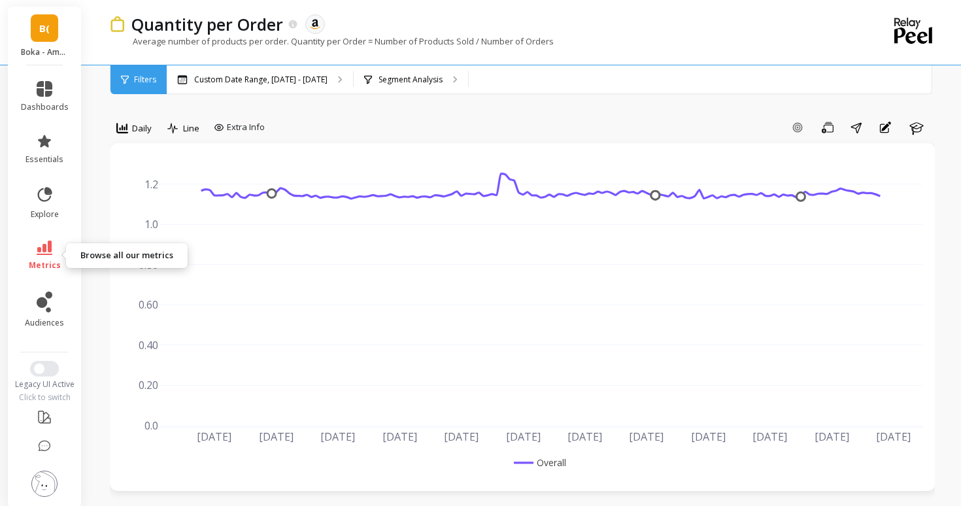
click at [49, 244] on icon at bounding box center [45, 248] width 16 height 14
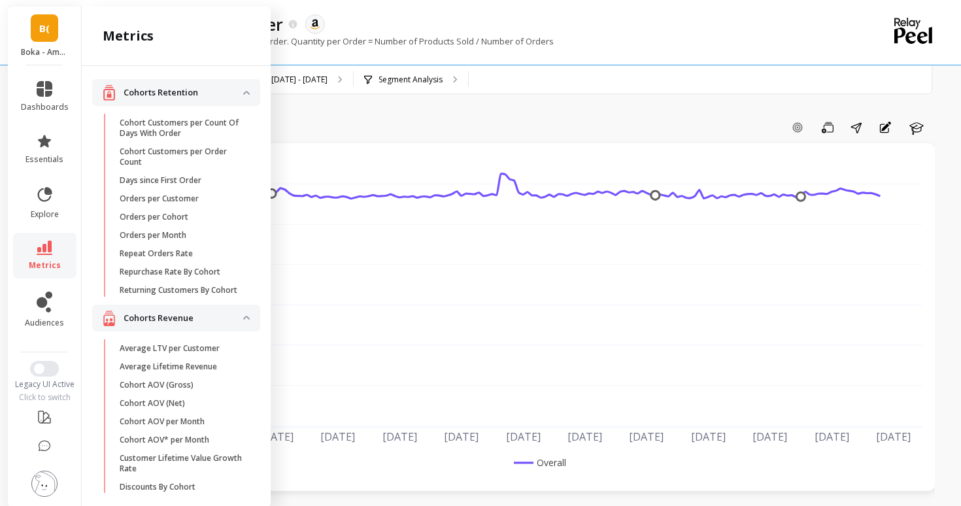
scroll to position [1005, 0]
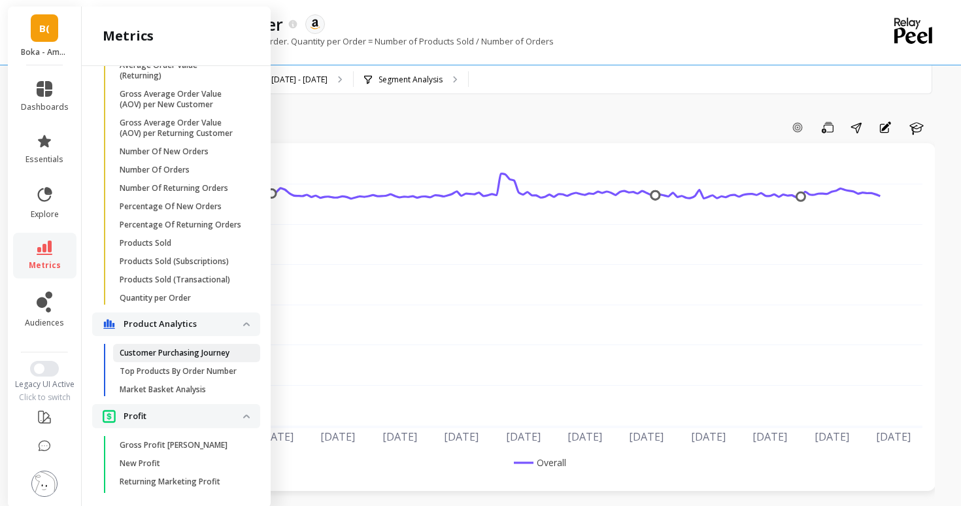
click at [154, 356] on p "Customer Purchasing Journey" at bounding box center [175, 353] width 110 height 10
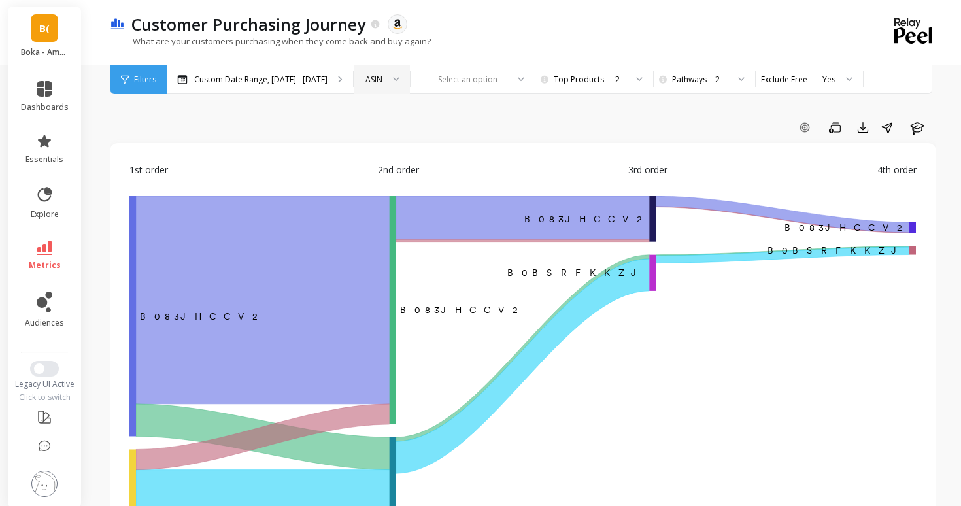
click at [367, 88] on div "ASIN" at bounding box center [382, 79] width 56 height 29
click at [371, 121] on div "ASIN" at bounding box center [381, 116] width 39 height 12
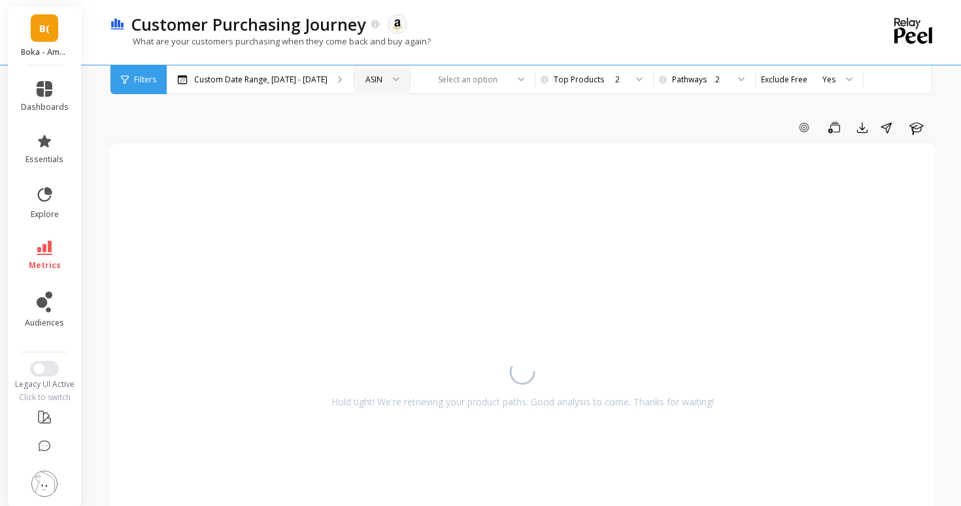
click at [370, 76] on div "ASIN" at bounding box center [373, 79] width 17 height 12
click at [429, 82] on div at bounding box center [464, 79] width 85 height 12
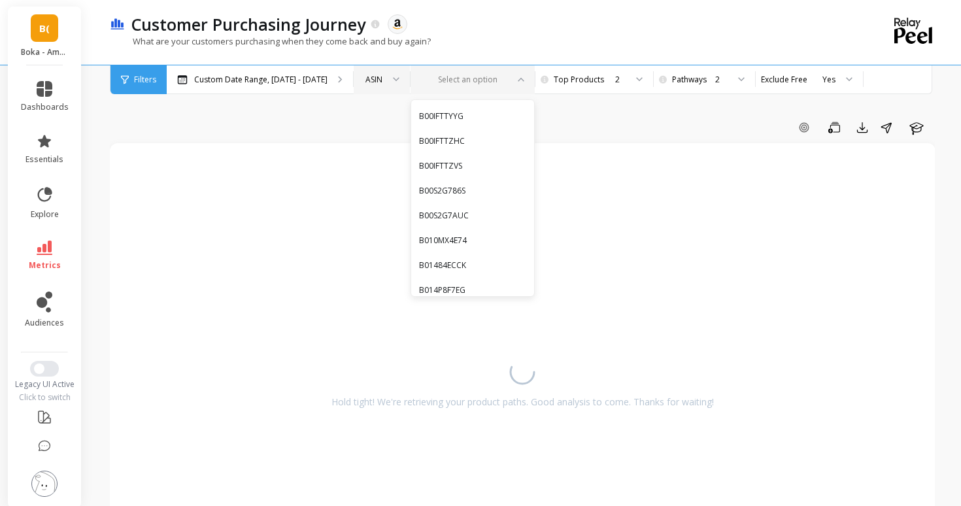
type input "B0CB9DFPN"
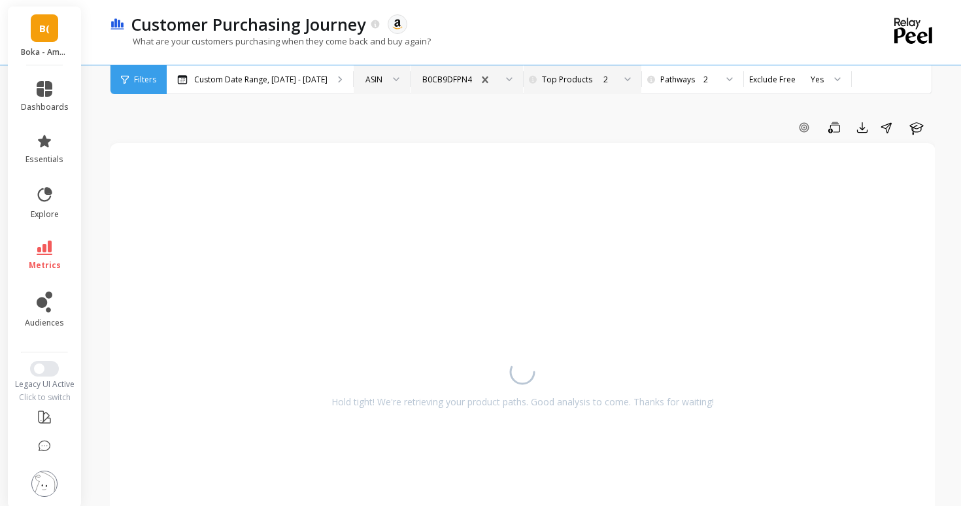
click at [562, 85] on div "2" at bounding box center [580, 79] width 65 height 12
click at [443, 77] on div "B0CB9DFPN4" at bounding box center [447, 79] width 50 height 12
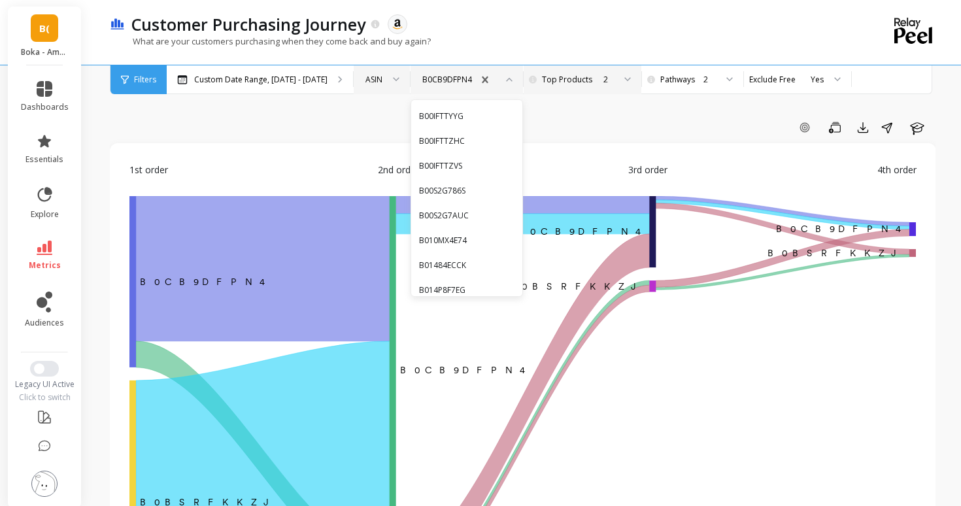
click at [306, 146] on div "1st order 2nd order 3rd order 4th order ‌B0CB9DFPN4 B0CB9DFPN4 ​ ​B0CB9DFPN4 ﻿ …" at bounding box center [523, 404] width 826 height 523
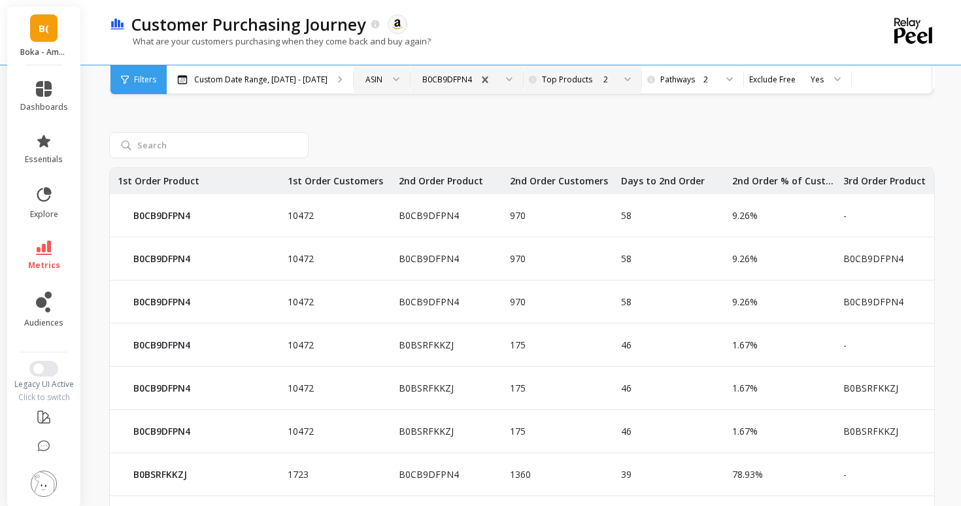
scroll to position [567, 1]
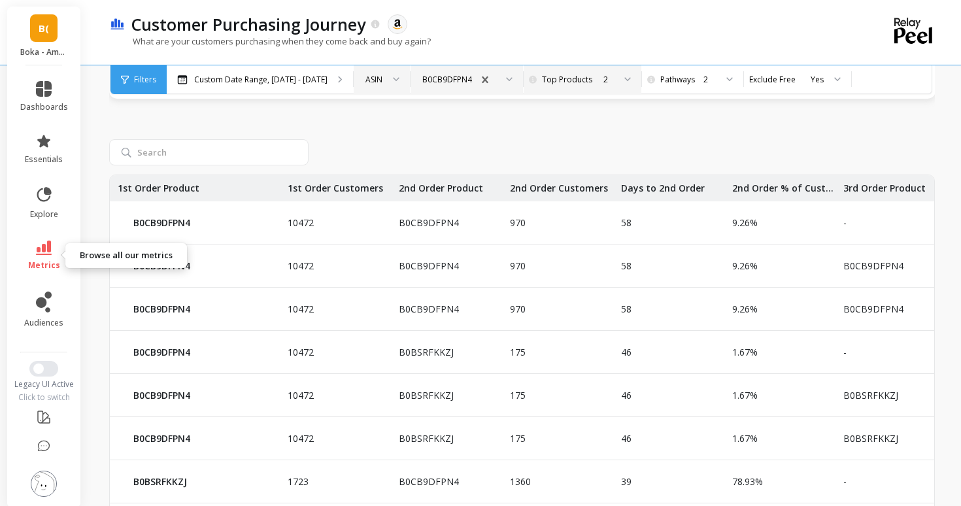
click at [37, 270] on span "metrics" at bounding box center [44, 265] width 32 height 10
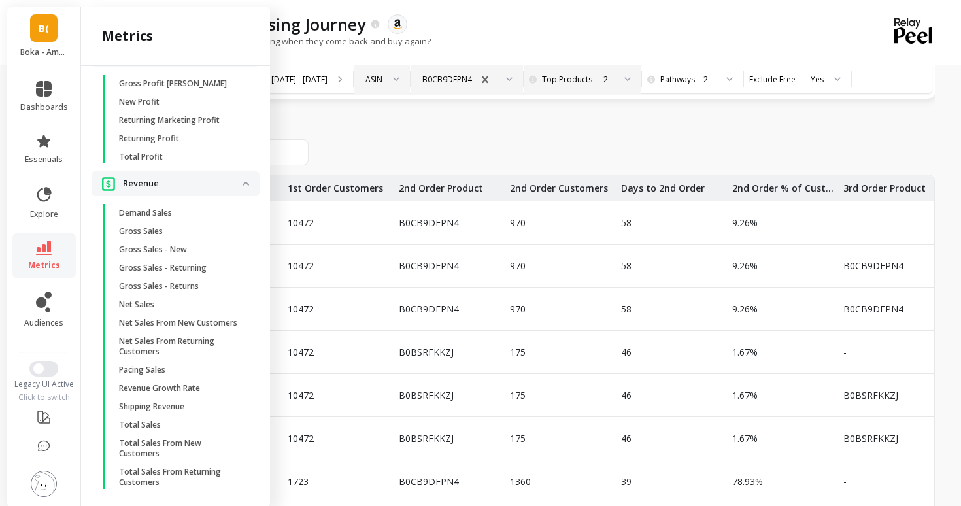
scroll to position [1372, 0]
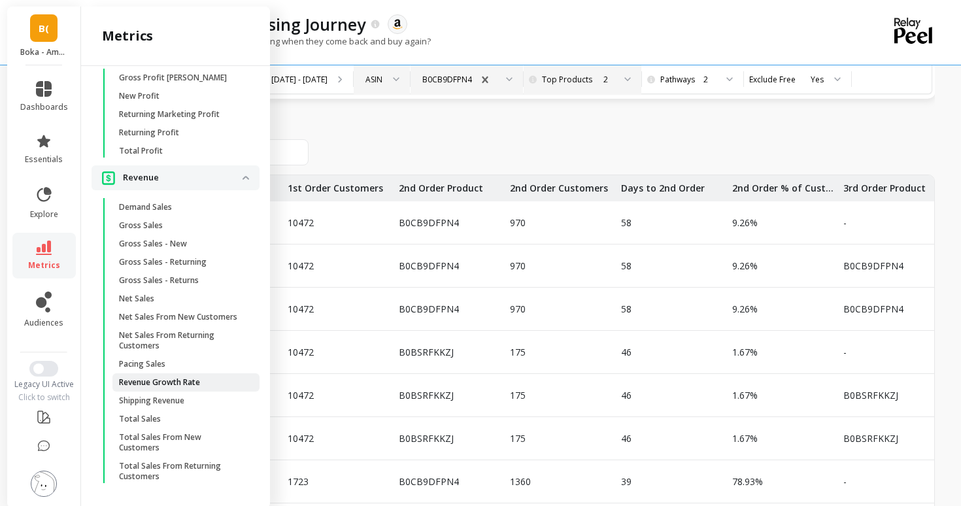
click at [221, 375] on link "Revenue Growth Rate" at bounding box center [185, 382] width 147 height 18
